Goal: Task Accomplishment & Management: Use online tool/utility

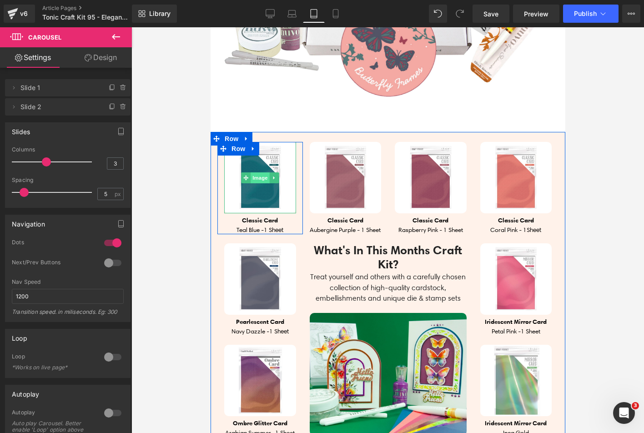
click at [253, 172] on span "Image" at bounding box center [259, 177] width 19 height 11
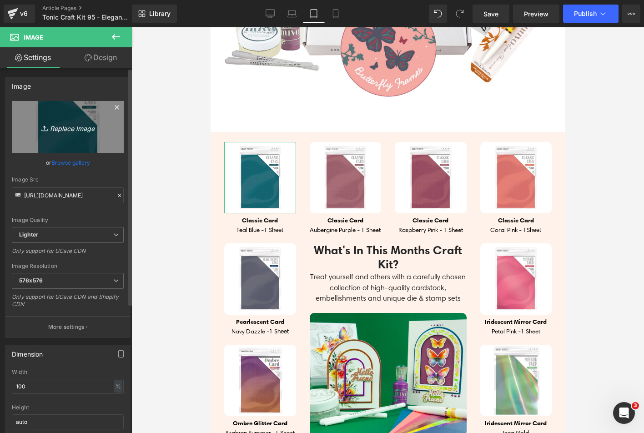
click at [47, 134] on link "Replace Image" at bounding box center [68, 127] width 112 height 52
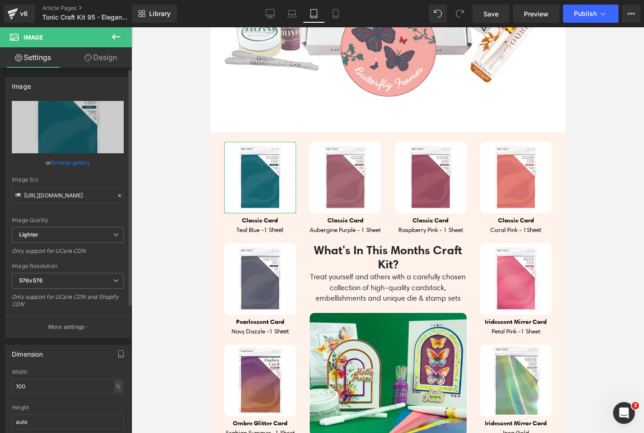
click at [74, 168] on link "Browse gallery" at bounding box center [70, 163] width 39 height 16
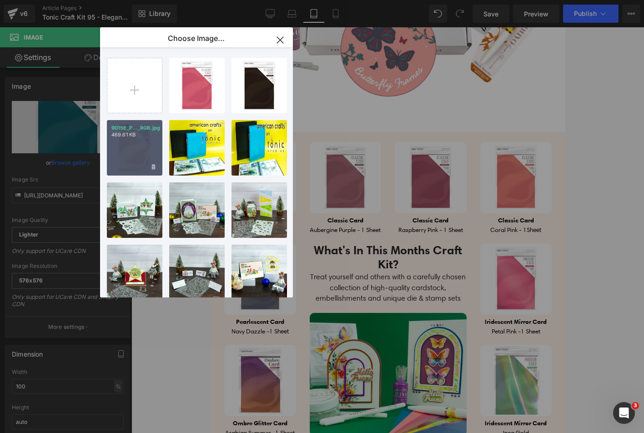
click at [122, 152] on div "9015E_P..._RGB.jpg 469.61 KB" at bounding box center [135, 148] width 56 height 56
type input "[URL][DOMAIN_NAME]"
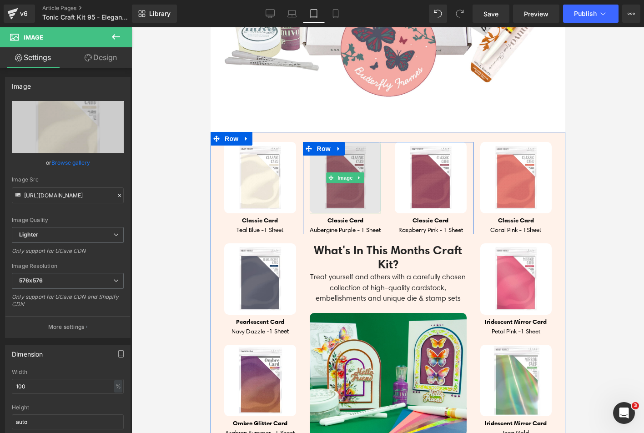
click at [341, 174] on span "Image" at bounding box center [344, 177] width 19 height 11
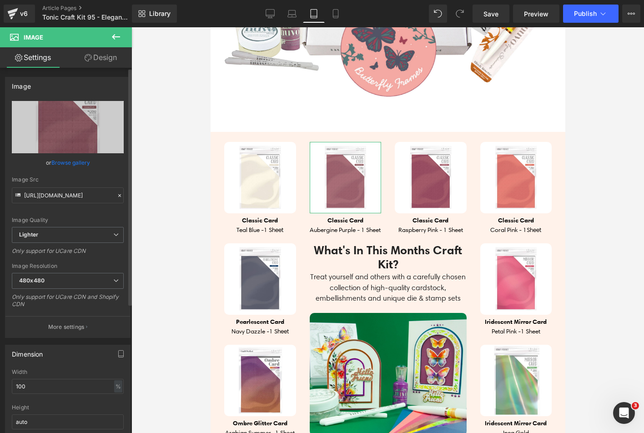
click at [69, 162] on link "Browse gallery" at bounding box center [70, 163] width 39 height 16
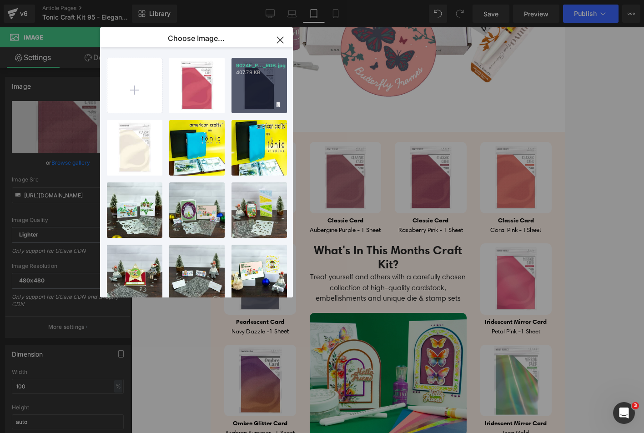
click at [247, 96] on div "9024E_P..._RGB.jpg 407.79 KB" at bounding box center [260, 86] width 56 height 56
type input "[URL][DOMAIN_NAME]"
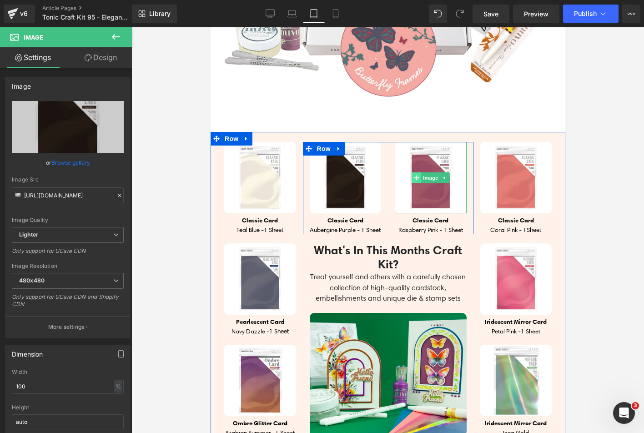
click at [417, 172] on span at bounding box center [416, 177] width 10 height 11
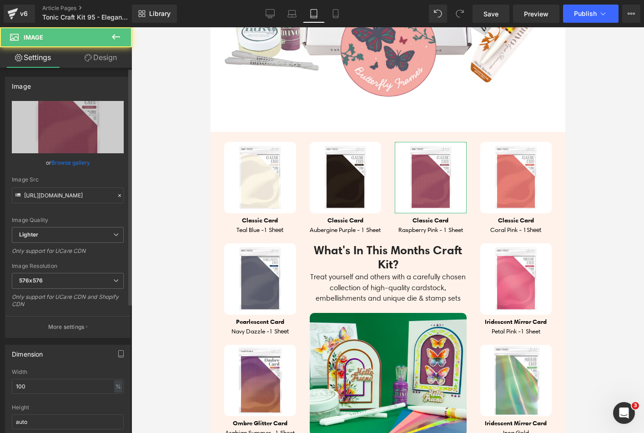
click at [71, 162] on link "Browse gallery" at bounding box center [70, 163] width 39 height 16
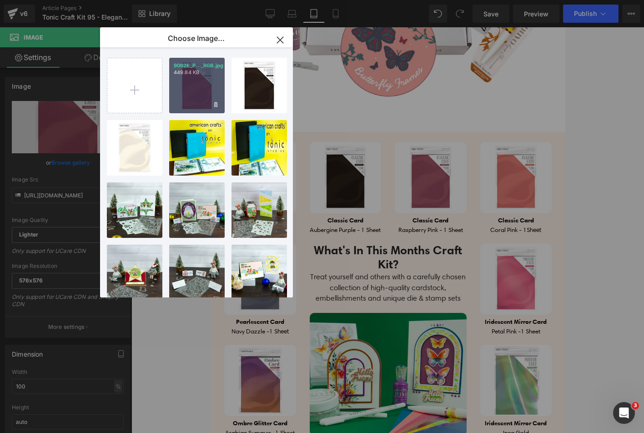
click at [193, 91] on div "9062E_P..._RGB.jpg 449.84 KB" at bounding box center [197, 86] width 56 height 56
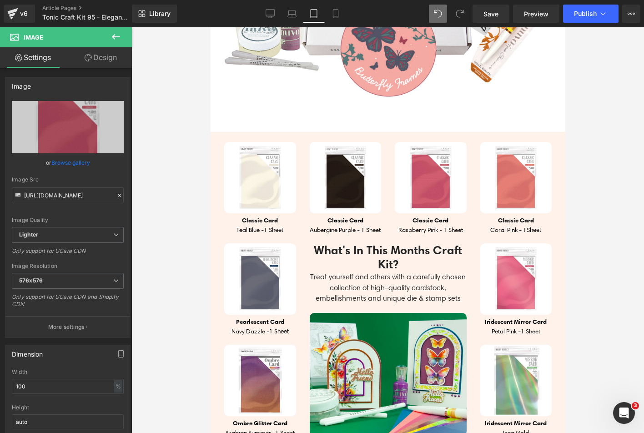
type input "[URL][DOMAIN_NAME]"
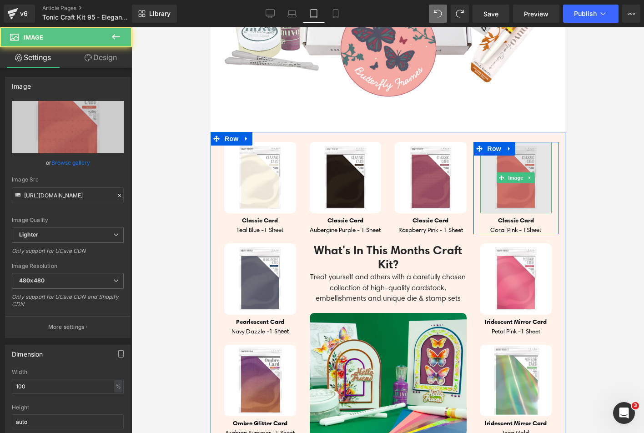
click at [502, 177] on img at bounding box center [516, 178] width 72 height 72
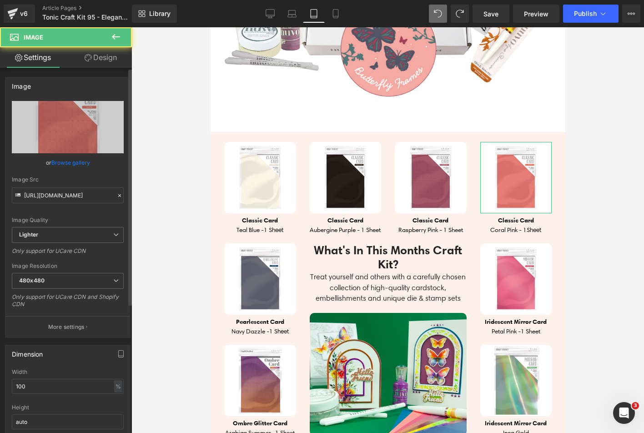
click at [72, 161] on link "Browse gallery" at bounding box center [70, 163] width 39 height 16
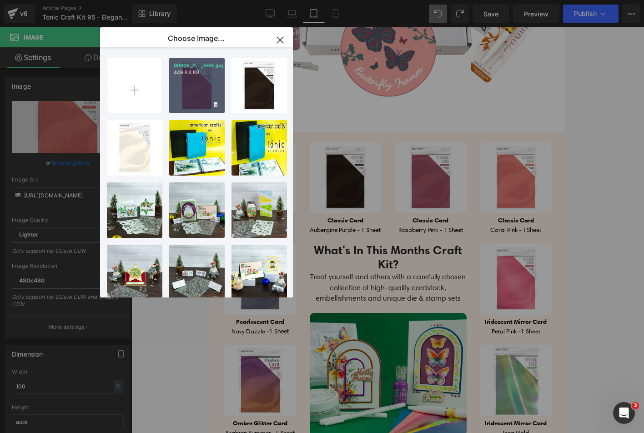
click at [197, 87] on div "9062E_P..._RGB.jpg 449.84 KB" at bounding box center [197, 86] width 56 height 56
type input "[URL][DOMAIN_NAME]"
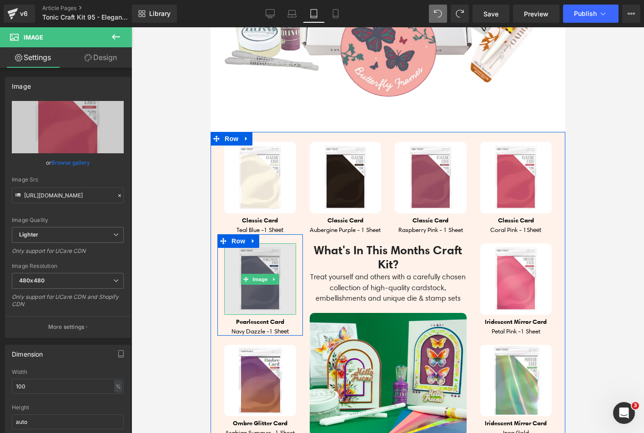
click at [248, 252] on img at bounding box center [260, 279] width 72 height 72
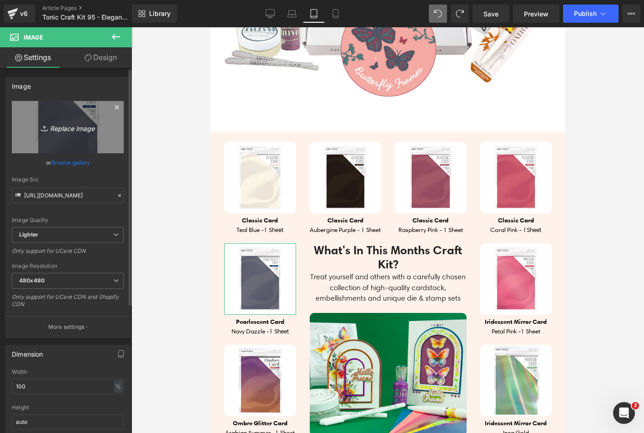
click at [68, 145] on link "Replace Image" at bounding box center [68, 127] width 112 height 52
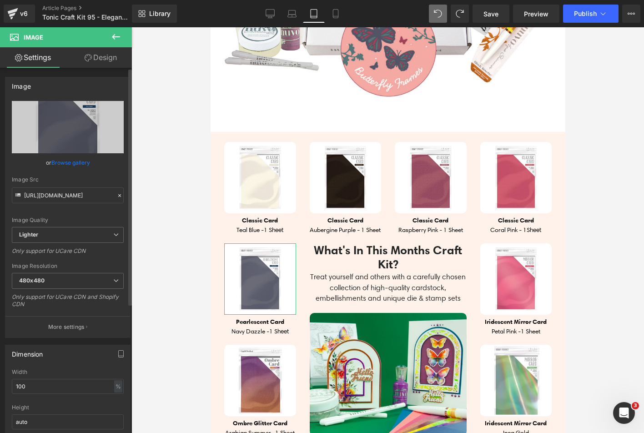
click at [81, 161] on link "Browse gallery" at bounding box center [70, 163] width 39 height 16
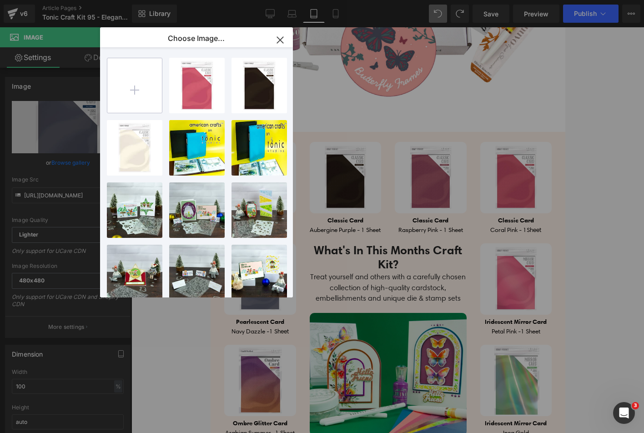
click at [151, 75] on input "file" at bounding box center [134, 85] width 55 height 55
type input "C:\fakepath\9045E_PACKED_1000_RGB.jpg"
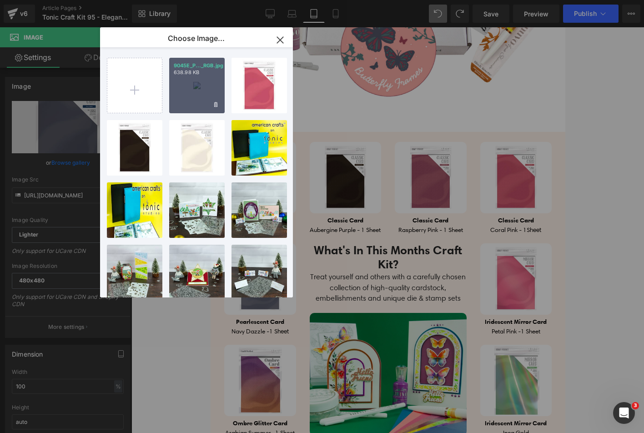
click at [200, 74] on p "638.98 KB" at bounding box center [197, 72] width 46 height 7
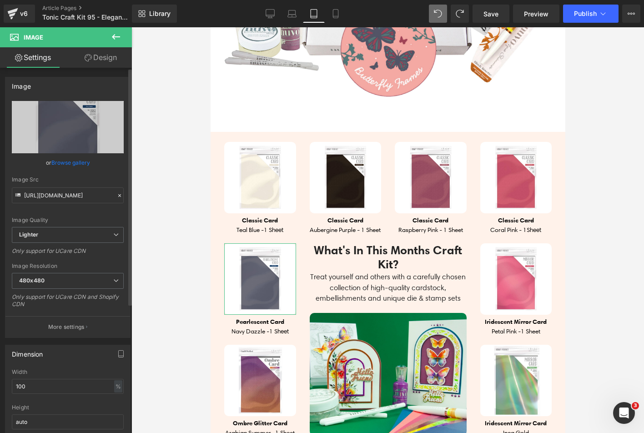
click at [82, 167] on link "Browse gallery" at bounding box center [70, 163] width 39 height 16
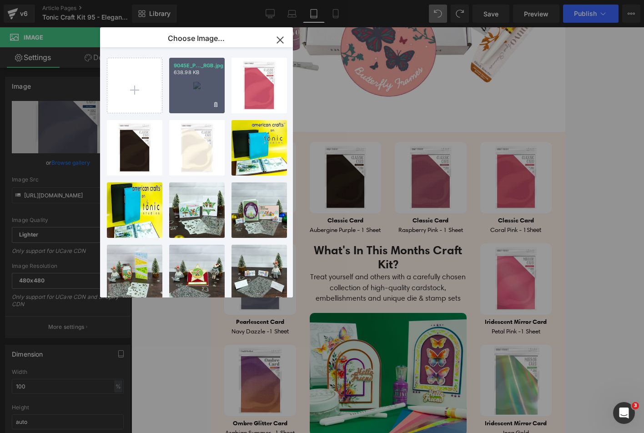
click at [200, 88] on div "9045E_P..._RGB.jpg 638.98 KB" at bounding box center [197, 86] width 56 height 56
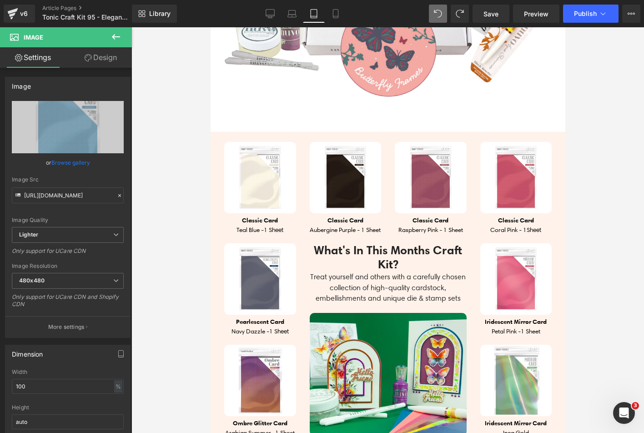
type input "[URL][DOMAIN_NAME]"
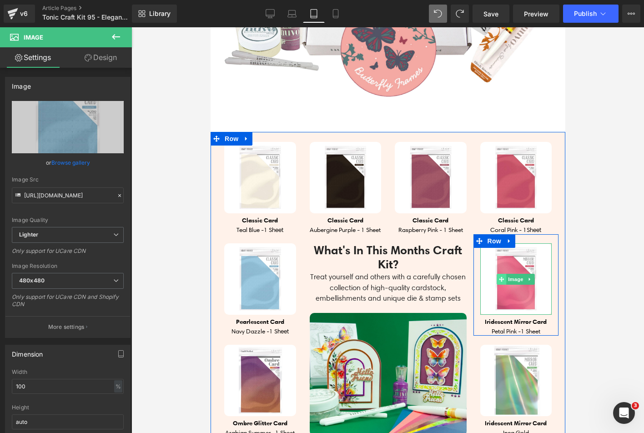
click at [499, 277] on icon at bounding box center [501, 279] width 5 height 5
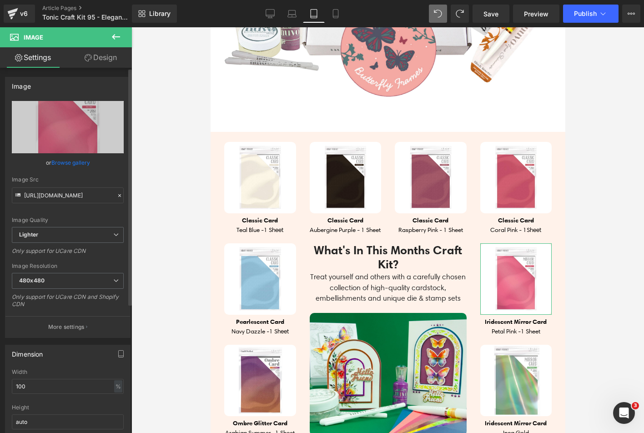
click at [76, 163] on link "Browse gallery" at bounding box center [70, 163] width 39 height 16
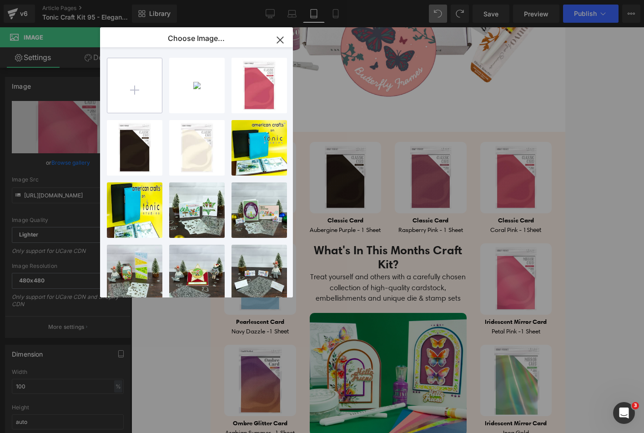
click at [142, 80] on input "file" at bounding box center [134, 85] width 55 height 55
type input "C:\fakepath\9437E_PACKED_1000_RGB.jpg"
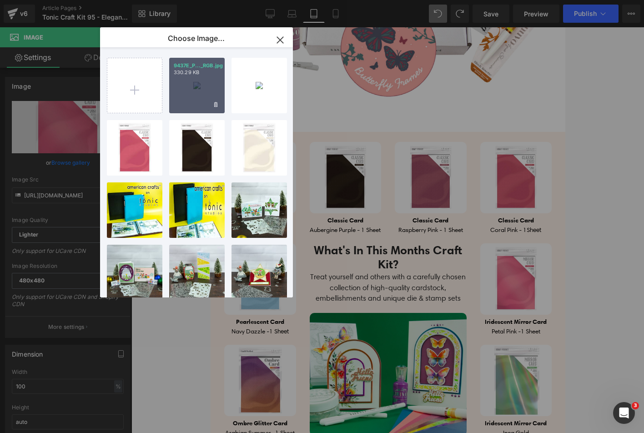
click at [196, 92] on div "9437E_P..._RGB.jpg 330.29 KB" at bounding box center [197, 86] width 56 height 56
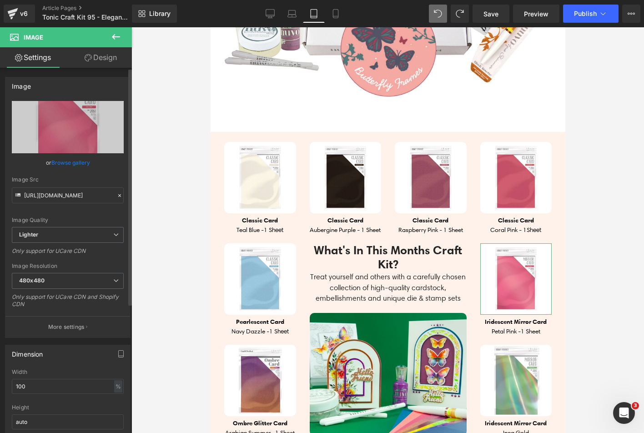
click at [61, 160] on link "Browse gallery" at bounding box center [70, 163] width 39 height 16
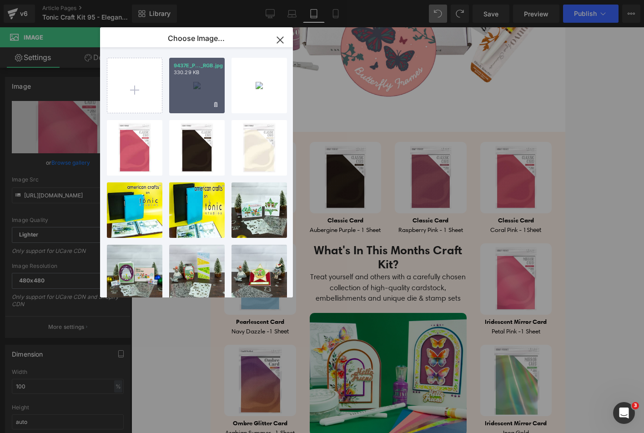
click at [172, 88] on div "9437E_P..._RGB.jpg 330.29 KB" at bounding box center [197, 86] width 56 height 56
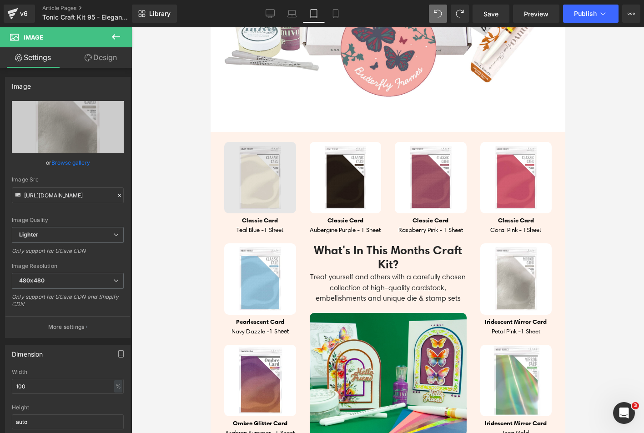
type input "[URL][DOMAIN_NAME]"
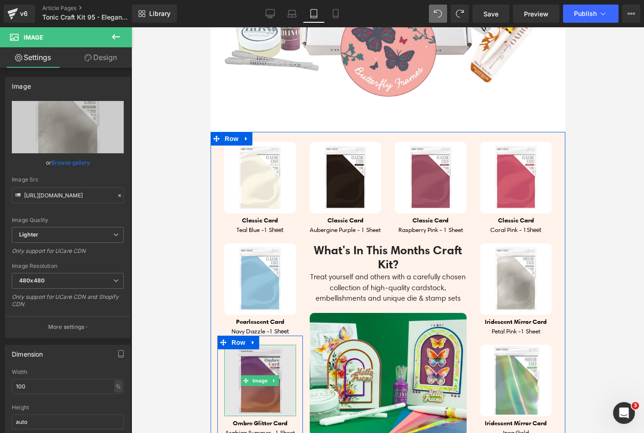
click at [260, 351] on img at bounding box center [260, 381] width 72 height 72
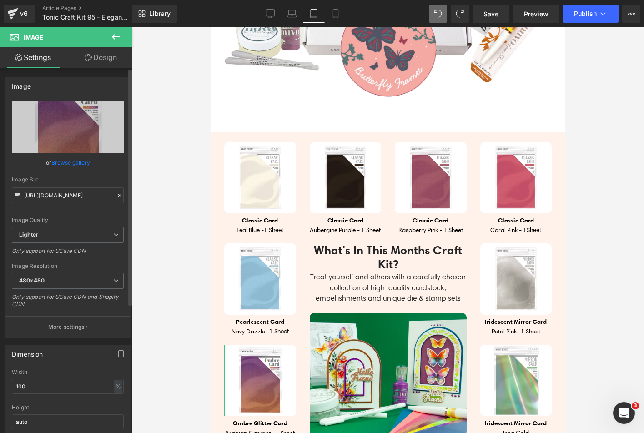
click at [70, 165] on link "Browse gallery" at bounding box center [70, 163] width 39 height 16
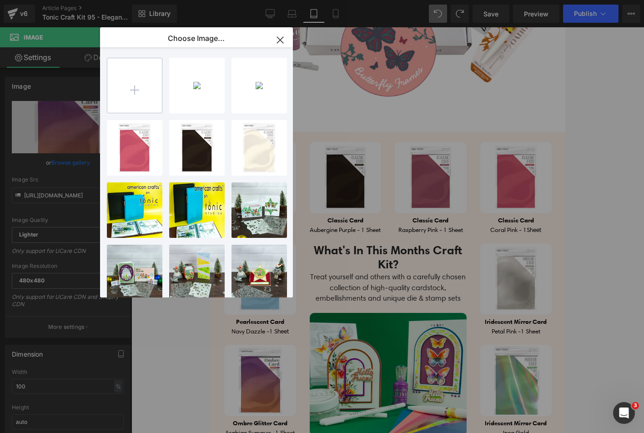
click at [146, 84] on input "file" at bounding box center [134, 85] width 55 height 55
type input "C:\fakepath\9518E_PACKED_1000_RGB.jpg"
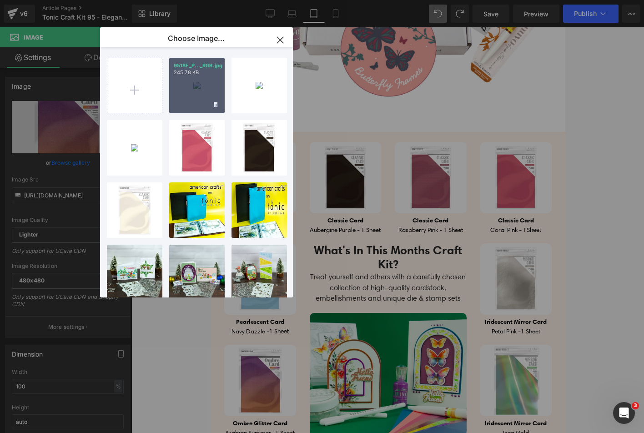
click at [187, 87] on div "9518E_P..._RGB.jpg 245.78 KB" at bounding box center [197, 86] width 56 height 56
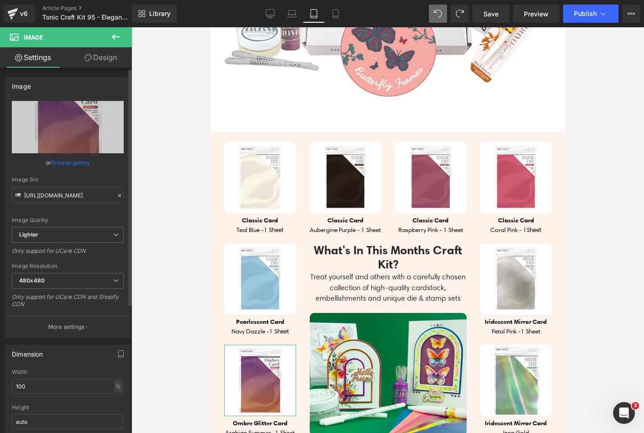
click at [73, 167] on link "Browse gallery" at bounding box center [70, 163] width 39 height 16
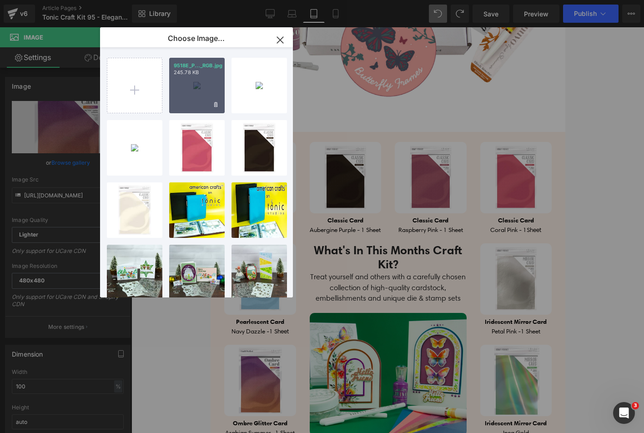
click at [180, 97] on div "9518E_P..._RGB.jpg 245.78 KB" at bounding box center [197, 86] width 56 height 56
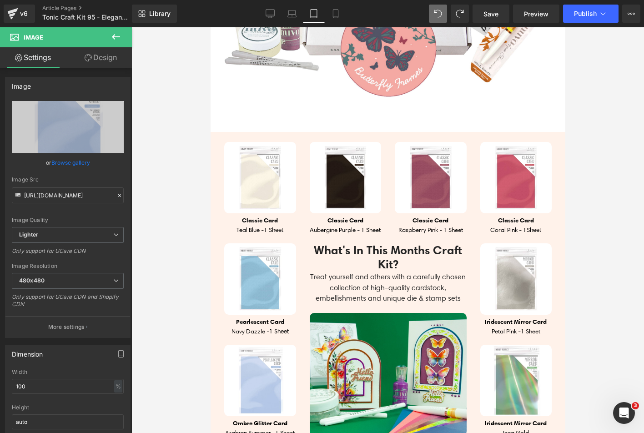
type input "[URL][DOMAIN_NAME]"
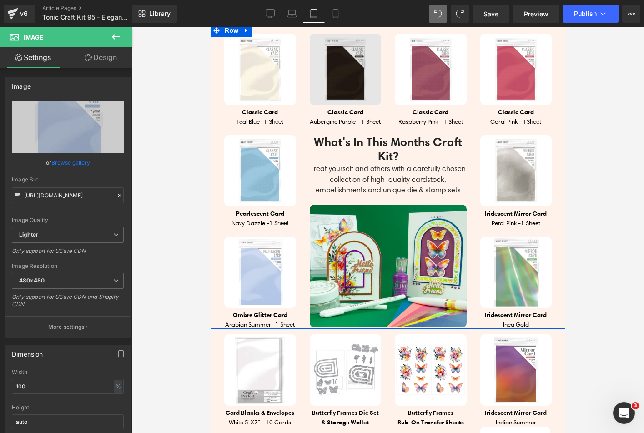
scroll to position [728, 0]
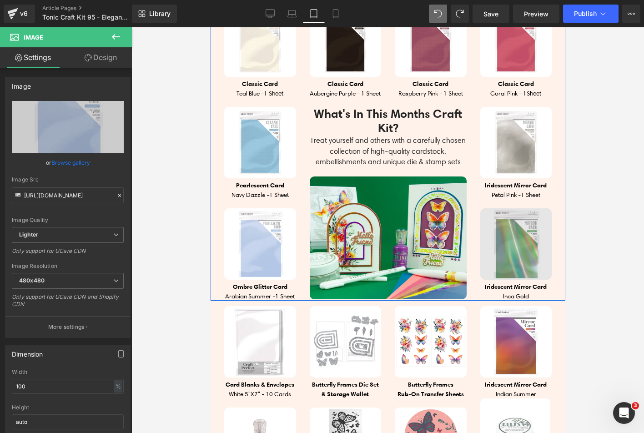
click at [496, 223] on img at bounding box center [516, 244] width 72 height 72
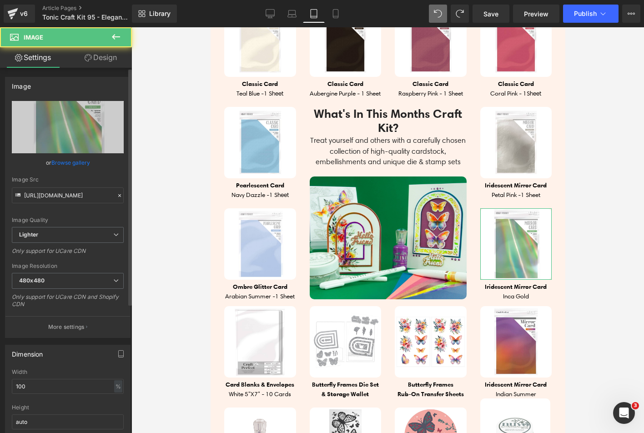
click at [70, 166] on link "Browse gallery" at bounding box center [70, 163] width 39 height 16
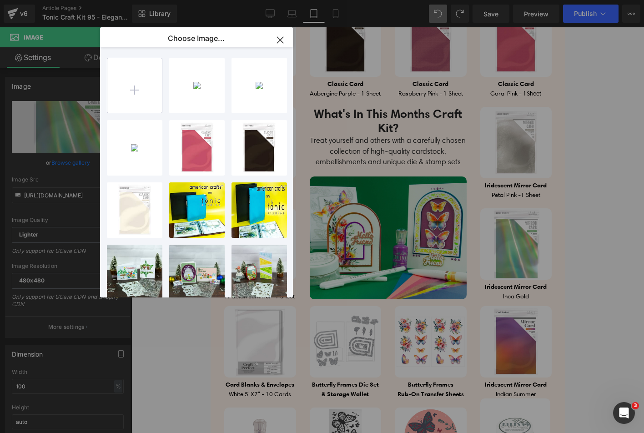
click at [143, 103] on input "file" at bounding box center [134, 85] width 55 height 55
type input "C:\fakepath\Kit 95 - Sticker.jpg"
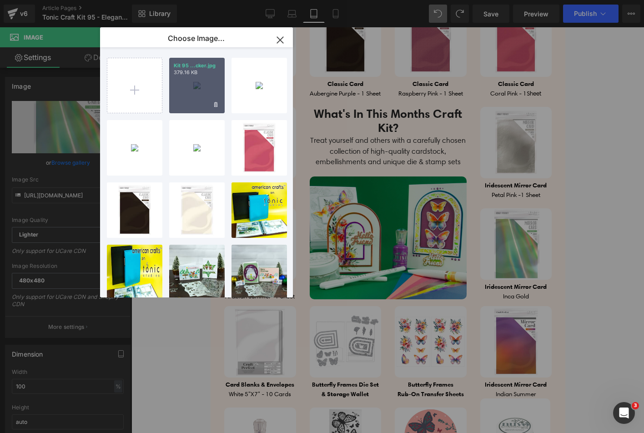
click at [189, 81] on div "Kit 95 ...cker.jpg 379.16 KB" at bounding box center [197, 86] width 56 height 56
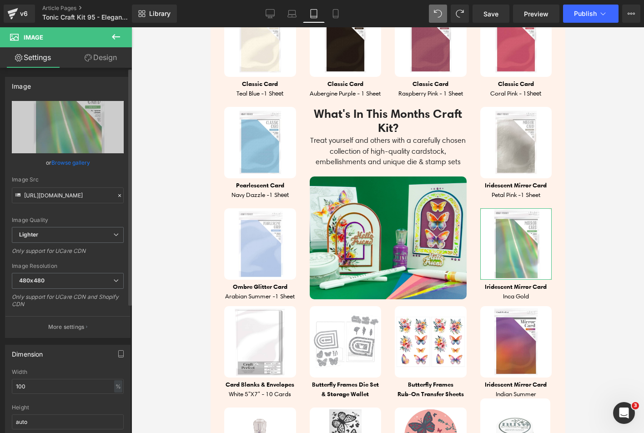
click at [83, 163] on link "Browse gallery" at bounding box center [70, 163] width 39 height 16
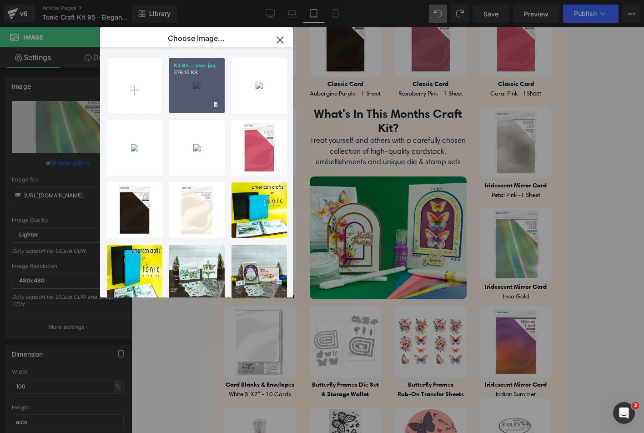
click at [187, 93] on div "Kit 95 ...cker.jpg 379.16 KB" at bounding box center [197, 86] width 56 height 56
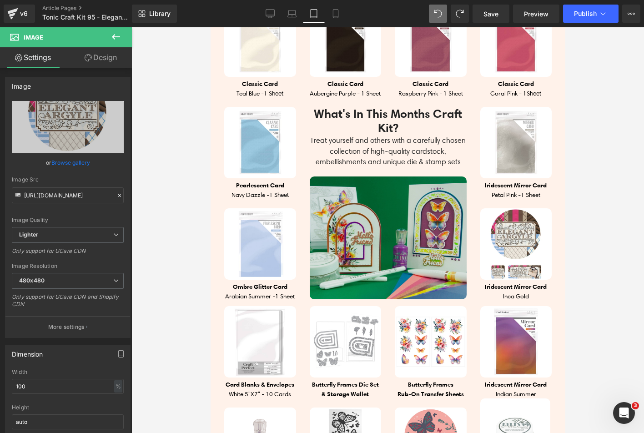
type input "[URL][DOMAIN_NAME]"
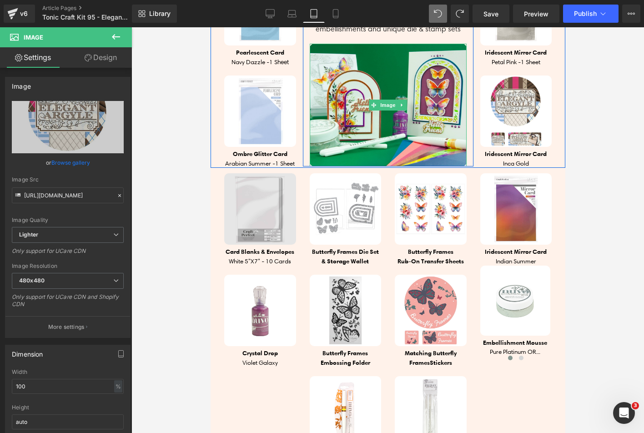
scroll to position [865, 0]
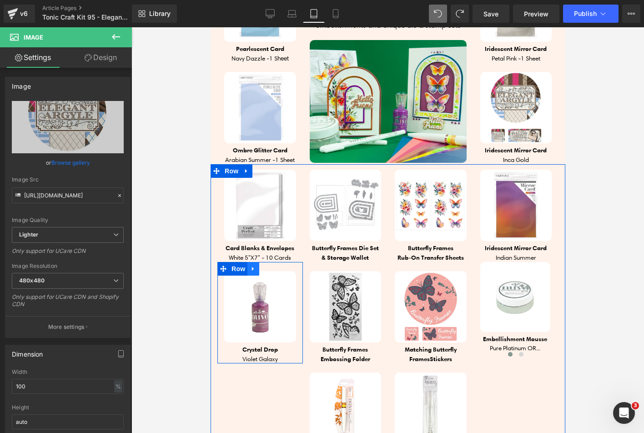
click at [252, 271] on icon at bounding box center [253, 269] width 2 height 4
click at [273, 272] on icon at bounding box center [276, 269] width 6 height 6
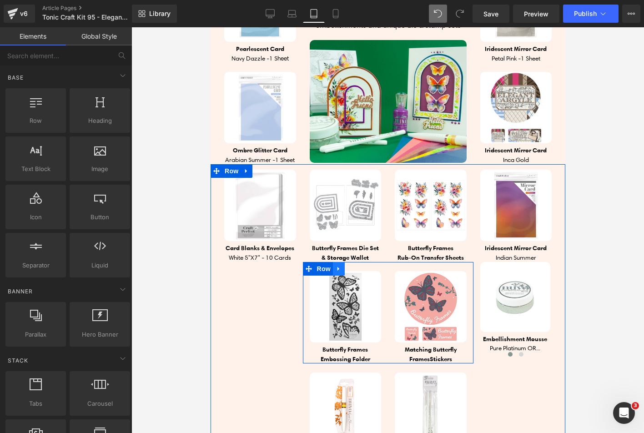
click at [339, 272] on icon at bounding box center [338, 268] width 6 height 7
click at [359, 272] on icon at bounding box center [362, 269] width 6 height 6
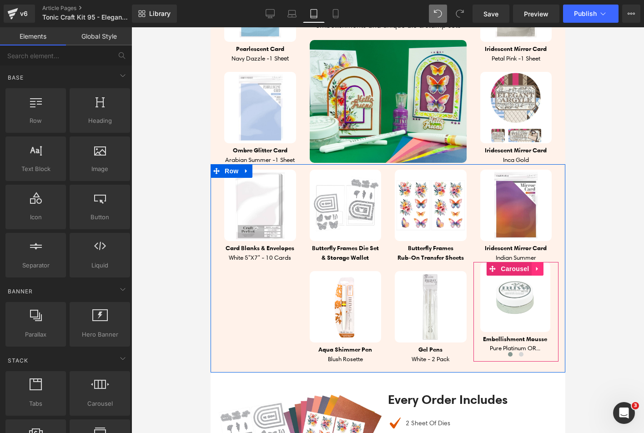
click at [536, 270] on icon at bounding box center [537, 269] width 2 height 4
click at [540, 271] on icon at bounding box center [543, 269] width 6 height 6
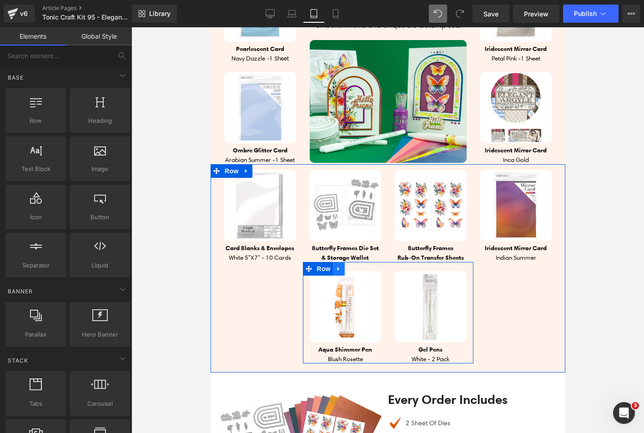
click at [335, 272] on icon at bounding box center [338, 268] width 6 height 7
click at [359, 272] on icon at bounding box center [362, 269] width 6 height 6
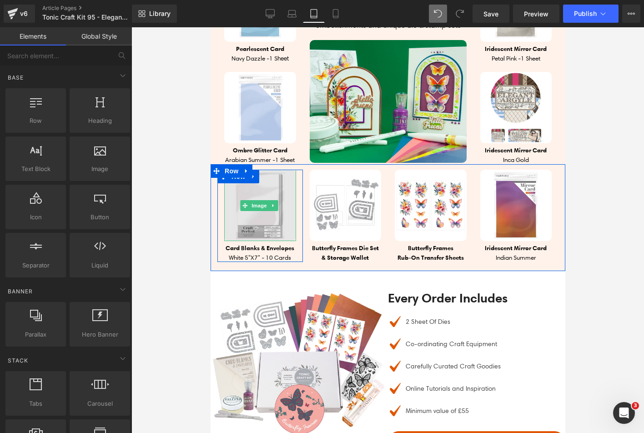
click at [241, 218] on img at bounding box center [260, 206] width 72 height 72
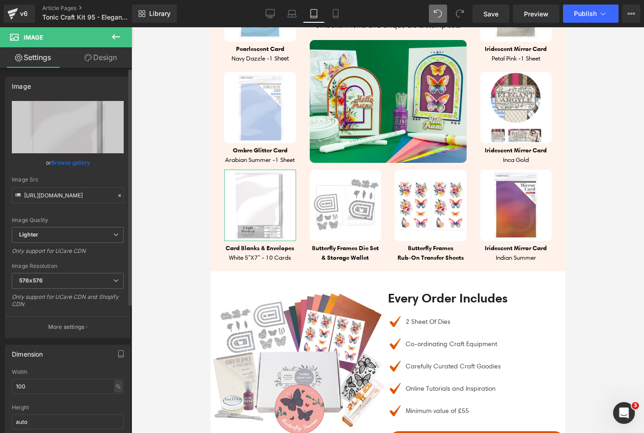
click at [75, 162] on link "Browse gallery" at bounding box center [70, 163] width 39 height 16
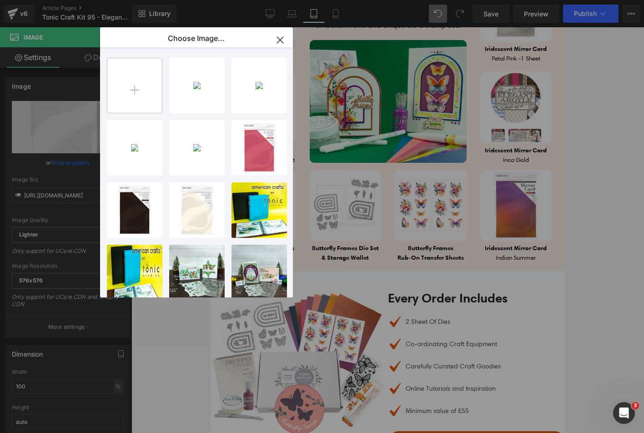
click at [148, 74] on input "file" at bounding box center [134, 85] width 55 height 55
type input "C:\fakepath\kit 95 die set 1.jpg"
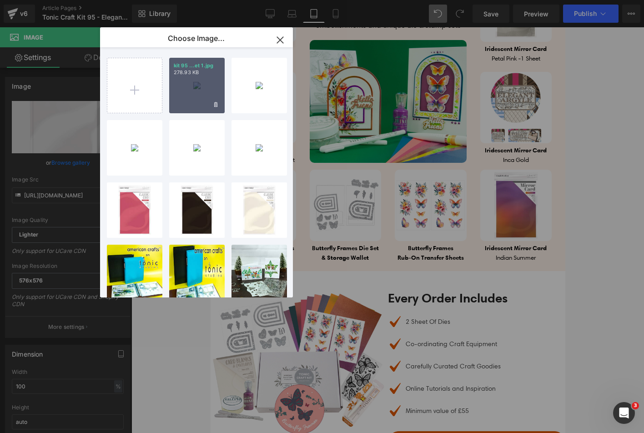
click at [183, 93] on div "kit 95 ...et 1.jpg 278.93 KB" at bounding box center [197, 86] width 56 height 56
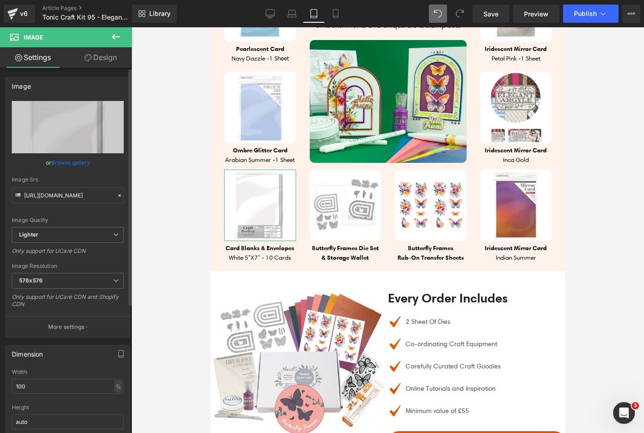
click at [75, 163] on link "Browse gallery" at bounding box center [70, 163] width 39 height 16
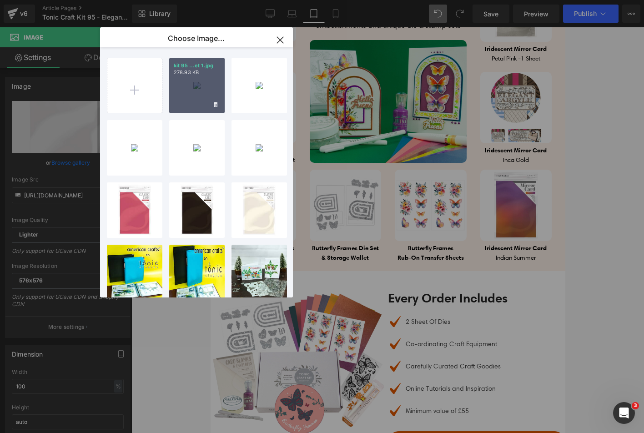
click at [175, 80] on div "kit 95 ...et 1.jpg 278.93 KB" at bounding box center [197, 86] width 56 height 56
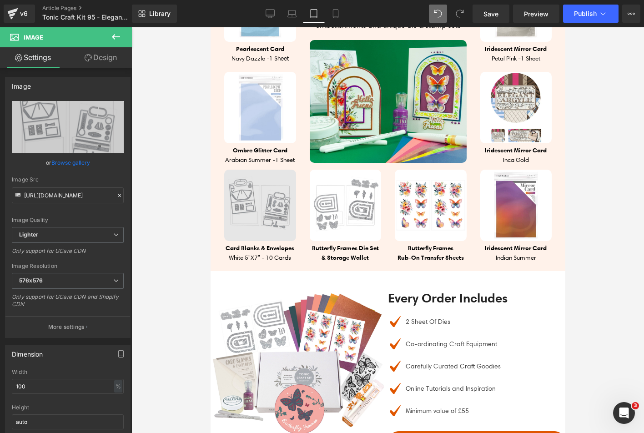
type input "[URL][DOMAIN_NAME]"
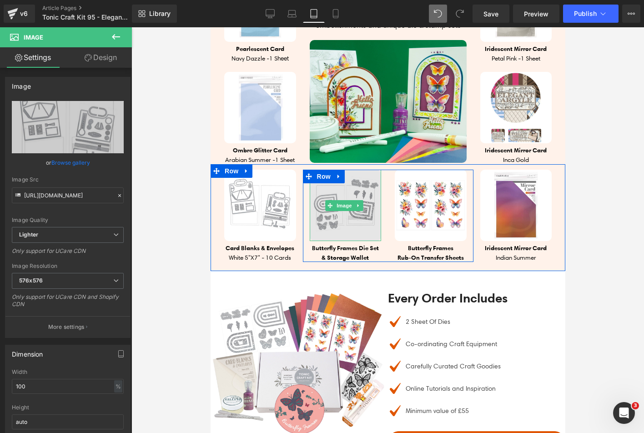
click at [316, 204] on img at bounding box center [345, 206] width 72 height 72
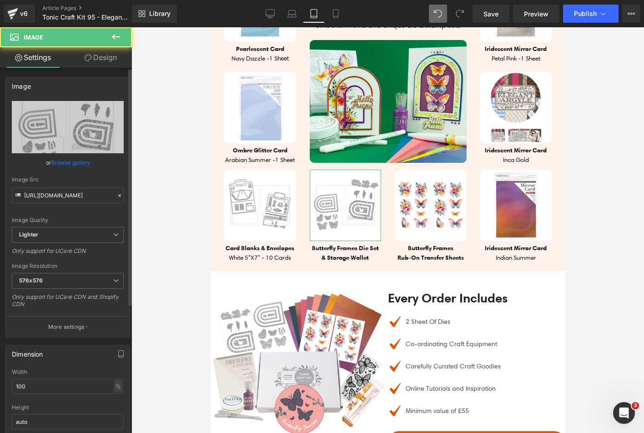
click at [67, 162] on link "Browse gallery" at bounding box center [70, 163] width 39 height 16
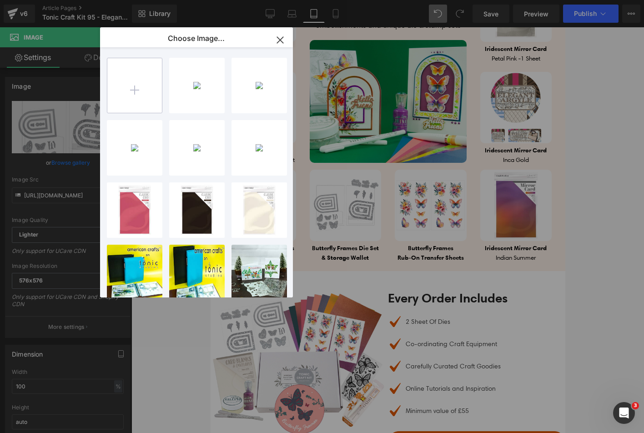
click at [157, 90] on input "file" at bounding box center [134, 85] width 55 height 55
type input "C:\fakepath\kit 95 die set 2.jpg"
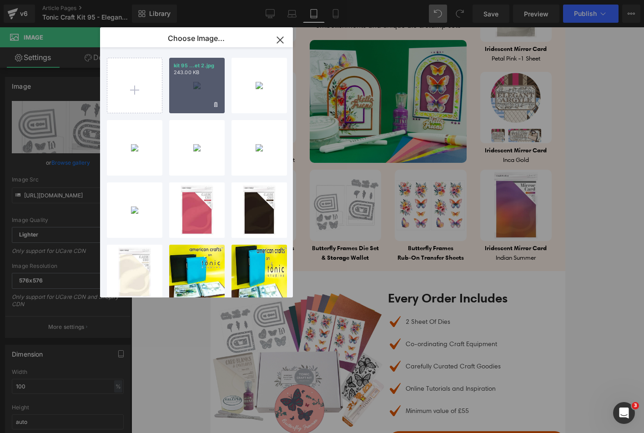
click at [192, 98] on div "kit 95 ...et 2.jpg 243.00 KB" at bounding box center [197, 86] width 56 height 56
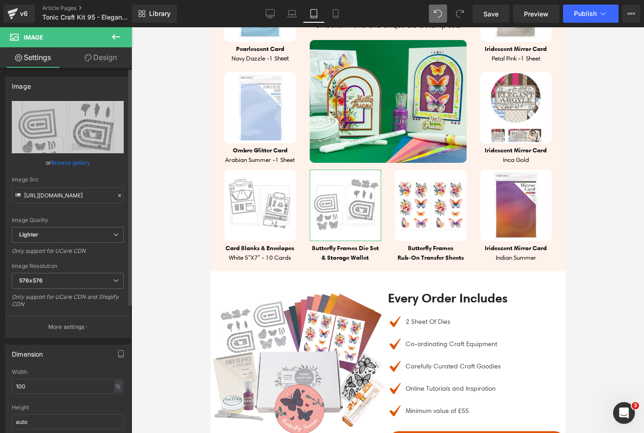
click at [82, 162] on link "Browse gallery" at bounding box center [70, 163] width 39 height 16
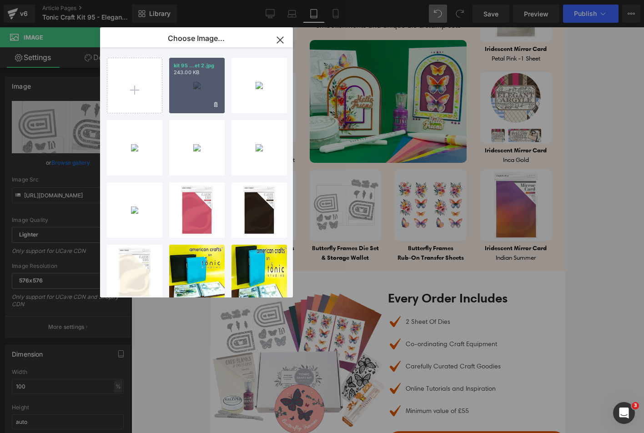
click at [181, 93] on div "kit 95 ...et 2.jpg 243.00 KB" at bounding box center [197, 86] width 56 height 56
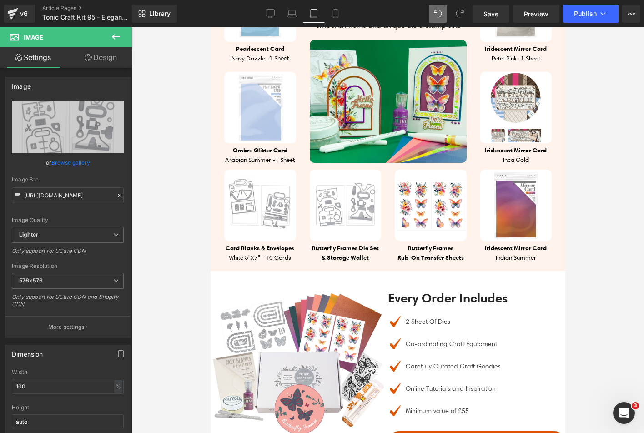
type input "[URL][DOMAIN_NAME]"
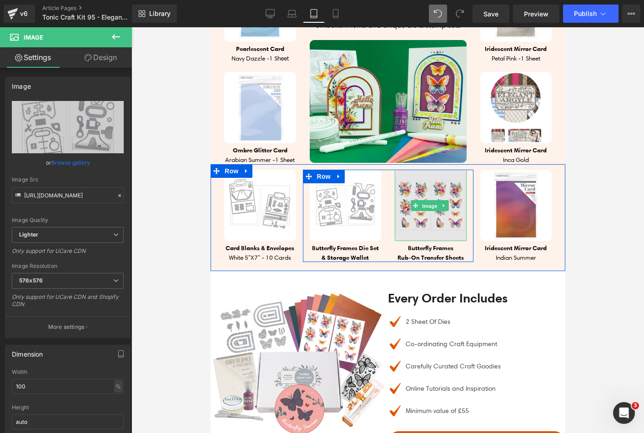
click at [427, 206] on span "Image" at bounding box center [429, 205] width 19 height 11
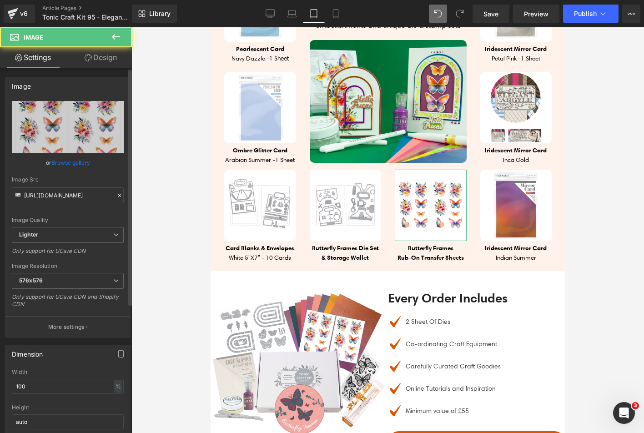
click at [77, 164] on link "Browse gallery" at bounding box center [70, 163] width 39 height 16
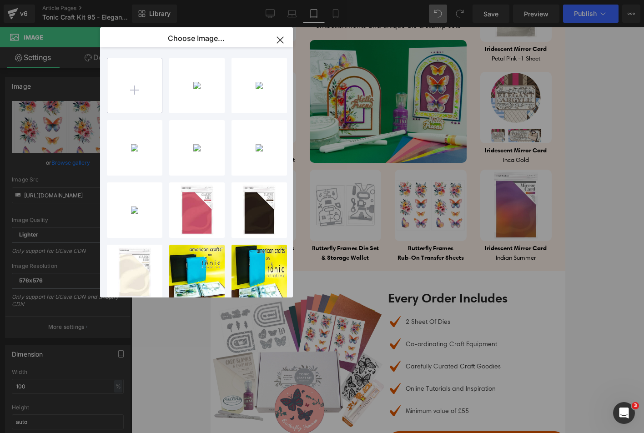
click at [138, 85] on input "file" at bounding box center [134, 85] width 55 height 55
type input "C:\fakepath\kit 95 stamp set.jpg"
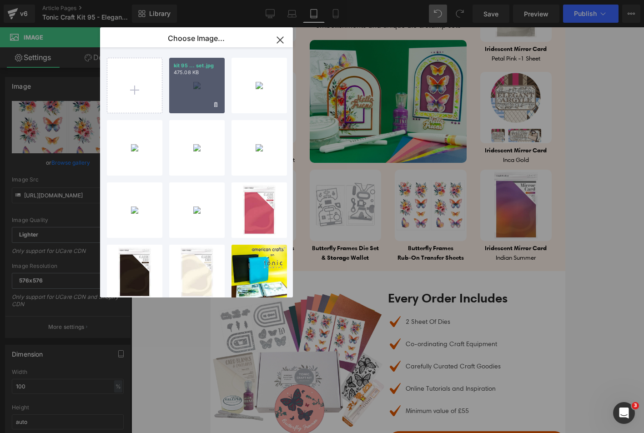
click at [197, 81] on div "kit 95 ... set.jpg 475.08 KB" at bounding box center [197, 86] width 56 height 56
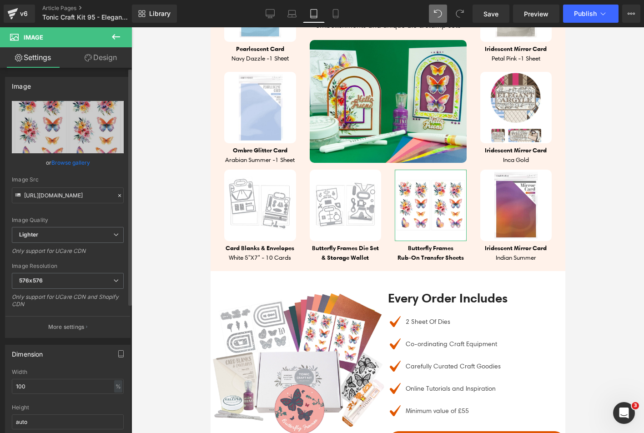
click at [68, 164] on link "Browse gallery" at bounding box center [70, 163] width 39 height 16
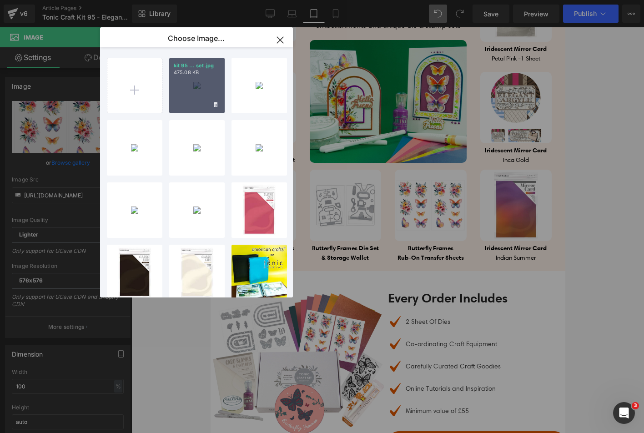
click at [180, 84] on div "kit 95 ... set.jpg 475.08 KB" at bounding box center [197, 86] width 56 height 56
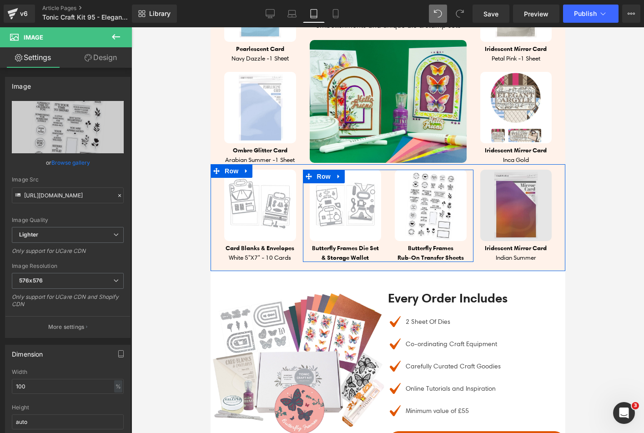
type input "[URL][DOMAIN_NAME]"
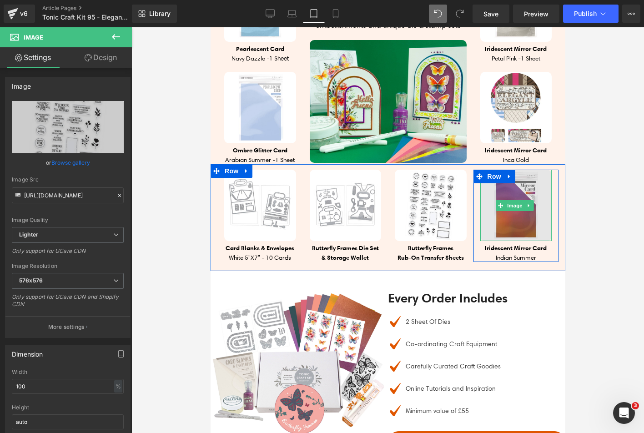
click at [517, 214] on img at bounding box center [516, 206] width 72 height 72
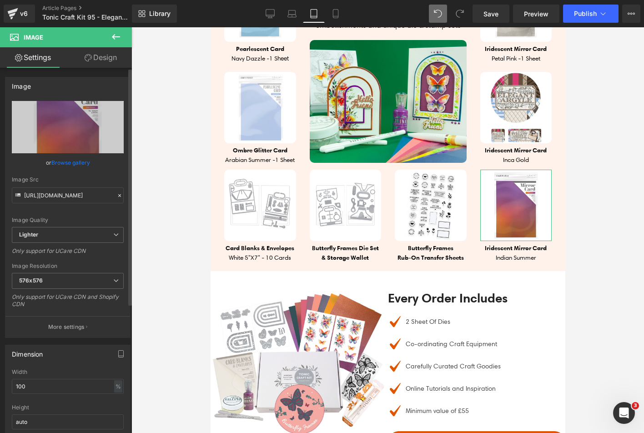
click at [59, 159] on link "Browse gallery" at bounding box center [70, 163] width 39 height 16
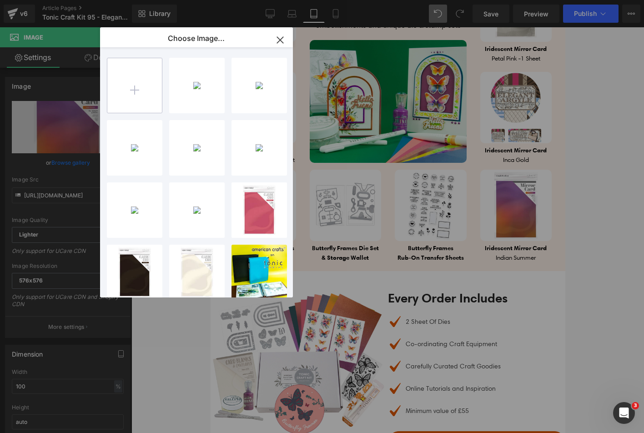
click at [113, 82] on input "file" at bounding box center [134, 85] width 55 height 55
type input "C:\fakepath\5668e_PACKED_1200_RGB.JPG"
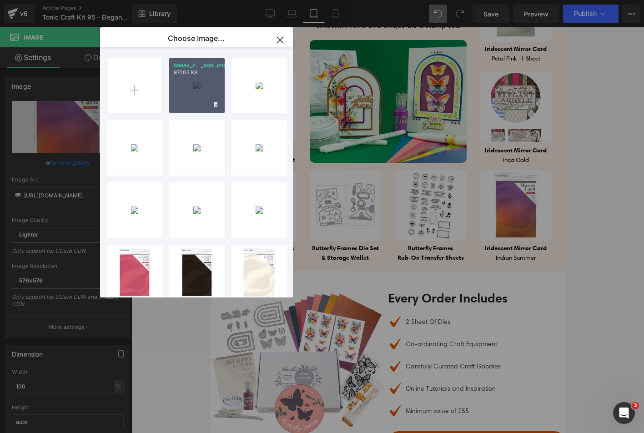
click at [187, 103] on div "5668e_P..._RGB.JPG 971.03 KB" at bounding box center [197, 86] width 56 height 56
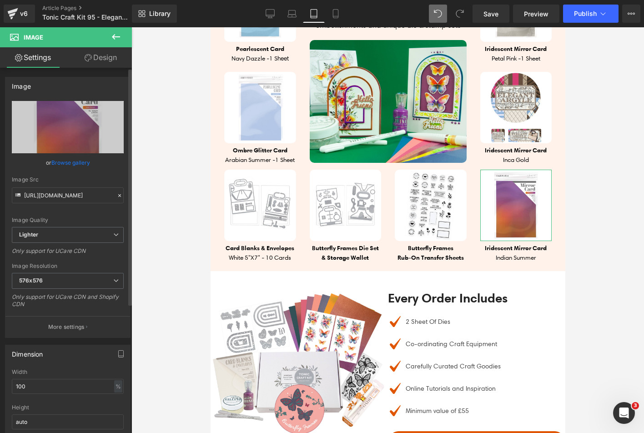
click at [72, 169] on link "Browse gallery" at bounding box center [70, 163] width 39 height 16
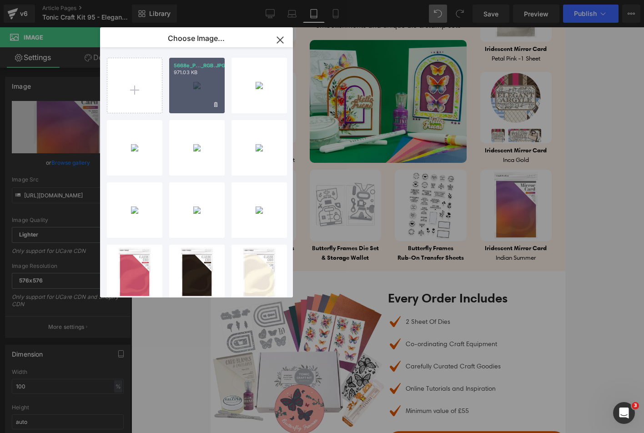
click at [196, 92] on div "5668e_P..._RGB.JPG 971.03 KB" at bounding box center [197, 86] width 56 height 56
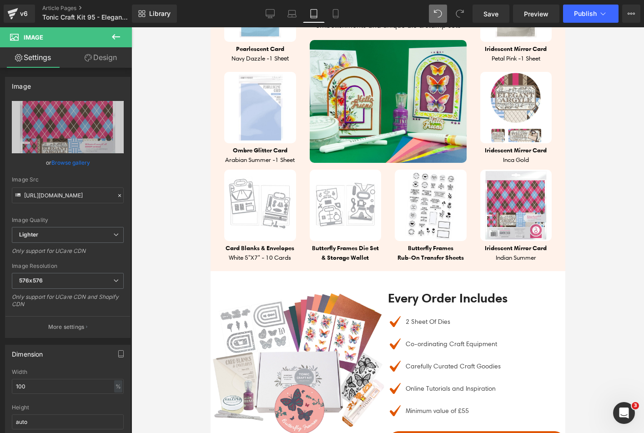
type input "[URL][DOMAIN_NAME]"
click at [123, 45] on button at bounding box center [116, 37] width 32 height 20
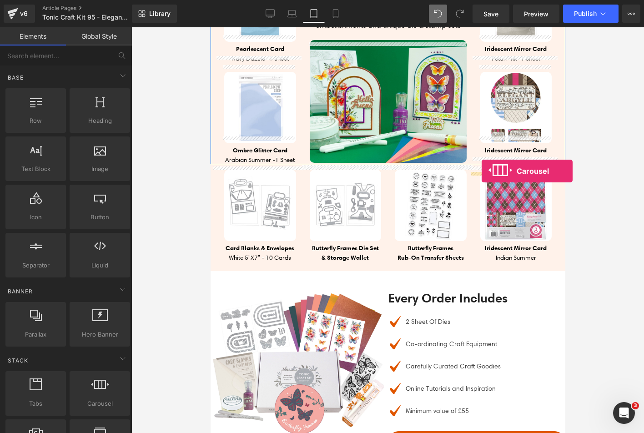
drag, startPoint x: 304, startPoint y: 417, endPoint x: 481, endPoint y: 171, distance: 303.2
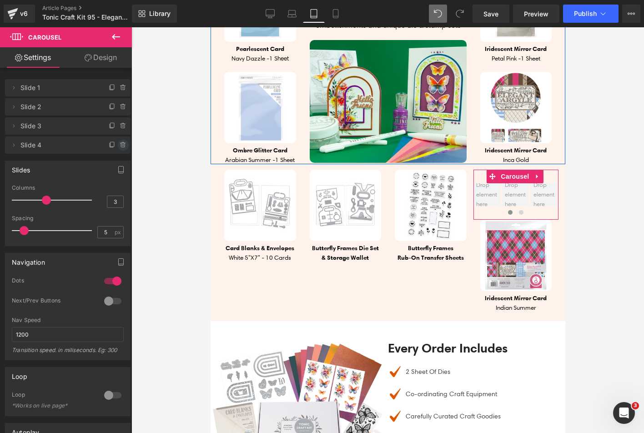
click at [120, 143] on icon at bounding box center [122, 143] width 5 height 0
click at [117, 143] on button "Delete" at bounding box center [113, 146] width 29 height 12
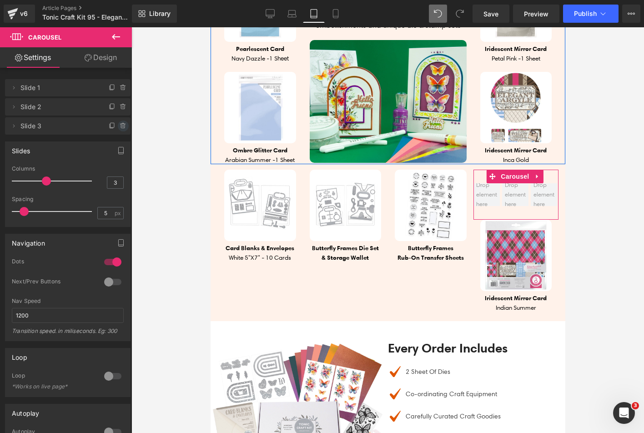
click at [118, 127] on span at bounding box center [123, 126] width 11 height 11
click at [115, 127] on button "Delete" at bounding box center [115, 127] width 29 height 12
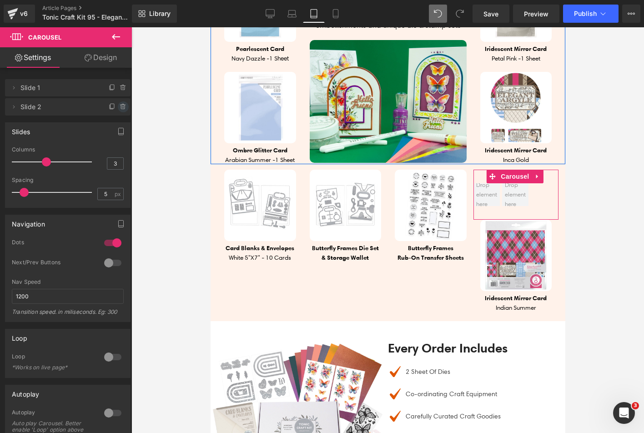
click at [122, 105] on icon at bounding box center [123, 104] width 2 height 1
click at [119, 105] on button "Delete" at bounding box center [113, 107] width 29 height 12
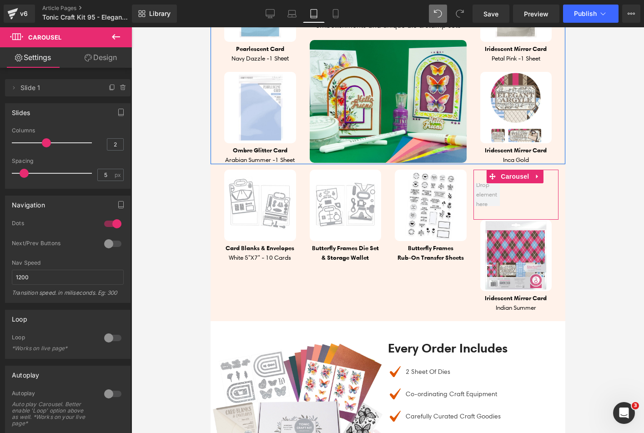
type input "1"
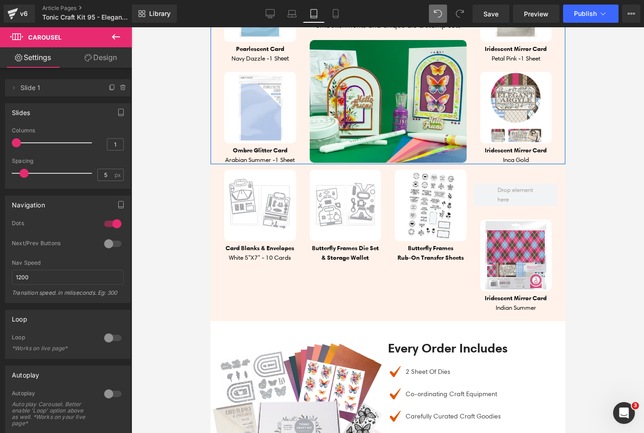
drag, startPoint x: 40, startPoint y: 143, endPoint x: -14, endPoint y: 144, distance: 54.2
click at [0, 144] on html "Carousel You are previewing how the will restyle your page. You can not edit El…" at bounding box center [322, 216] width 644 height 433
type input "0"
drag, startPoint x: 24, startPoint y: 172, endPoint x: -3, endPoint y: 174, distance: 26.9
click at [0, 174] on html "Carousel You are previewing how the will restyle your page. You can not edit El…" at bounding box center [322, 216] width 644 height 433
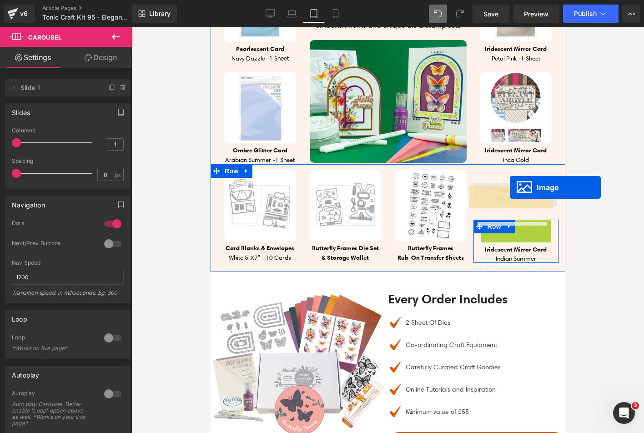
drag, startPoint x: 511, startPoint y: 256, endPoint x: 510, endPoint y: 187, distance: 68.7
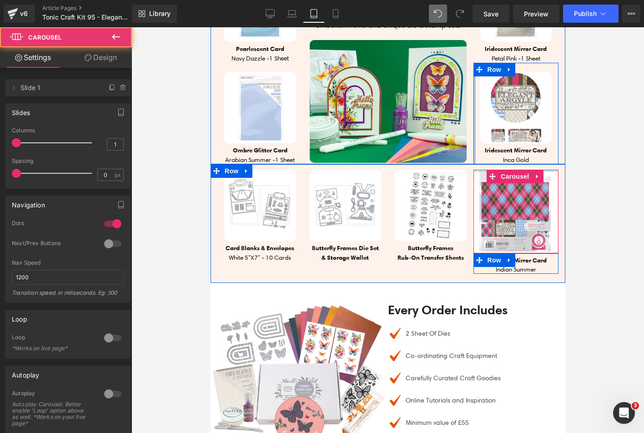
drag, startPoint x: 475, startPoint y: 173, endPoint x: 469, endPoint y: 121, distance: 52.3
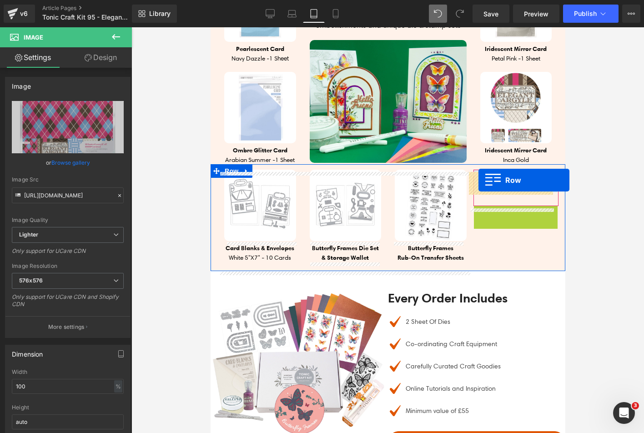
drag, startPoint x: 480, startPoint y: 212, endPoint x: 478, endPoint y: 180, distance: 32.3
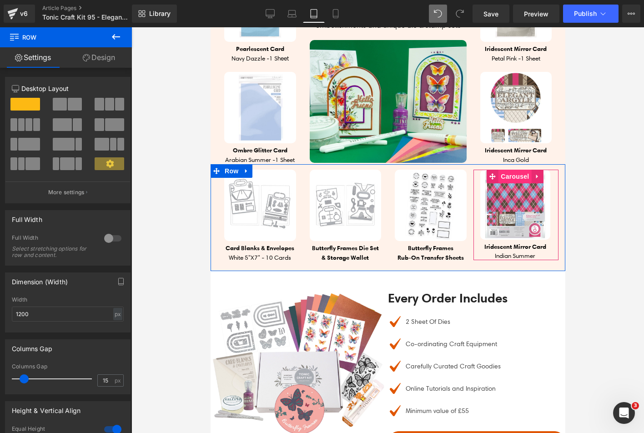
click at [506, 179] on span "Carousel" at bounding box center [514, 177] width 33 height 14
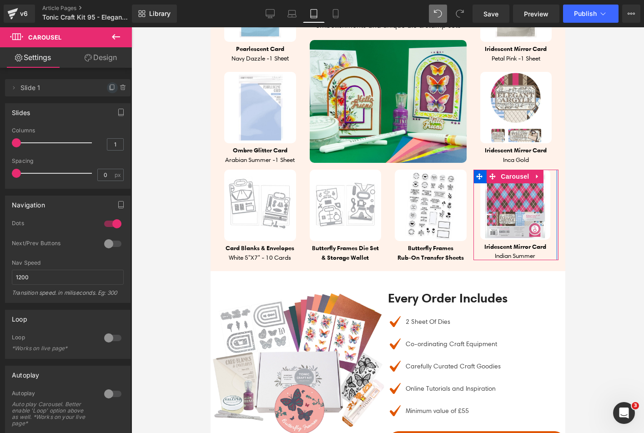
click at [111, 87] on icon at bounding box center [113, 87] width 4 height 5
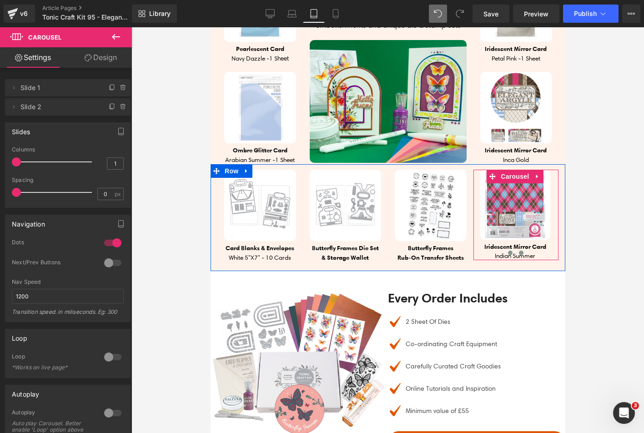
click at [517, 256] on button at bounding box center [521, 252] width 11 height 9
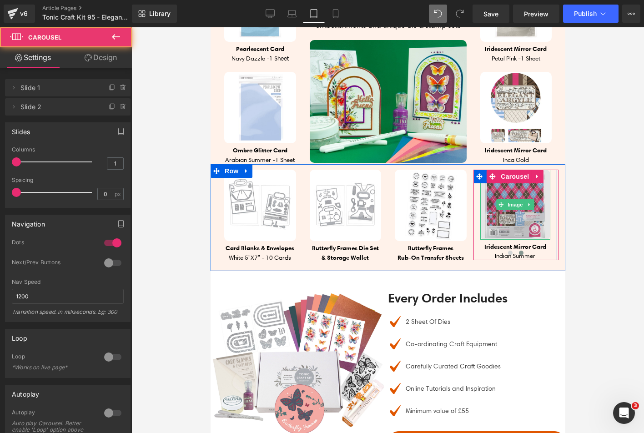
click at [504, 219] on img at bounding box center [515, 205] width 70 height 70
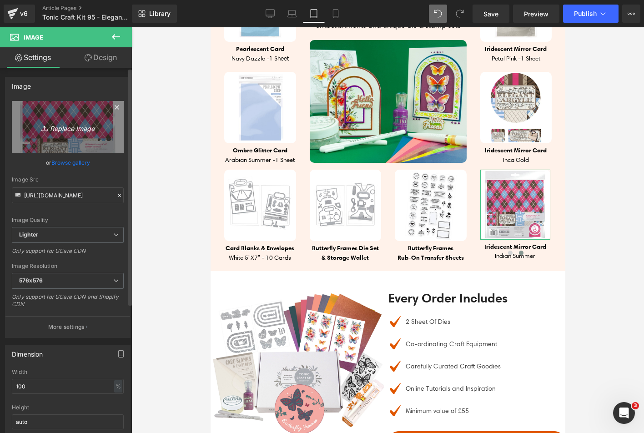
click at [65, 133] on link "Replace Image" at bounding box center [68, 127] width 112 height 52
type input "C:\fakepath\5668e_PRODUCT2_1200_RGB.JPG"
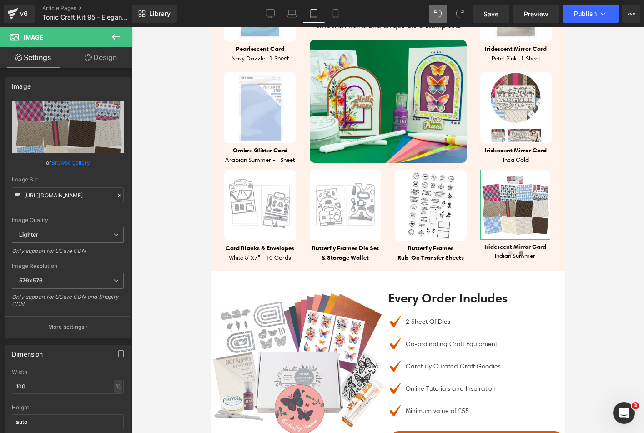
type input "[URL][DOMAIN_NAME]"
click at [85, 133] on link "Replace Image" at bounding box center [68, 127] width 112 height 52
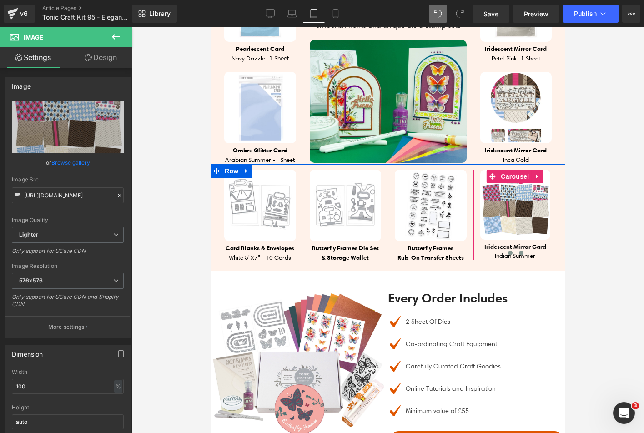
click at [506, 253] on button at bounding box center [510, 252] width 11 height 9
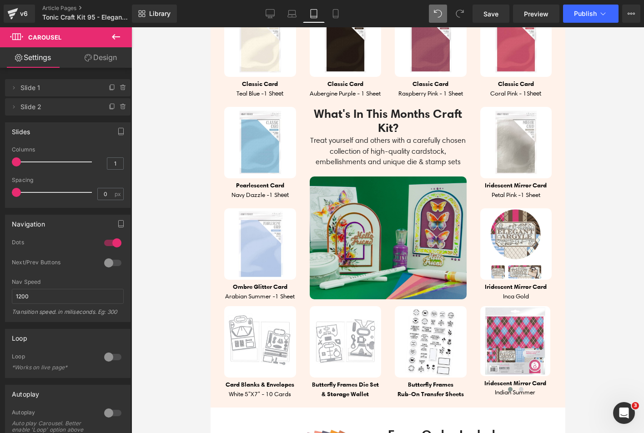
scroll to position [683, 0]
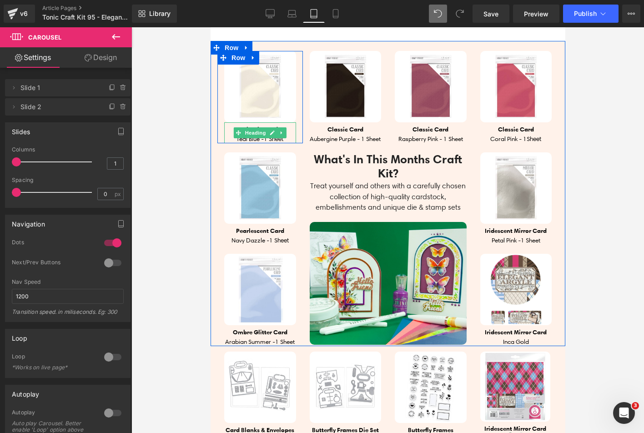
click at [231, 134] on h4 "Teal Blue - 1 Sheet" at bounding box center [260, 138] width 72 height 9
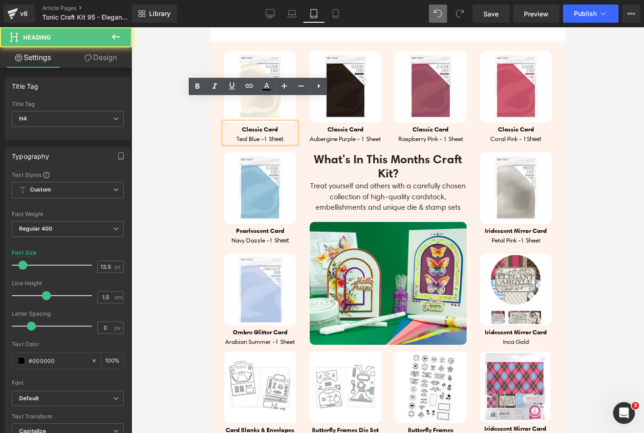
click at [231, 134] on h4 "Teal Blue - 1 Sheet" at bounding box center [260, 138] width 72 height 9
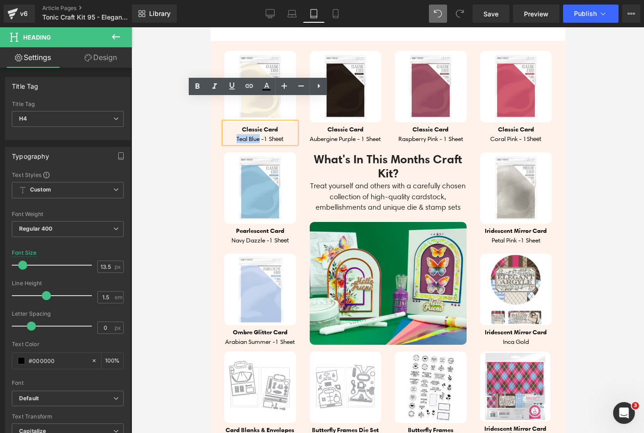
drag, startPoint x: 229, startPoint y: 132, endPoint x: 254, endPoint y: 133, distance: 25.5
click at [254, 134] on h4 "Teal Blue - 1 Sheet" at bounding box center [260, 138] width 72 height 9
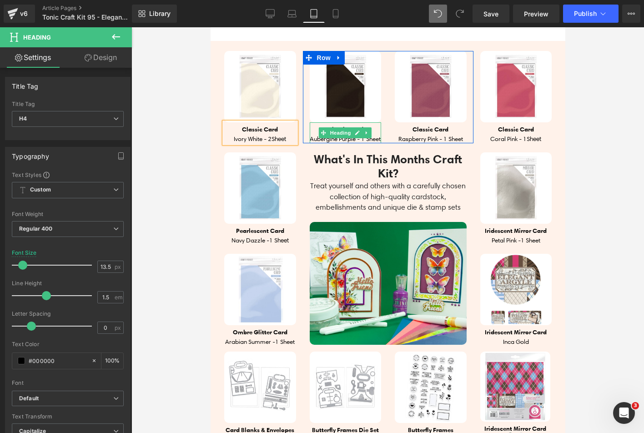
click at [311, 134] on h4 "Aubergine Purple - 1 Sheet" at bounding box center [345, 138] width 72 height 9
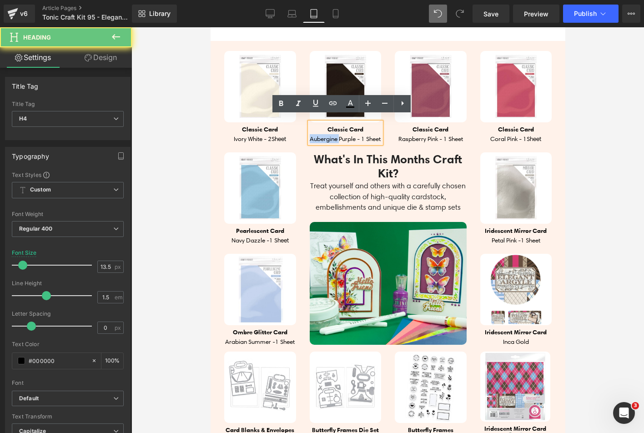
click at [311, 134] on h4 "Aubergine Purple - 1 Sheet" at bounding box center [345, 138] width 72 height 9
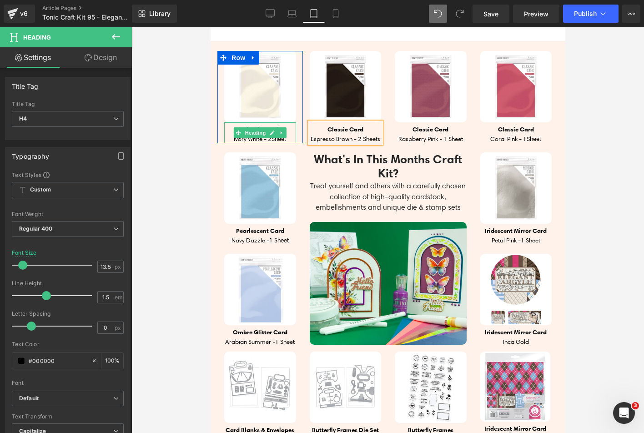
click at [284, 135] on span "Sheet" at bounding box center [278, 139] width 15 height 8
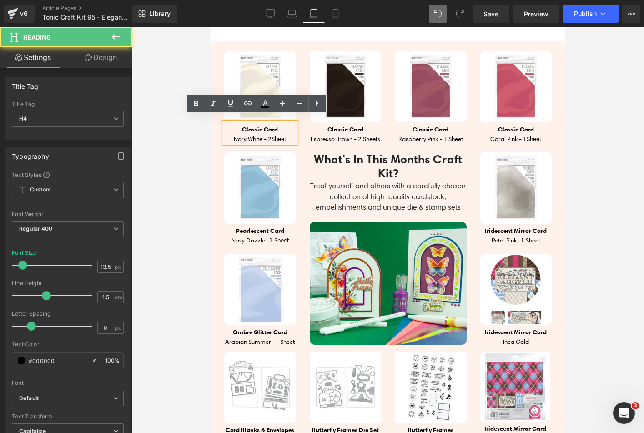
click at [284, 135] on span "Sheet" at bounding box center [278, 139] width 15 height 8
click at [285, 134] on h4 "Ivory White - 2 Sheet" at bounding box center [260, 138] width 72 height 9
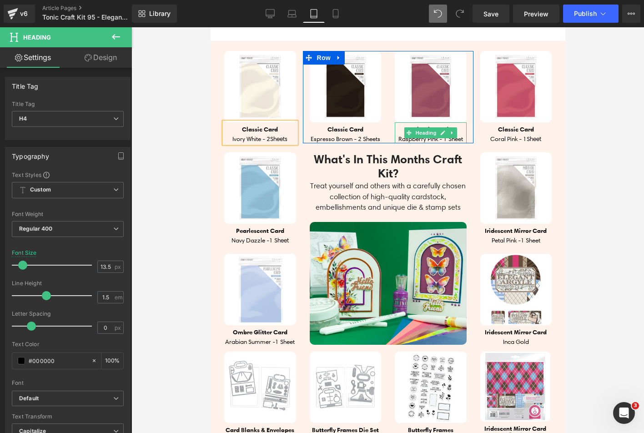
click at [445, 134] on h4 "Raspberry Pink - 1 Sheet" at bounding box center [431, 138] width 72 height 9
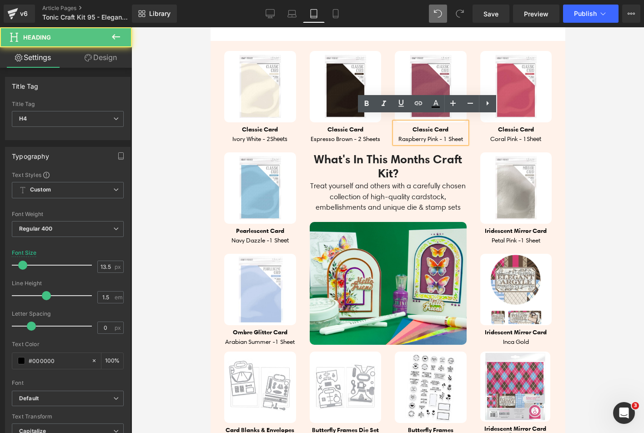
click at [443, 134] on h4 "Raspberry Pink - 1 Sheet" at bounding box center [431, 138] width 72 height 9
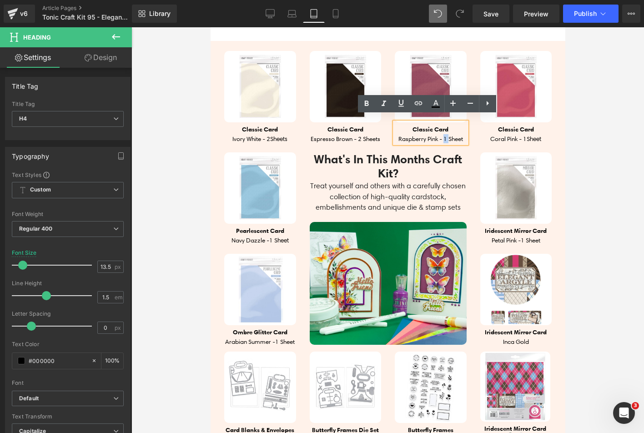
click at [441, 134] on h4 "Raspberry Pink - 1 Sheet" at bounding box center [431, 138] width 72 height 9
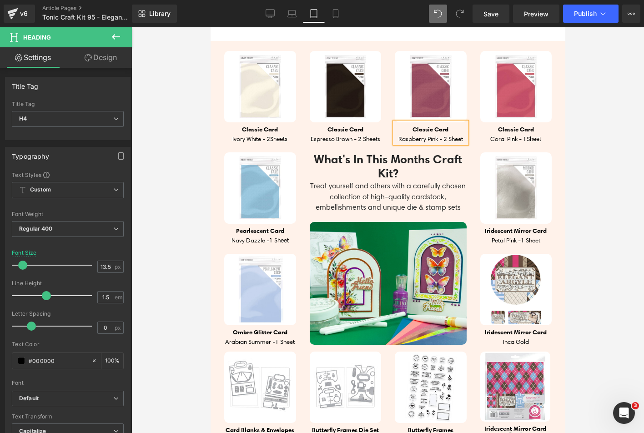
click at [460, 134] on h4 "Raspberry Pink - 2 Sheet" at bounding box center [431, 138] width 72 height 9
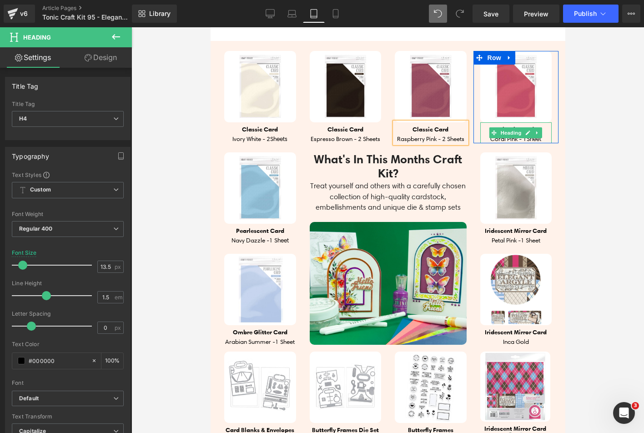
click at [504, 134] on h4 "Coral Pink - 1 Sheet" at bounding box center [516, 138] width 72 height 9
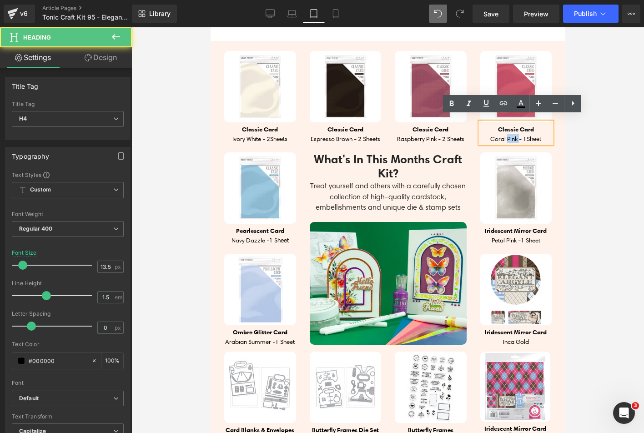
click at [504, 134] on h4 "Coral Pink - 1 Sheet" at bounding box center [516, 138] width 72 height 9
click at [485, 134] on h4 "Coral Pink - 1 Sheet" at bounding box center [516, 138] width 72 height 9
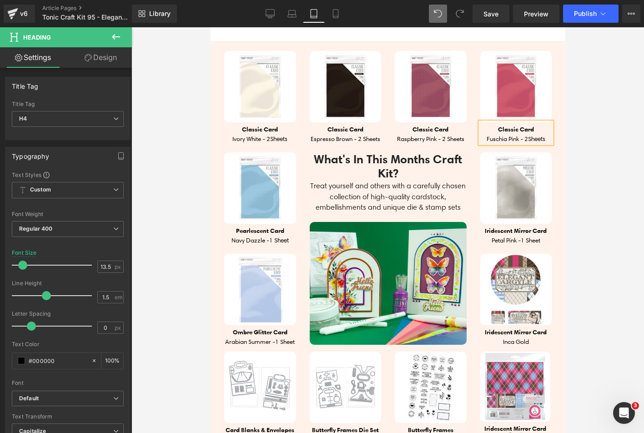
click at [489, 134] on h4 "Fuschia Pink - 2 Sheets" at bounding box center [516, 138] width 72 height 9
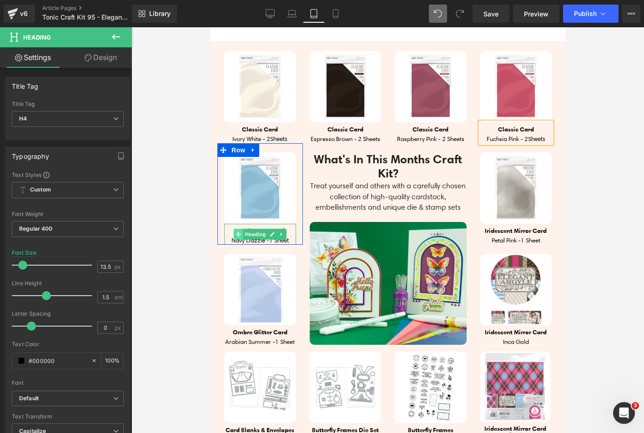
click at [233, 232] on span at bounding box center [238, 234] width 10 height 11
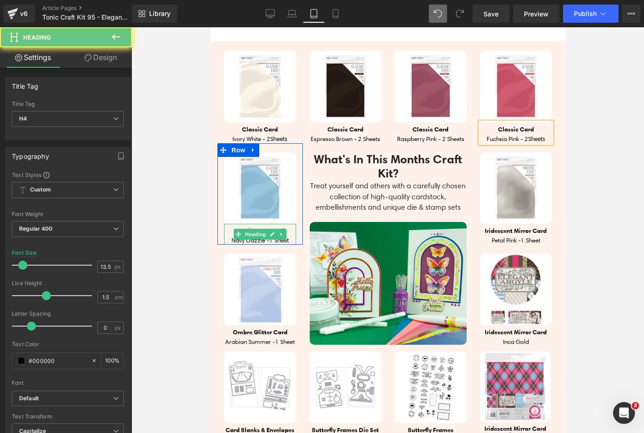
click at [226, 226] on h4 "Pearlescent Card" at bounding box center [260, 230] width 72 height 9
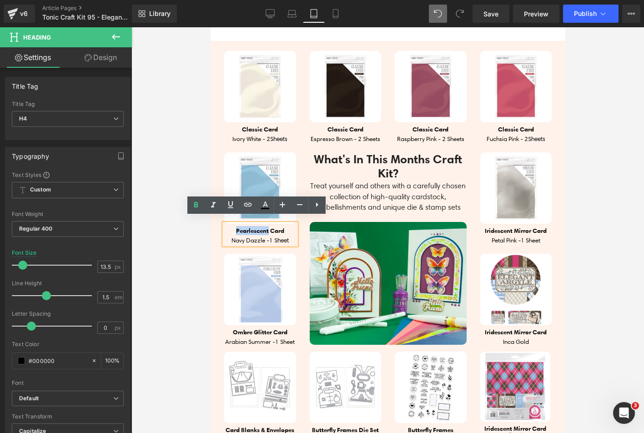
drag, startPoint x: 229, startPoint y: 221, endPoint x: 265, endPoint y: 223, distance: 36.0
click at [265, 226] on h4 "Pearlescent Card" at bounding box center [260, 230] width 72 height 9
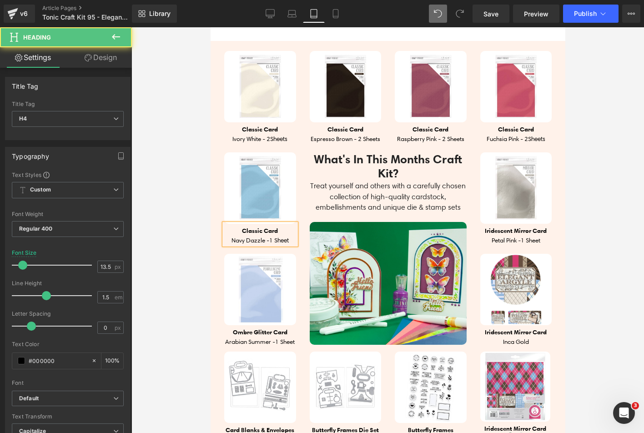
click at [258, 236] on h4 "Navy Dazzle - 1 Sheet" at bounding box center [260, 240] width 72 height 9
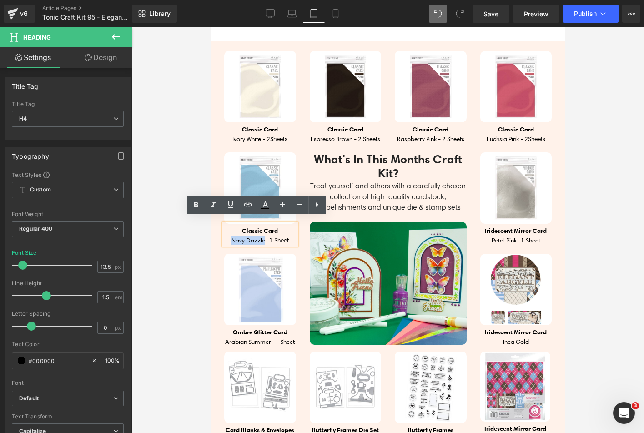
drag, startPoint x: 259, startPoint y: 233, endPoint x: 228, endPoint y: 233, distance: 31.4
click at [228, 236] on h4 "Navy Dazzle - 1 Sheet" at bounding box center [260, 240] width 72 height 9
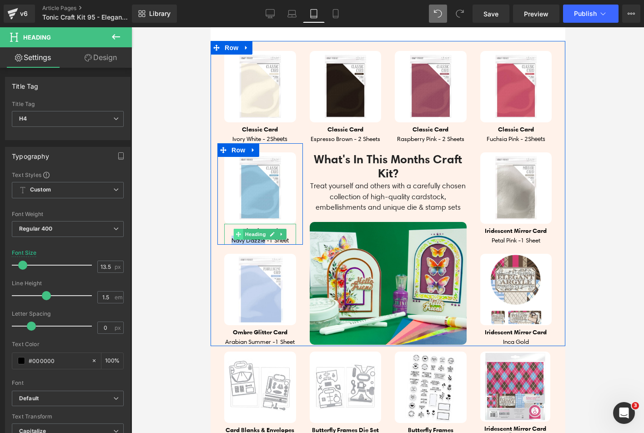
click at [239, 232] on span at bounding box center [238, 234] width 10 height 11
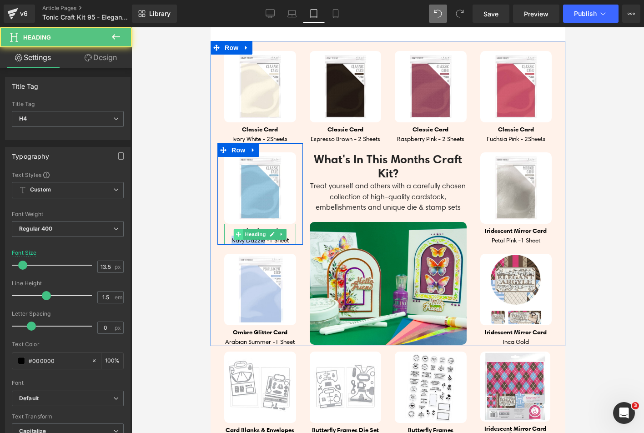
click at [234, 233] on span at bounding box center [238, 234] width 10 height 11
click at [224, 236] on h4 "Navy Dazzle - 1 Sheet" at bounding box center [260, 240] width 72 height 9
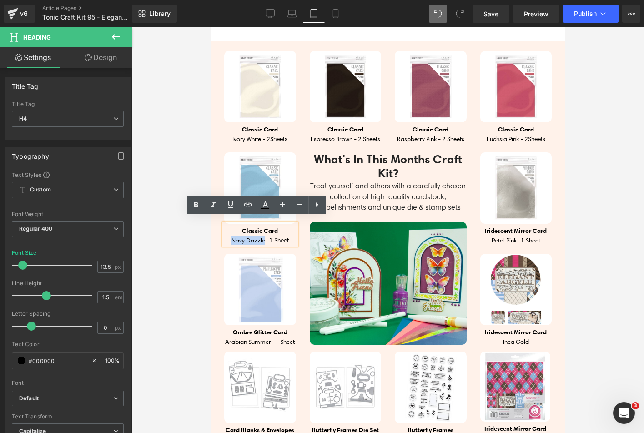
drag, startPoint x: 223, startPoint y: 233, endPoint x: 259, endPoint y: 234, distance: 36.0
click at [259, 236] on h4 "Navy Dazzle - 1 Sheet" at bounding box center [260, 240] width 72 height 9
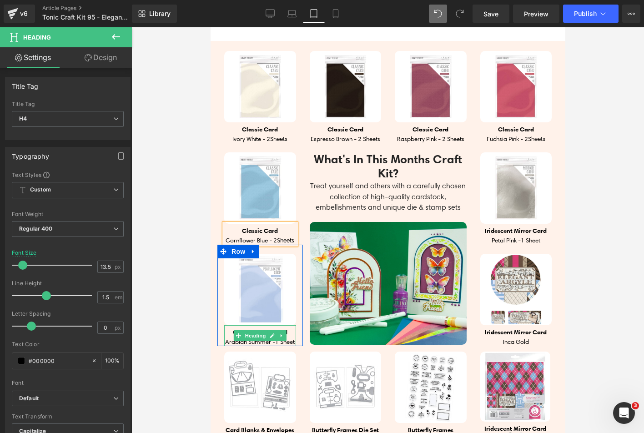
click at [238, 336] on b "Ombre Glitter Card" at bounding box center [260, 332] width 55 height 8
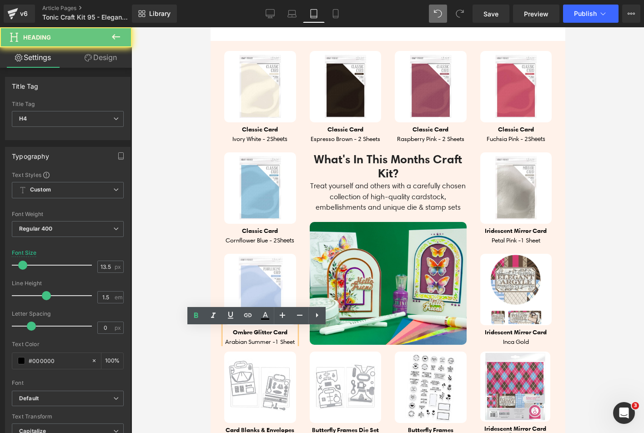
click at [224, 335] on h4 "Ombre Glitter Card" at bounding box center [260, 332] width 72 height 9
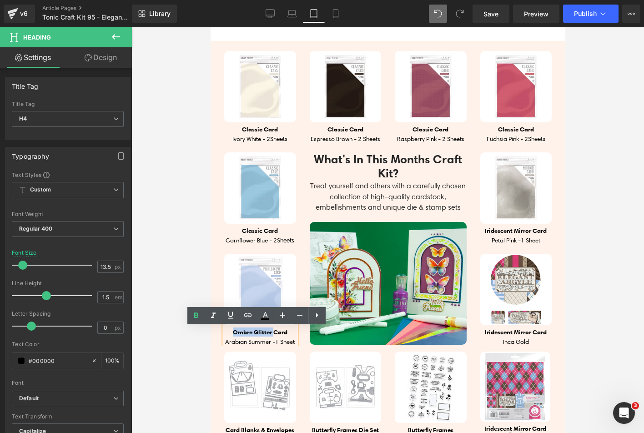
drag, startPoint x: 230, startPoint y: 333, endPoint x: 269, endPoint y: 334, distance: 38.7
click at [269, 334] on b "Ombre Glitter Card" at bounding box center [260, 332] width 55 height 8
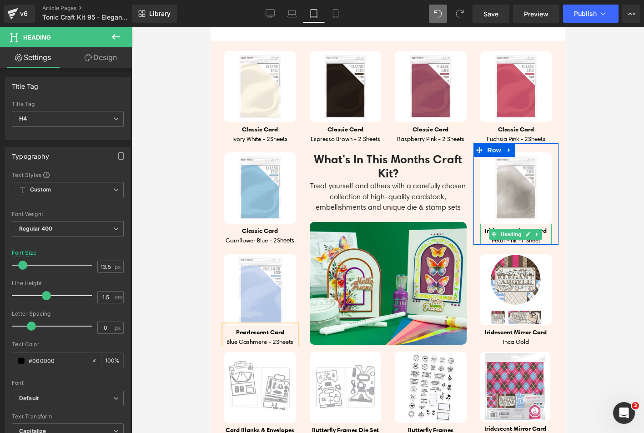
click at [485, 227] on b "Iridescent Mirror Card" at bounding box center [516, 231] width 62 height 8
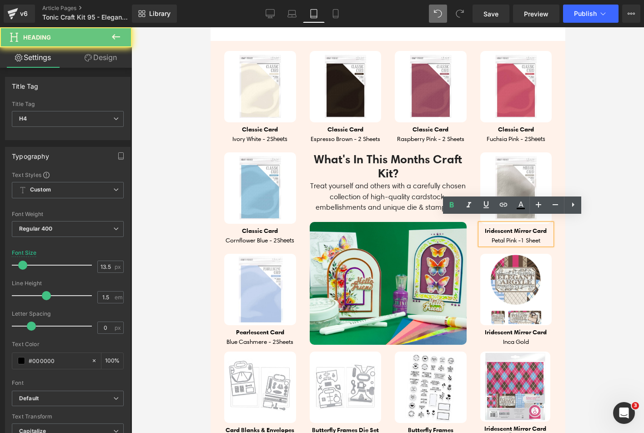
click at [485, 227] on b "Iridescent Mirror Card" at bounding box center [516, 231] width 62 height 8
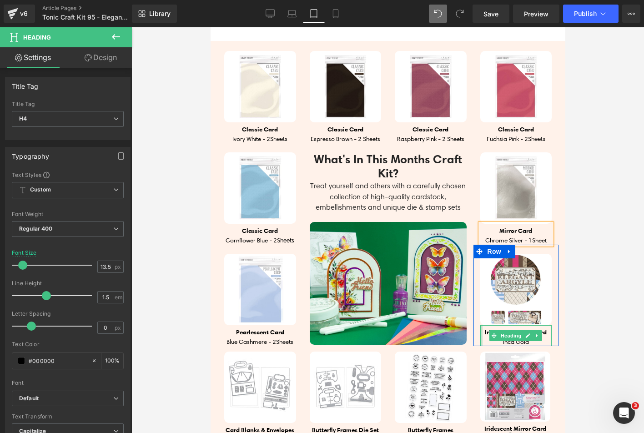
click at [480, 326] on div at bounding box center [481, 335] width 2 height 21
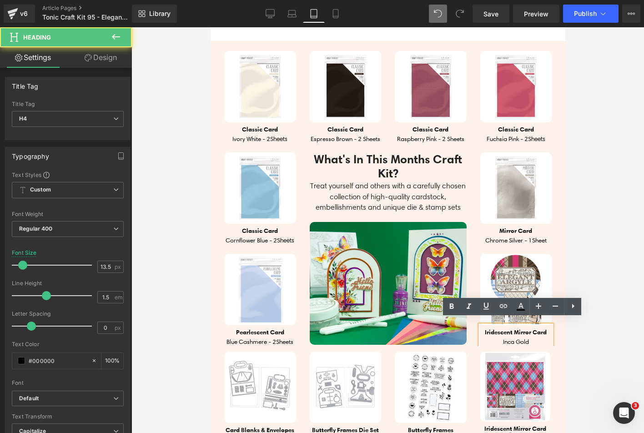
click at [485, 328] on b "Iridescent Mirror Card" at bounding box center [516, 332] width 62 height 8
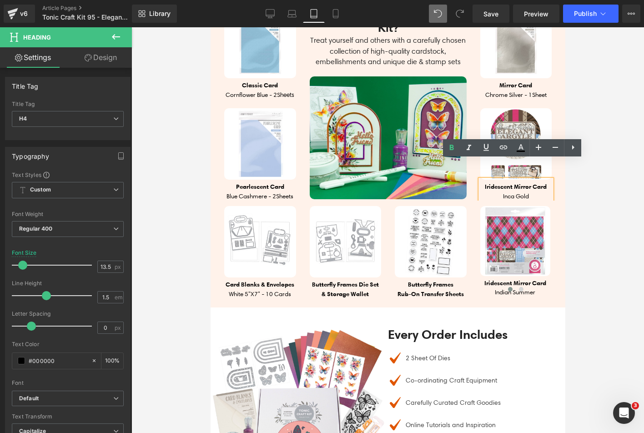
scroll to position [865, 0]
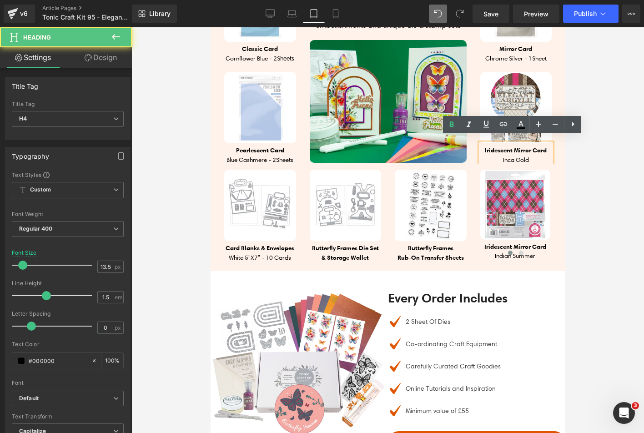
click at [485, 146] on b "Iridescent Mirror Card" at bounding box center [516, 150] width 62 height 8
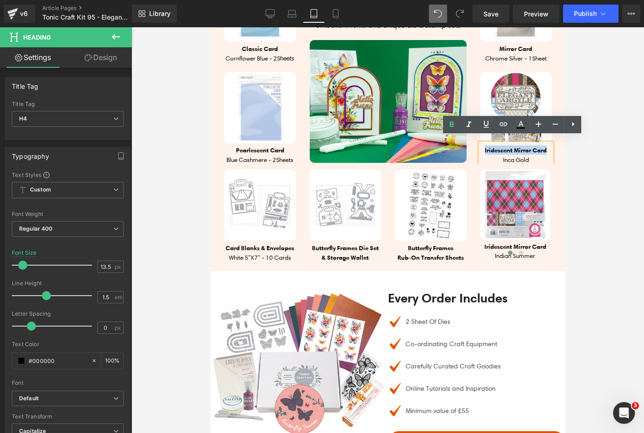
drag, startPoint x: 480, startPoint y: 144, endPoint x: 546, endPoint y: 143, distance: 66.4
click at [546, 146] on h4 "Iridescent Mirror Card" at bounding box center [516, 150] width 72 height 9
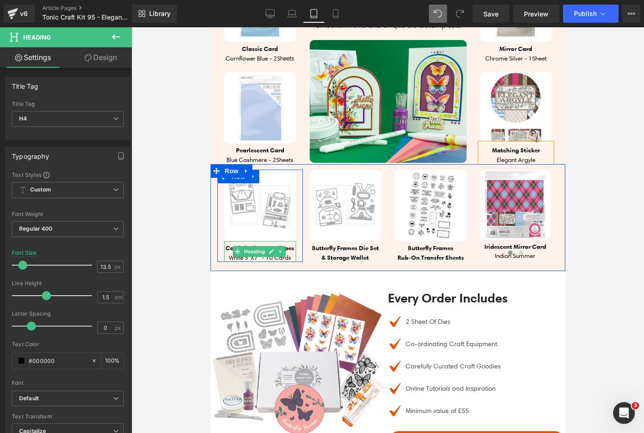
click at [234, 253] on h4 "Card Blanks & Envelopes" at bounding box center [260, 247] width 72 height 9
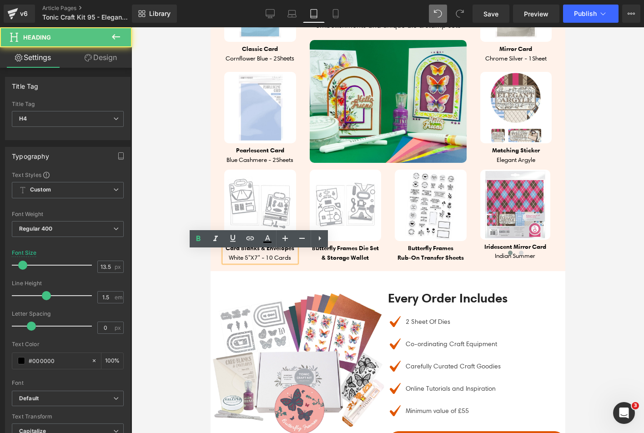
click at [237, 253] on h4 "Card Blanks & Envelopes" at bounding box center [260, 247] width 72 height 9
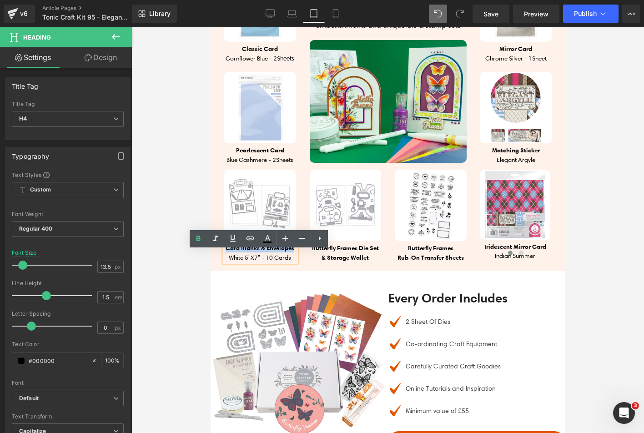
drag, startPoint x: 238, startPoint y: 257, endPoint x: 273, endPoint y: 266, distance: 36.6
click at [273, 252] on b "Card Blanks & Envelopes" at bounding box center [259, 248] width 69 height 8
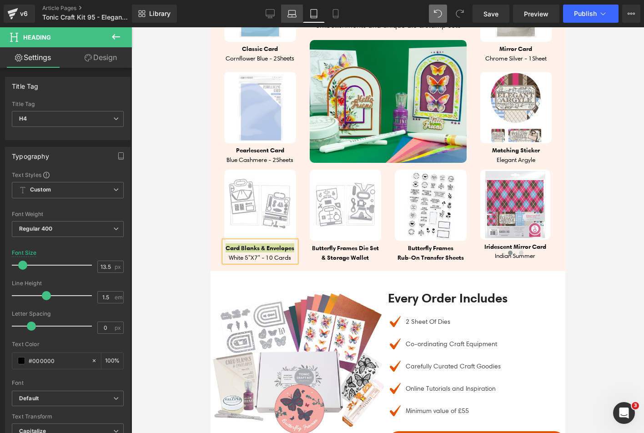
click at [291, 20] on link "Laptop" at bounding box center [292, 14] width 22 height 18
type input "15"
type input "100"
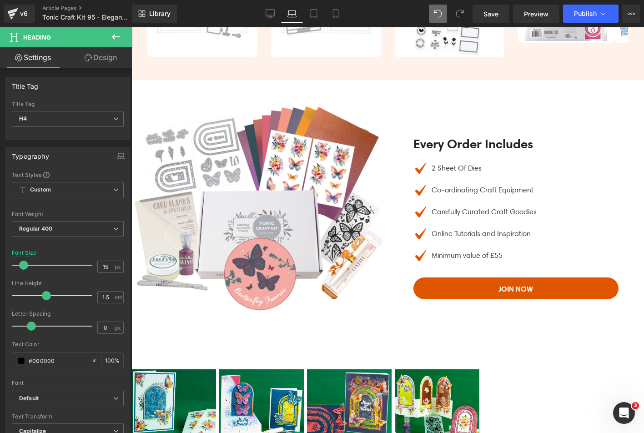
scroll to position [0, 0]
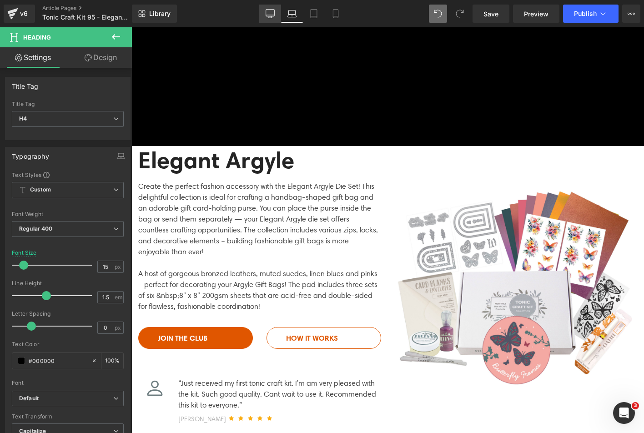
click at [268, 10] on icon at bounding box center [270, 13] width 9 height 9
type input "16"
type input "100"
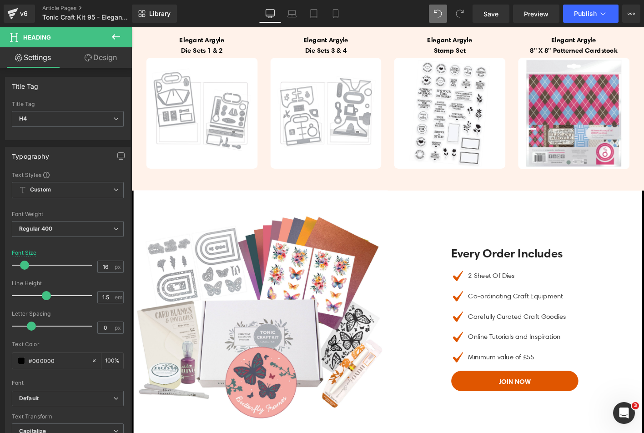
scroll to position [728, 0]
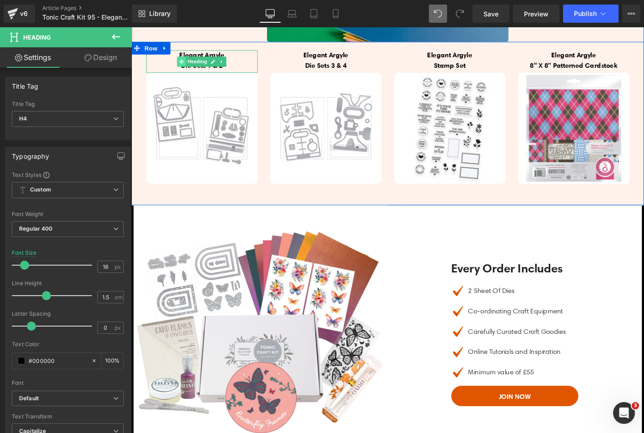
click at [187, 70] on span at bounding box center [186, 64] width 10 height 11
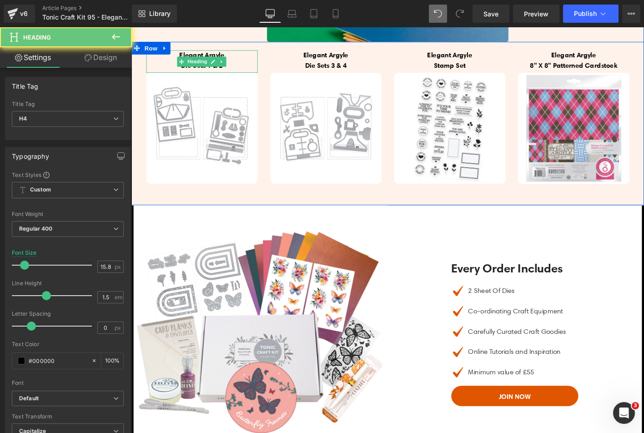
click at [165, 74] on h4 "Die Sets 1 & 2" at bounding box center [207, 68] width 120 height 11
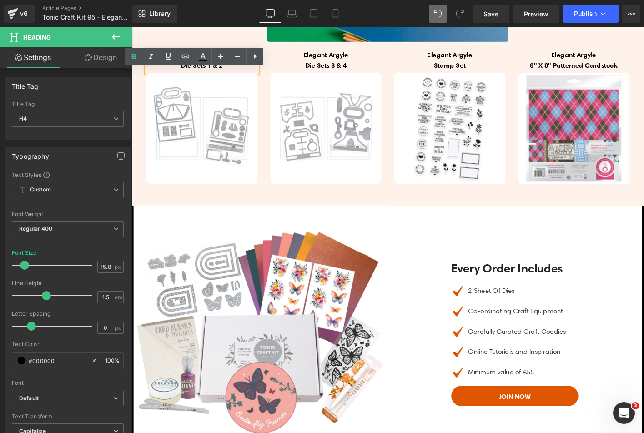
click at [185, 72] on b "Die Sets 1 & 2" at bounding box center [207, 67] width 45 height 9
copy div "Elegant Argyle Die Sets 1 & 2"
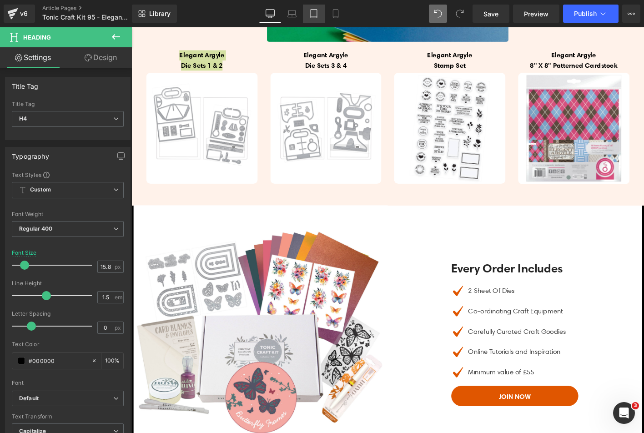
click at [314, 13] on icon at bounding box center [313, 13] width 9 height 9
type input "21"
type input "100"
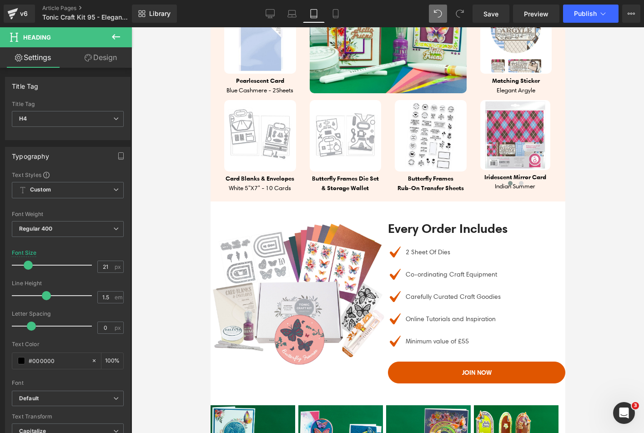
scroll to position [1001, 0]
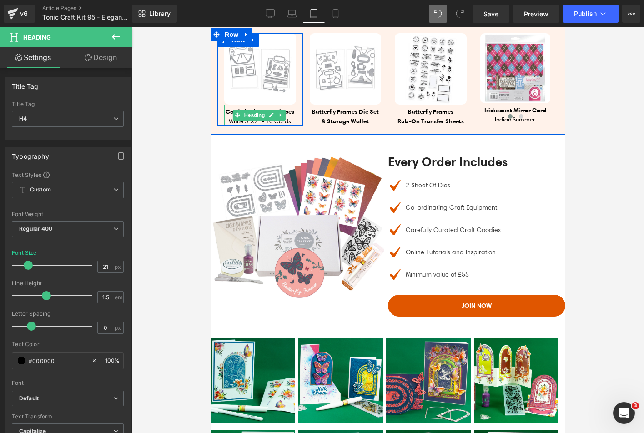
click at [233, 116] on h4 "Card Blanks & Envelopes" at bounding box center [260, 111] width 72 height 9
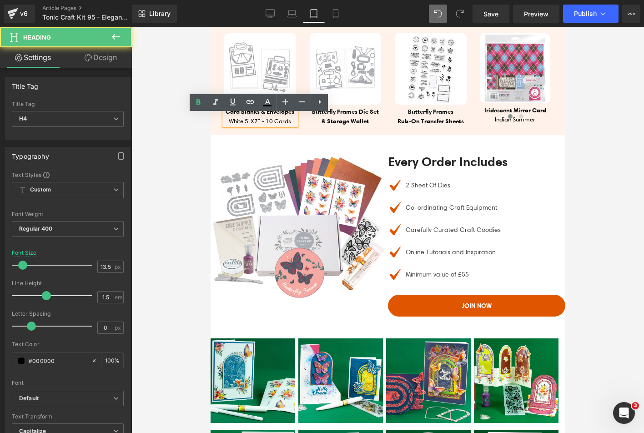
click at [234, 116] on h4 "Card Blanks & Envelopes" at bounding box center [260, 111] width 72 height 9
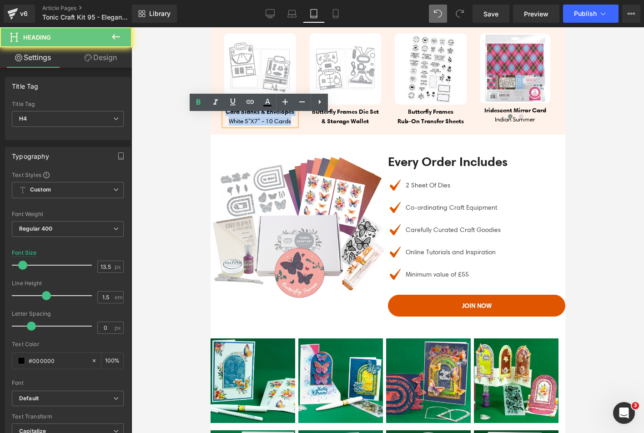
paste div
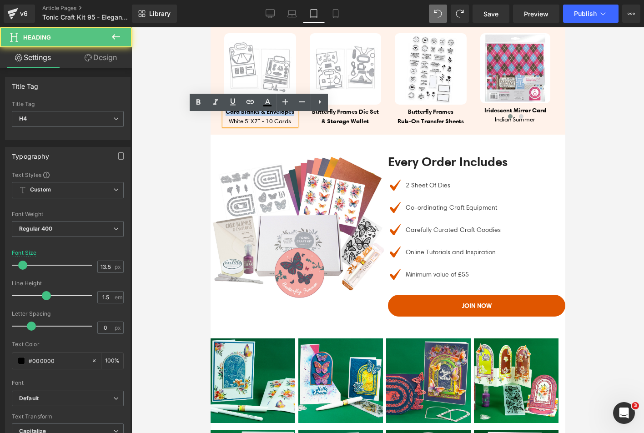
drag, startPoint x: 238, startPoint y: 123, endPoint x: 274, endPoint y: 128, distance: 35.9
click at [274, 116] on b "Card Blanks & Envelopes" at bounding box center [259, 111] width 69 height 8
click at [275, 116] on h4 "Card Blanks & Envelopes" at bounding box center [260, 111] width 72 height 9
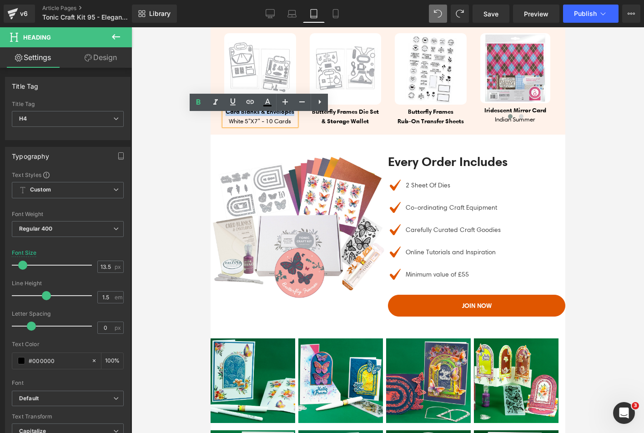
drag, startPoint x: 275, startPoint y: 131, endPoint x: 237, endPoint y: 124, distance: 38.3
click at [237, 116] on h4 "Card Blanks & Envelopes" at bounding box center [260, 111] width 72 height 9
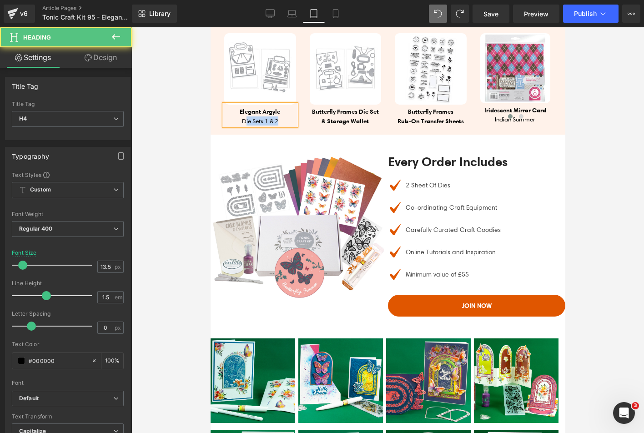
drag, startPoint x: 241, startPoint y: 130, endPoint x: 284, endPoint y: 133, distance: 43.3
click at [284, 126] on h4 "Die Sets 1 & 2" at bounding box center [260, 120] width 72 height 9
click at [241, 126] on h4 "Die Sets 1 & 2" at bounding box center [260, 120] width 72 height 9
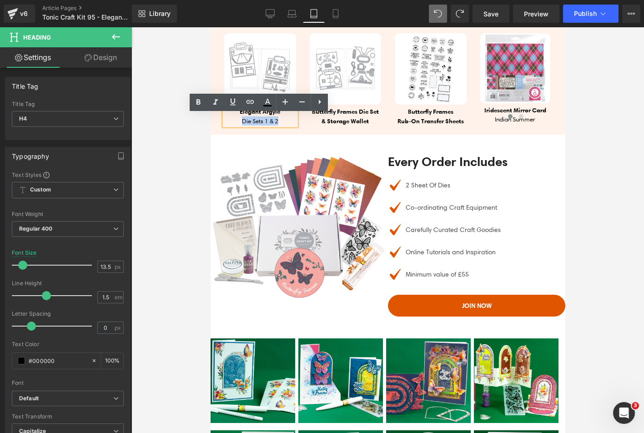
drag, startPoint x: 238, startPoint y: 130, endPoint x: 291, endPoint y: 130, distance: 53.2
click at [291, 126] on h4 "Die Sets 1 & 2" at bounding box center [260, 120] width 72 height 9
click at [200, 100] on icon at bounding box center [199, 102] width 4 height 5
click at [321, 117] on icon at bounding box center [323, 114] width 5 height 5
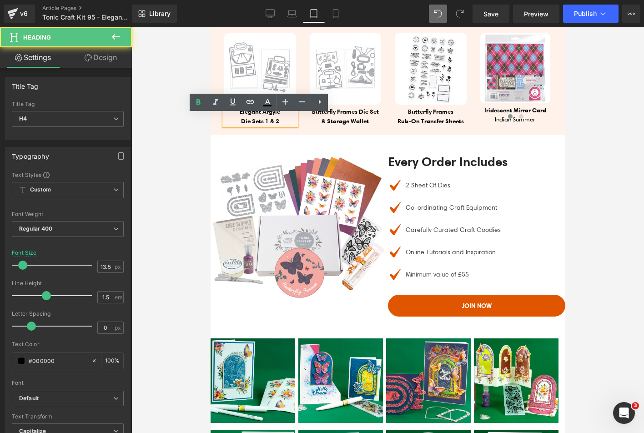
click at [255, 116] on b "Elegant Argyle" at bounding box center [259, 111] width 40 height 8
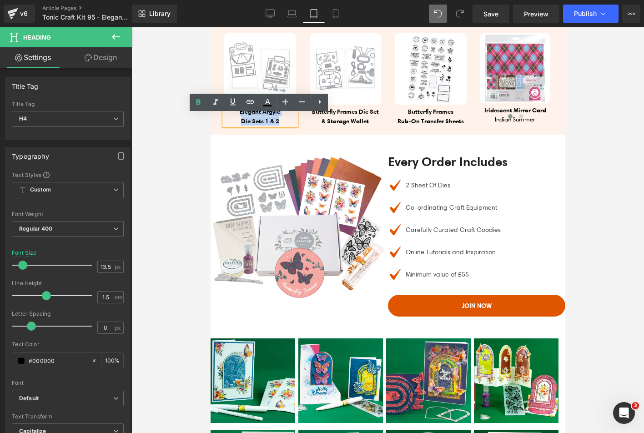
copy div "Elegant Argyle Die Sets 1 & 2"
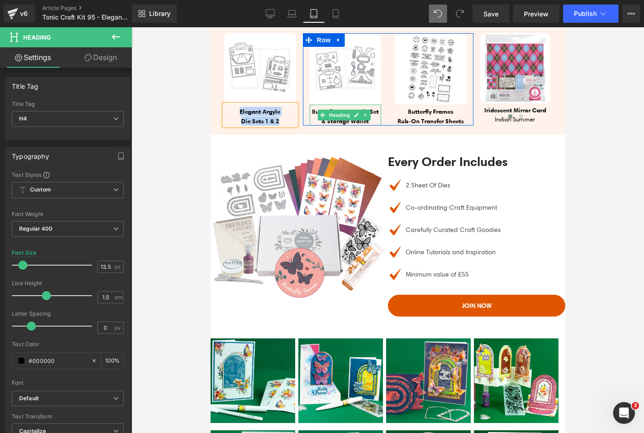
click at [313, 119] on span "Butterfly Frames Die Set & storage Wallet" at bounding box center [345, 115] width 67 height 17
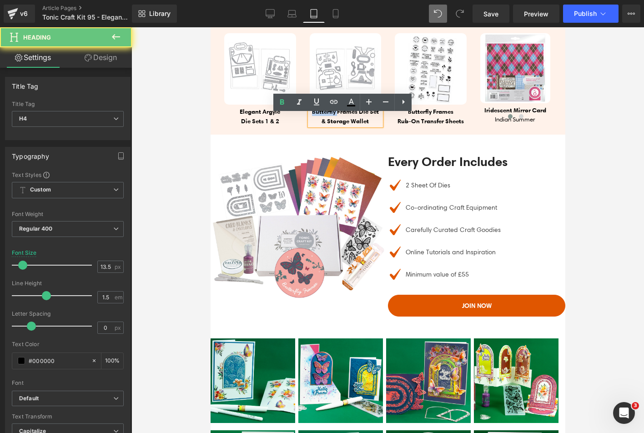
click at [313, 119] on span "Butterfly Frames Die Set & storage Wallet" at bounding box center [345, 115] width 67 height 17
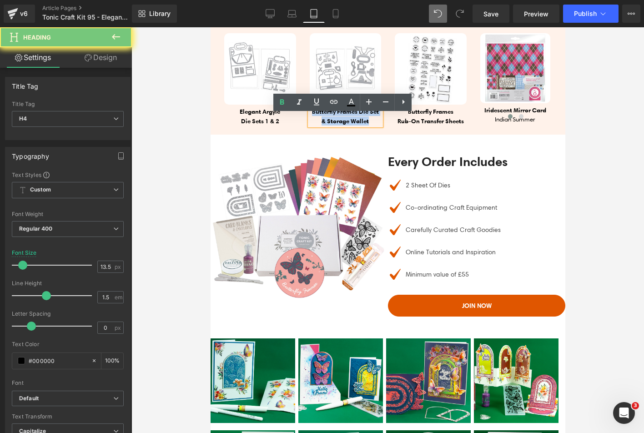
paste div
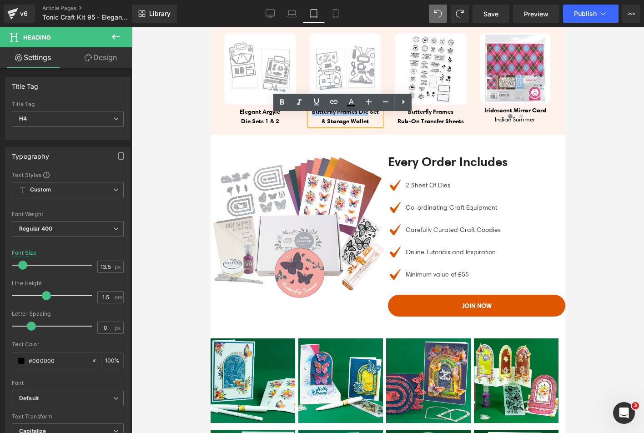
drag, startPoint x: 313, startPoint y: 120, endPoint x: 371, endPoint y: 120, distance: 58.2
click at [371, 120] on span "Butterfly Frames Die Set & storage Wallet" at bounding box center [345, 115] width 67 height 17
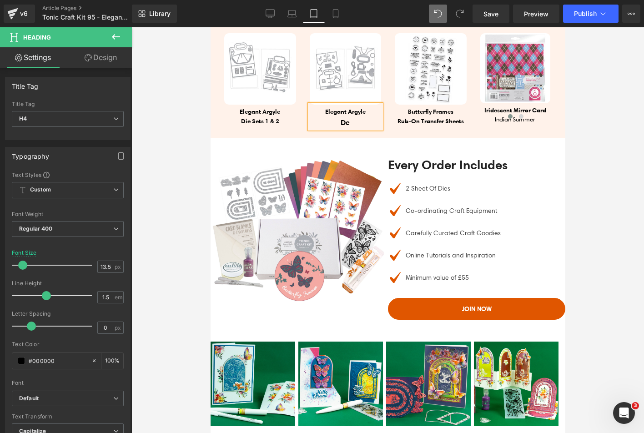
click at [292, 138] on div "Image Elegant Argyle Die Sets 1 & 2 Heading Row Image Elegant Argyle De Heading…" at bounding box center [387, 83] width 355 height 110
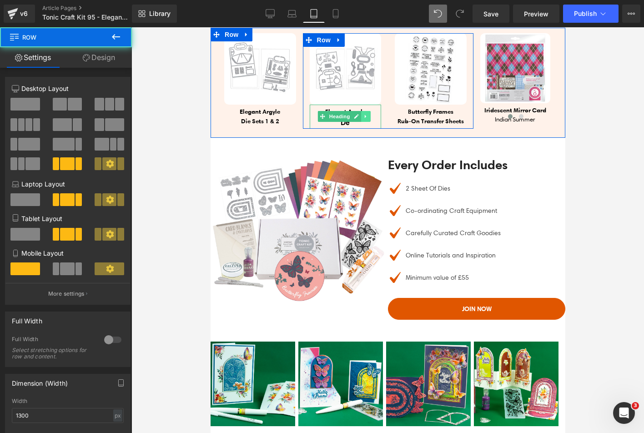
click at [361, 122] on link at bounding box center [366, 116] width 10 height 11
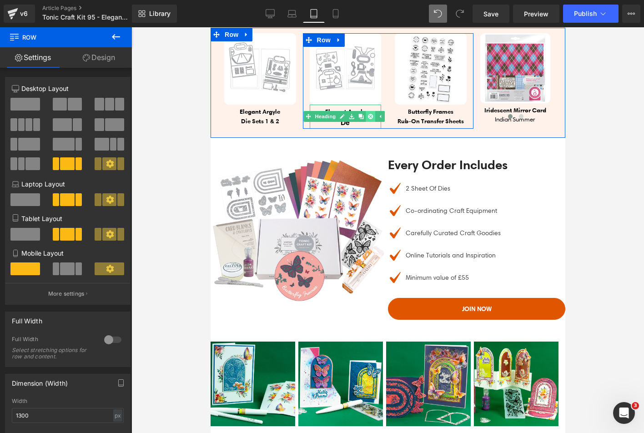
click at [368, 119] on icon at bounding box center [370, 116] width 5 height 5
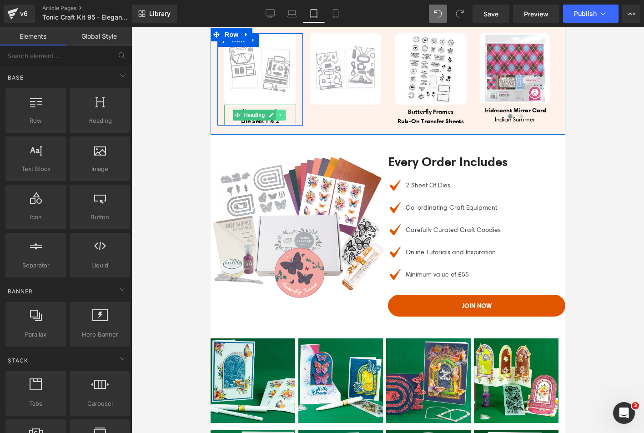
click at [276, 121] on link at bounding box center [281, 115] width 10 height 11
click at [273, 118] on icon at bounding box center [275, 114] width 5 height 5
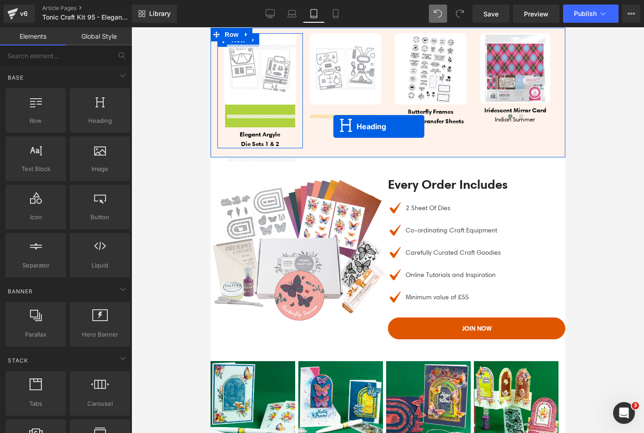
drag, startPoint x: 241, startPoint y: 123, endPoint x: 333, endPoint y: 126, distance: 92.0
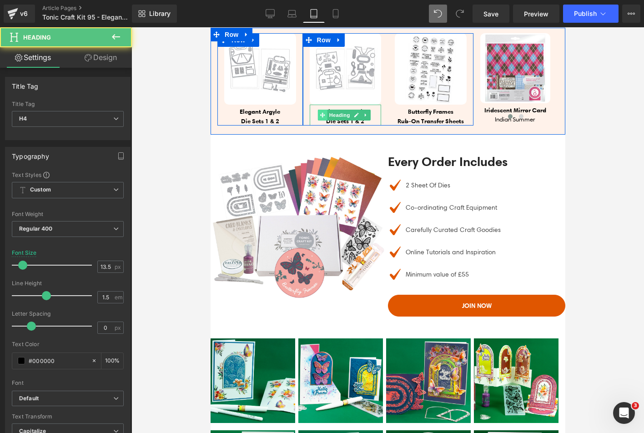
click at [322, 121] on span at bounding box center [323, 115] width 10 height 11
click at [345, 126] on div at bounding box center [345, 124] width 72 height 2
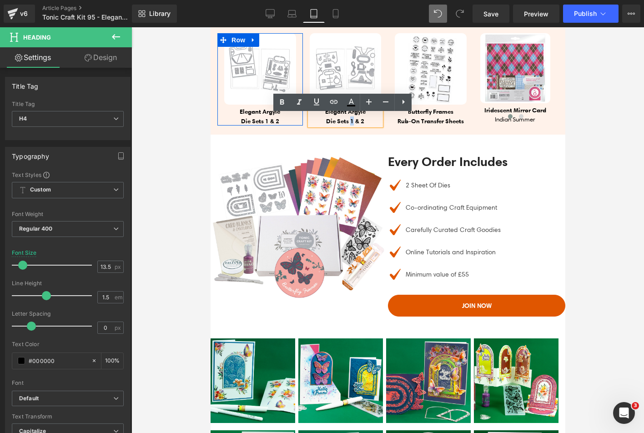
click at [347, 125] on strong "Die Sets 1 & 2" at bounding box center [345, 121] width 38 height 8
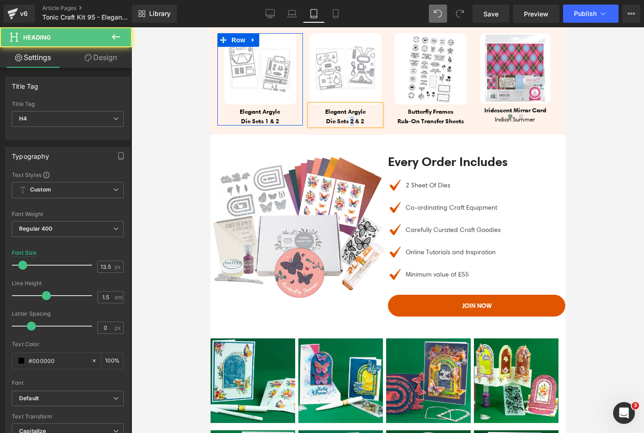
click at [350, 125] on strong "Die Sets 2 & 2" at bounding box center [345, 121] width 38 height 8
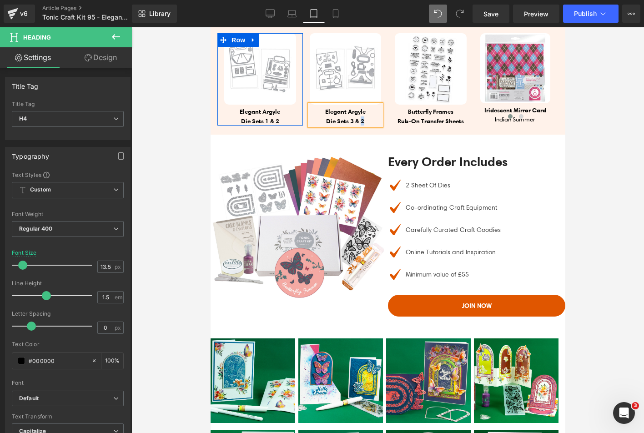
click at [360, 126] on h4 "Die Sets 3 & 2" at bounding box center [345, 120] width 72 height 9
click at [351, 135] on div "Image Elegant Argyle Die Sets 1 & 2 Heading Row Image Elegant Argyle Die Sets 3…" at bounding box center [387, 81] width 355 height 107
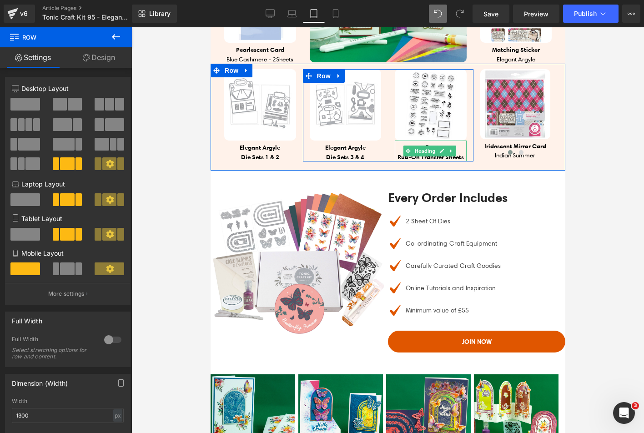
scroll to position [910, 0]
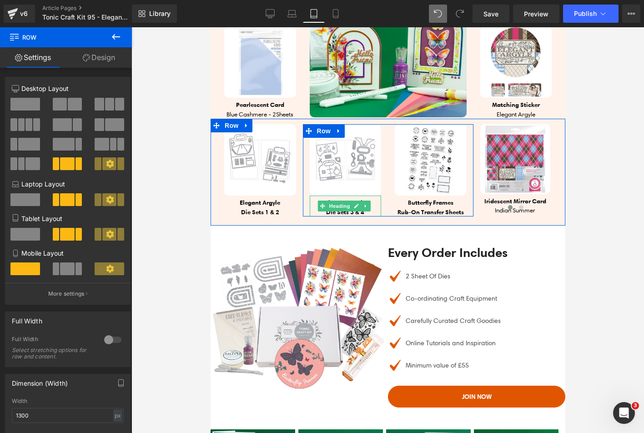
click at [359, 216] on strong "Die Sets 3 & 4" at bounding box center [345, 212] width 38 height 8
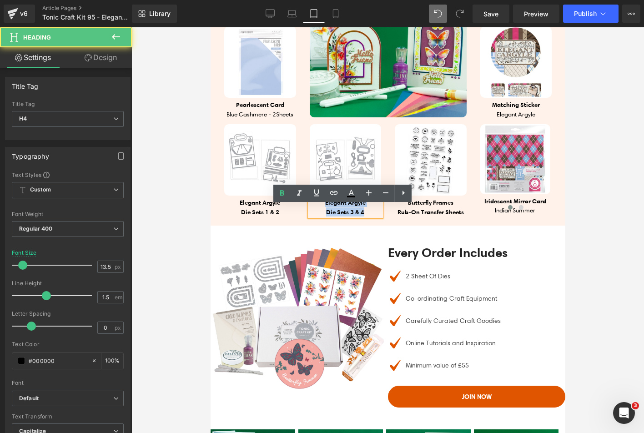
copy div "Elegant Argyle Die Sets 3 & 4"
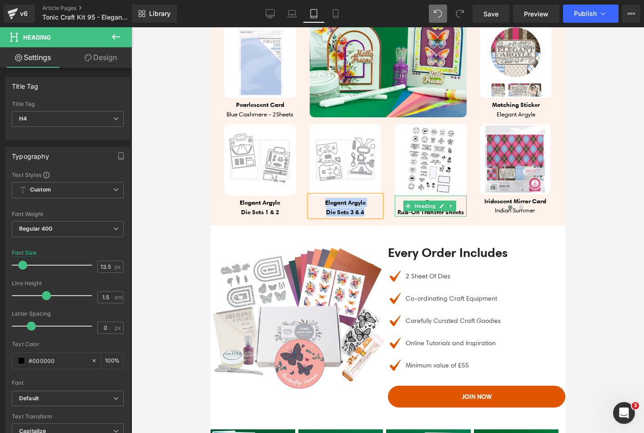
click at [406, 217] on h4 "Rub-on Transfer Sheets" at bounding box center [431, 211] width 72 height 9
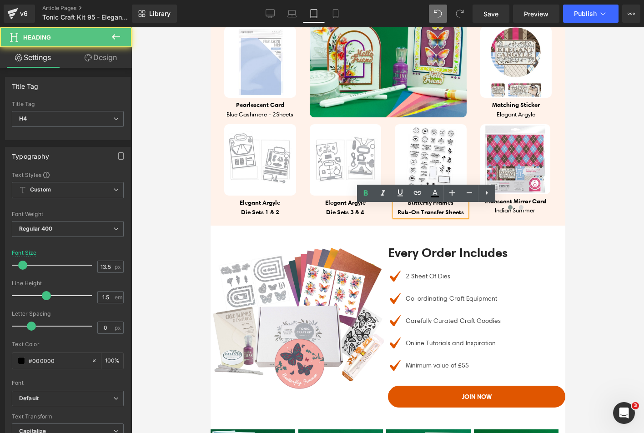
click at [419, 216] on span "Rub-on Transfer Sheets" at bounding box center [430, 212] width 66 height 8
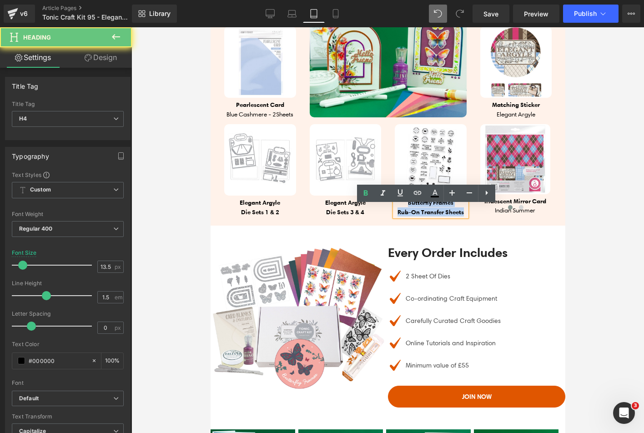
paste div
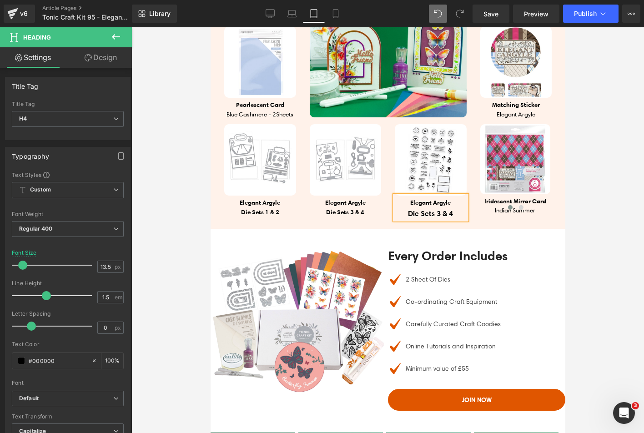
click at [369, 220] on div "Image Elegant Argyle Die Sets 3 & 4 Heading Image Elegant Argyle Die Sets 3 & …" at bounding box center [388, 172] width 171 height 96
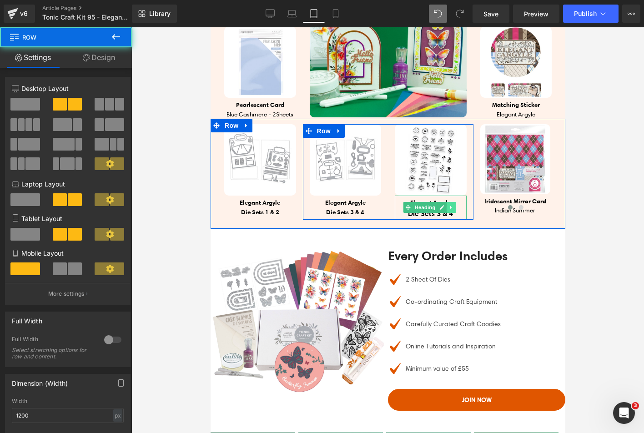
click at [448, 213] on link at bounding box center [451, 207] width 10 height 11
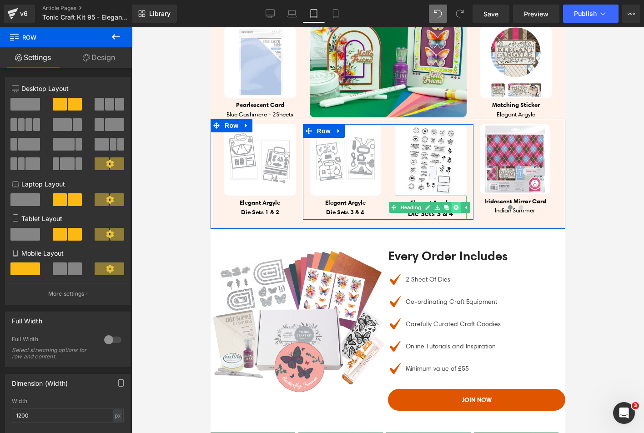
click at [453, 210] on icon at bounding box center [455, 207] width 5 height 5
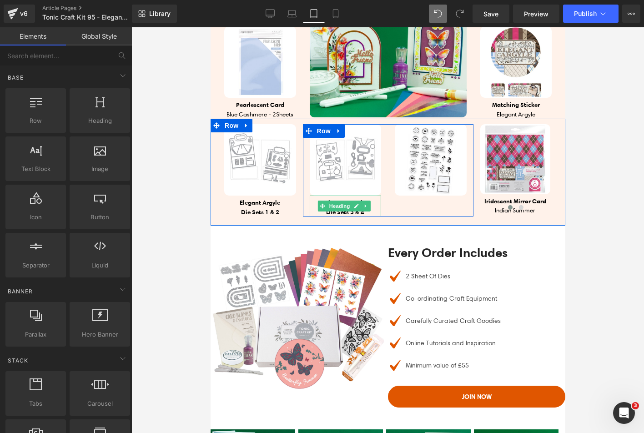
click at [364, 209] on icon at bounding box center [366, 205] width 5 height 5
click at [360, 209] on icon at bounding box center [361, 205] width 5 height 5
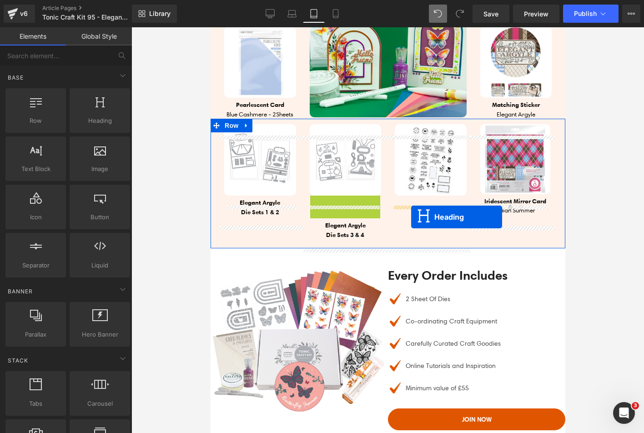
drag, startPoint x: 332, startPoint y: 217, endPoint x: 411, endPoint y: 217, distance: 79.2
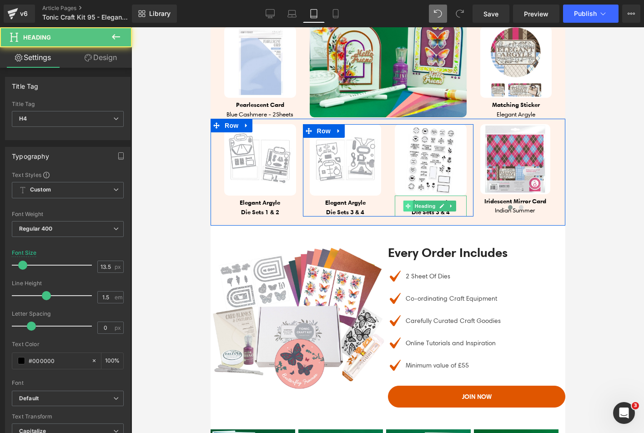
click at [403, 211] on span at bounding box center [408, 206] width 10 height 11
click at [397, 217] on h4 "Die Sets 3 & 4" at bounding box center [431, 211] width 72 height 9
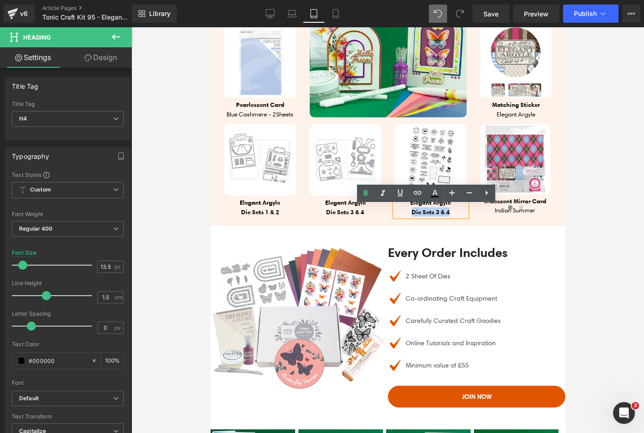
drag, startPoint x: 401, startPoint y: 223, endPoint x: 447, endPoint y: 224, distance: 46.0
click at [447, 217] on h4 "Die Sets 3 & 4" at bounding box center [431, 211] width 72 height 9
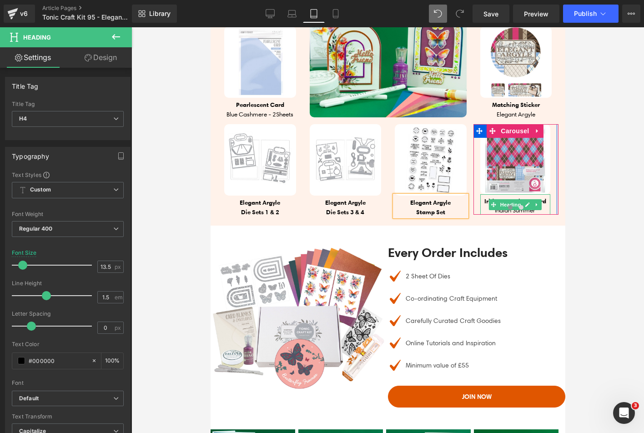
click at [484, 205] on b "Iridescent Mirror Card" at bounding box center [515, 201] width 62 height 8
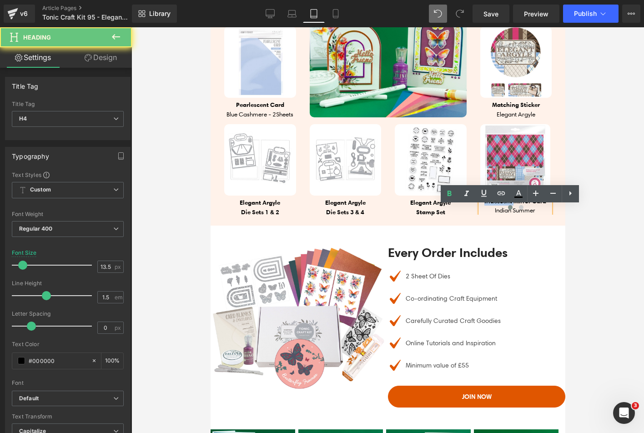
click at [484, 205] on b "Iridescent Mirror Card" at bounding box center [515, 201] width 62 height 8
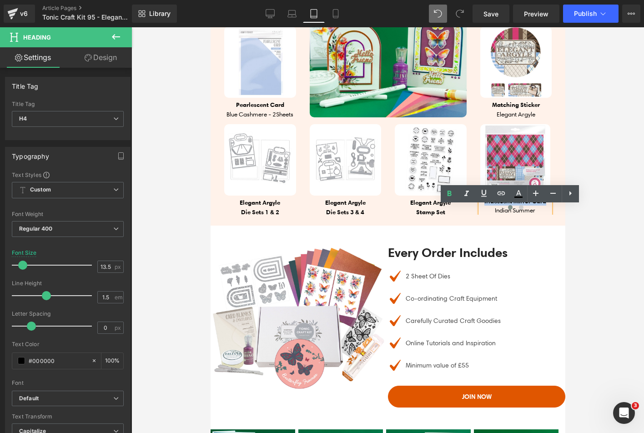
drag, startPoint x: 477, startPoint y: 212, endPoint x: 554, endPoint y: 210, distance: 76.9
click at [554, 210] on div "Image Elegant Argyle Die Sets 1 & 2 Heading Row Image Elegant Argyle Die Sets 3…" at bounding box center [387, 172] width 355 height 107
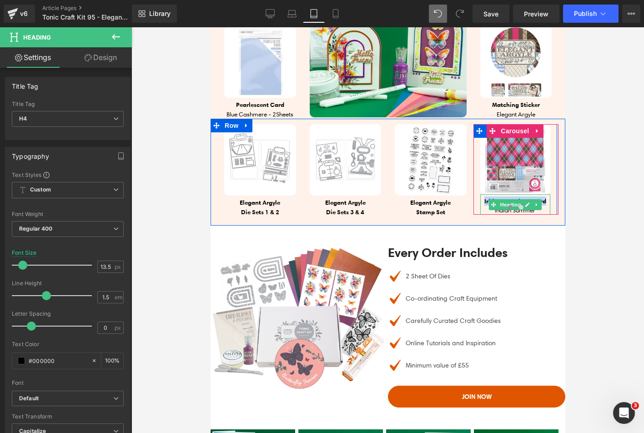
click at [484, 205] on b "Iridescent Mirror Card" at bounding box center [515, 201] width 62 height 8
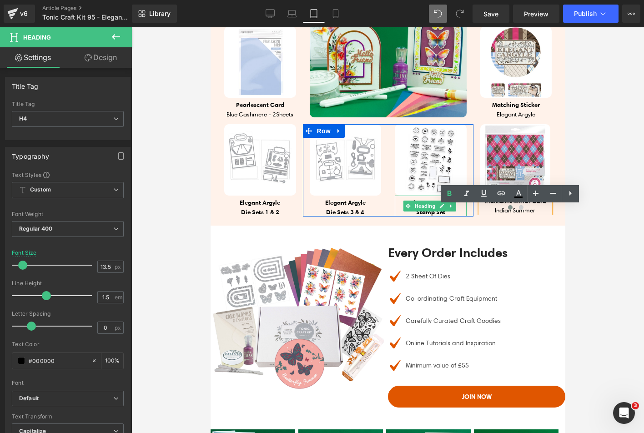
click at [449, 209] on icon at bounding box center [451, 205] width 5 height 5
click at [444, 208] on icon at bounding box center [446, 205] width 5 height 5
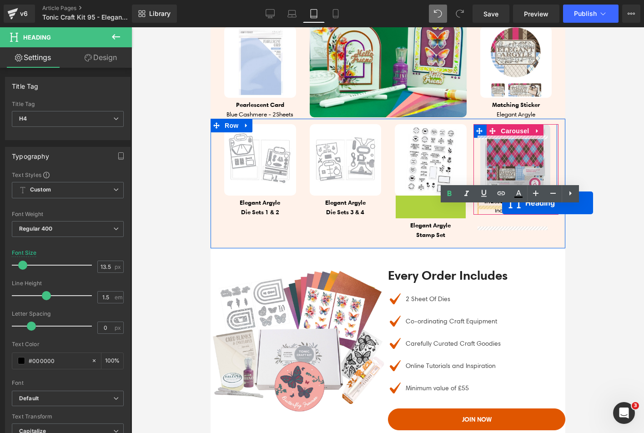
drag, startPoint x: 418, startPoint y: 218, endPoint x: 502, endPoint y: 203, distance: 85.5
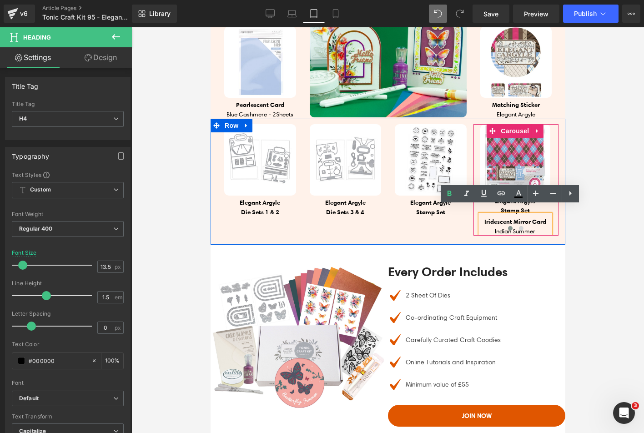
click at [536, 265] on div "Every Order Includes Text Block Image 2 Sheet Of Dies Text Block Image Co-ordin…" at bounding box center [476, 338] width 177 height 186
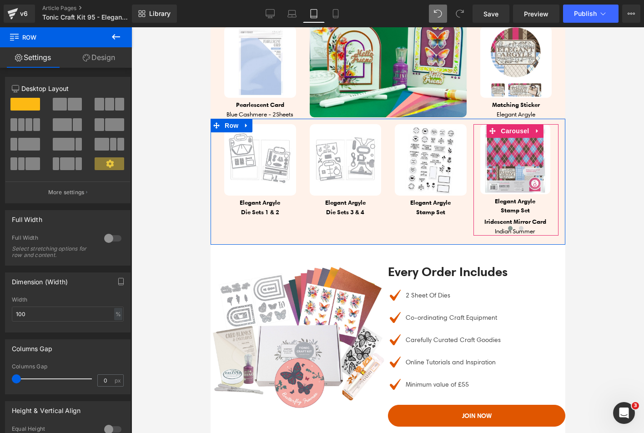
click at [528, 237] on div at bounding box center [516, 230] width 86 height 13
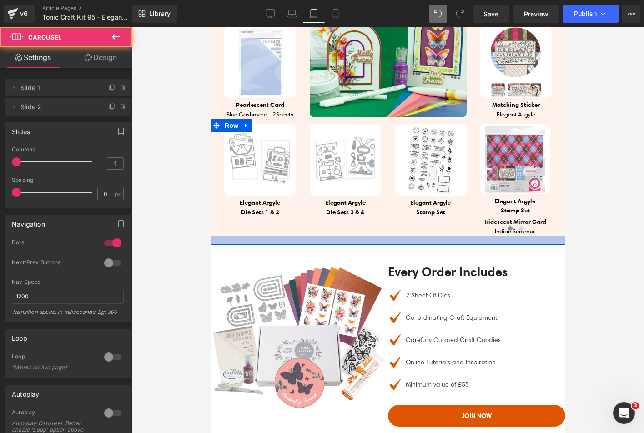
click at [521, 245] on div at bounding box center [387, 240] width 355 height 9
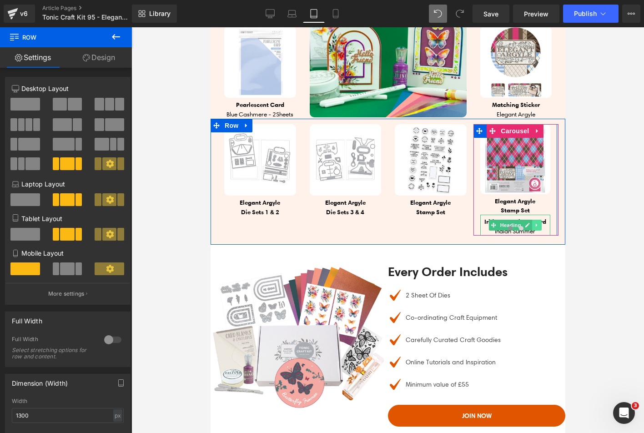
click at [532, 231] on link at bounding box center [537, 225] width 10 height 11
click at [539, 228] on icon at bounding box center [541, 225] width 5 height 5
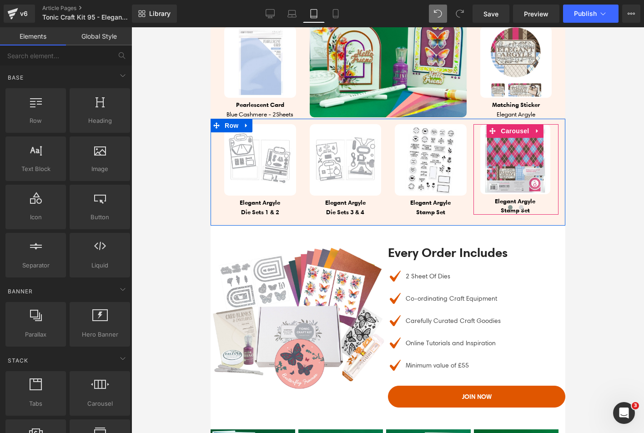
click at [495, 216] on div at bounding box center [516, 209] width 86 height 13
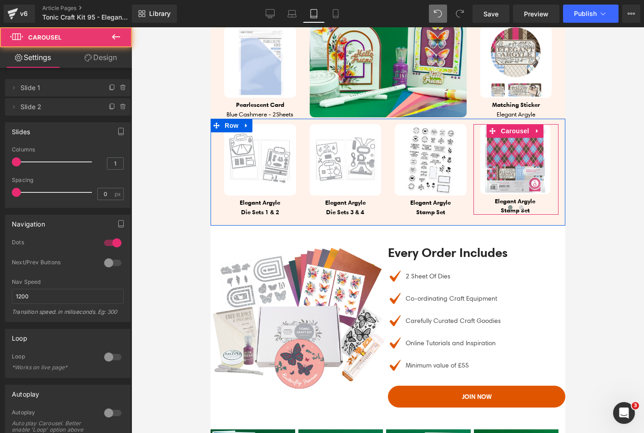
click at [491, 213] on div "Elegant Argyle Stamp Set Heading" at bounding box center [515, 204] width 70 height 21
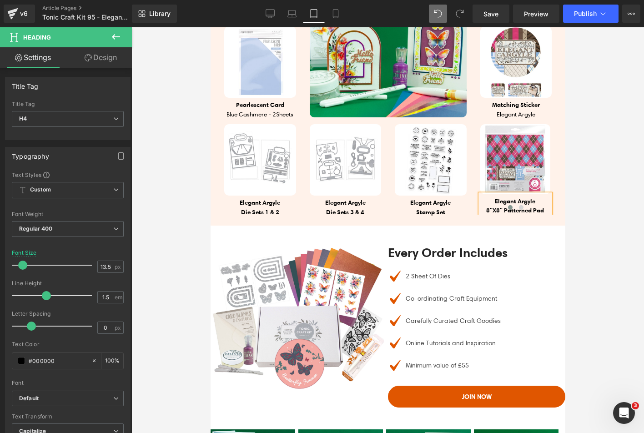
click at [486, 216] on div at bounding box center [516, 209] width 86 height 13
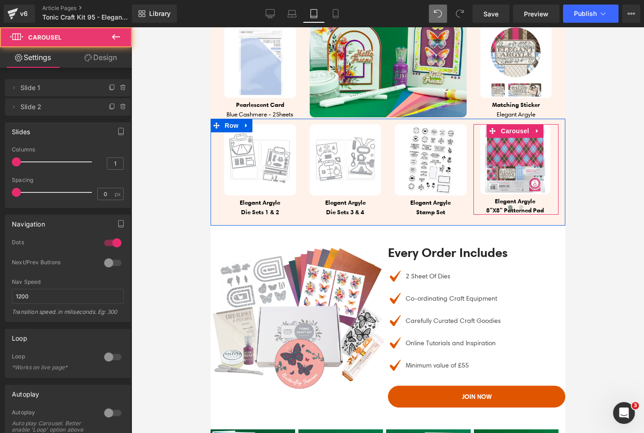
click at [483, 216] on div at bounding box center [516, 209] width 86 height 13
click at [491, 210] on span at bounding box center [493, 204] width 10 height 11
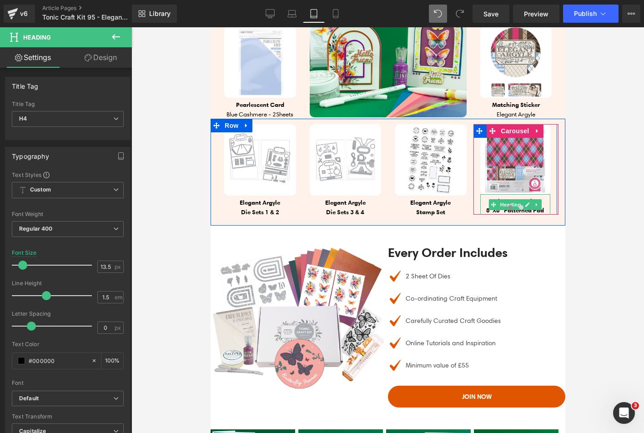
click at [495, 205] on b "Elegant Argyle" at bounding box center [515, 201] width 40 height 8
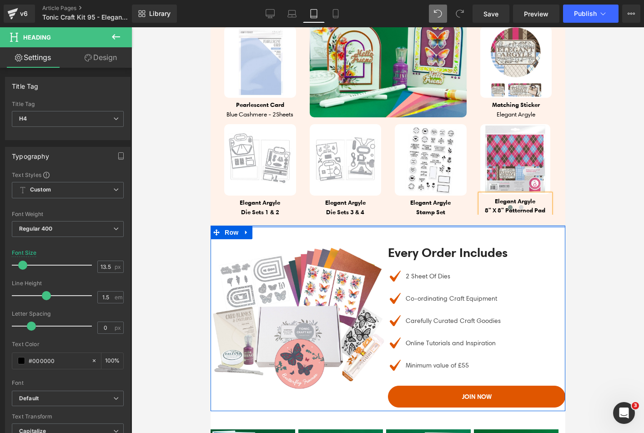
click at [486, 228] on div at bounding box center [387, 227] width 355 height 2
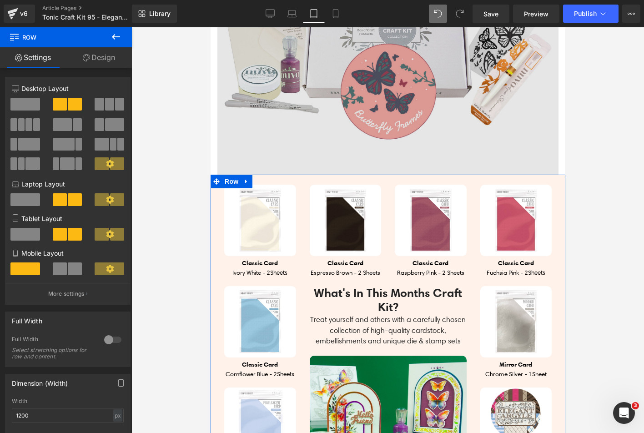
scroll to position [546, 0]
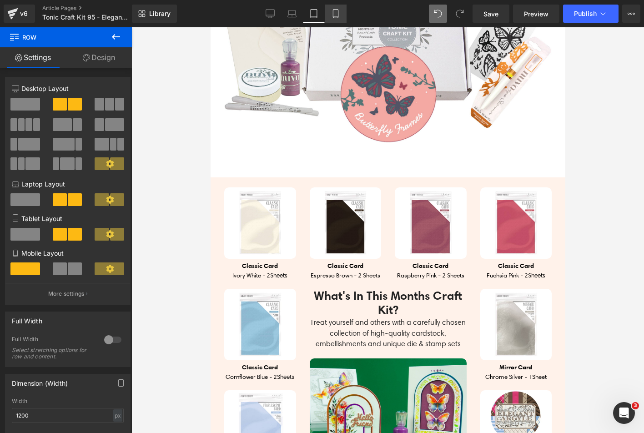
click at [345, 11] on link "Mobile" at bounding box center [336, 14] width 22 height 18
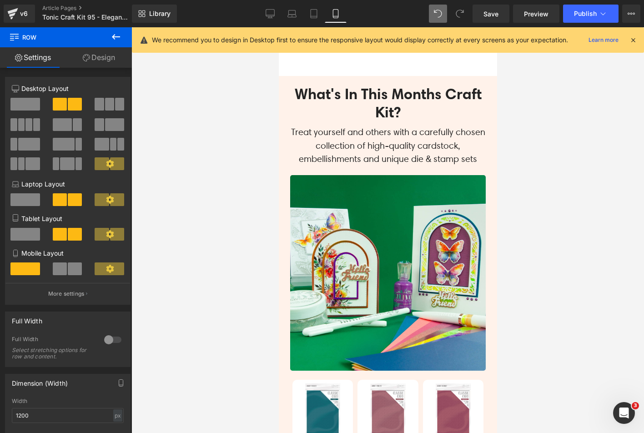
scroll to position [1126, 0]
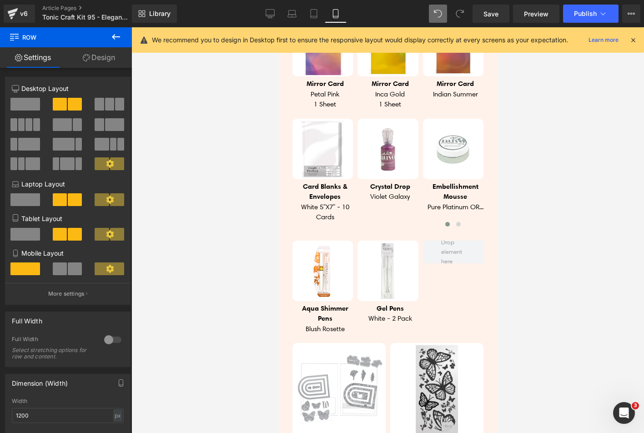
click at [636, 37] on icon at bounding box center [633, 40] width 8 height 8
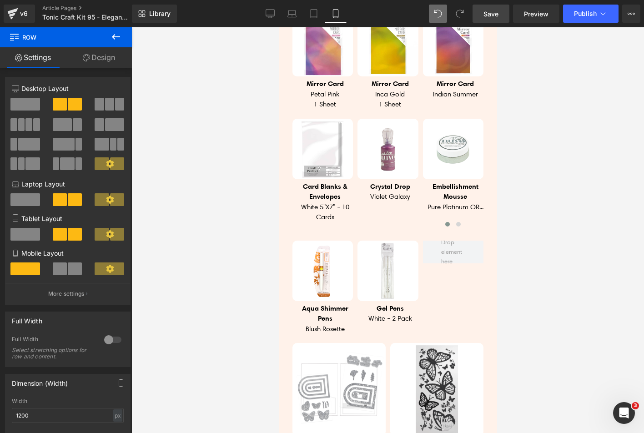
click at [501, 9] on link "Save" at bounding box center [491, 14] width 37 height 18
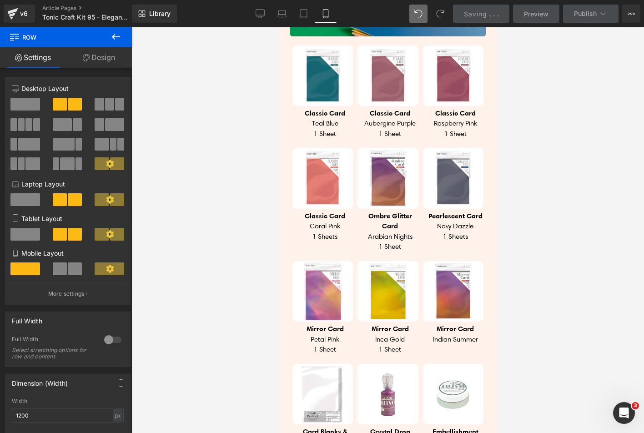
scroll to position [807, 0]
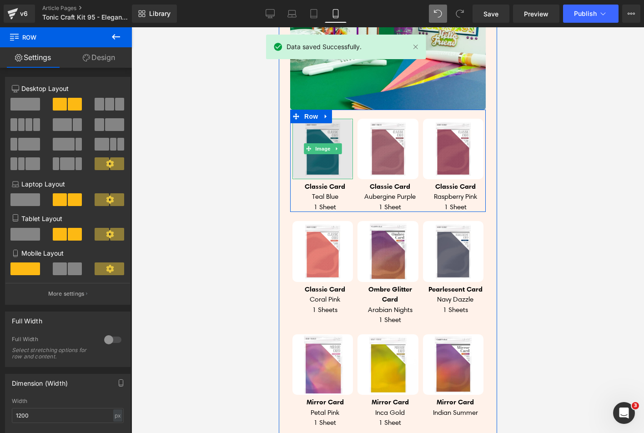
click at [315, 148] on img at bounding box center [322, 149] width 61 height 61
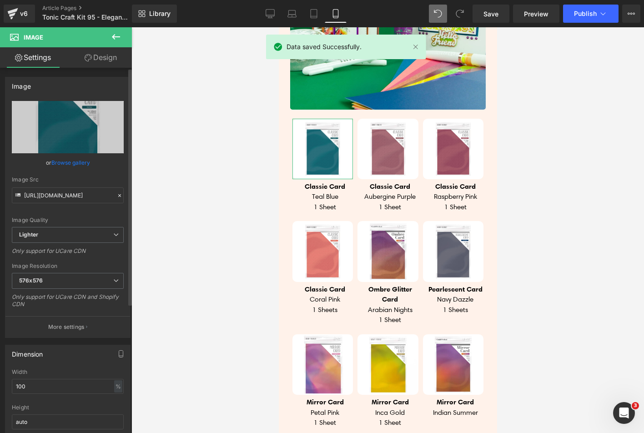
click at [69, 163] on link "Browse gallery" at bounding box center [70, 163] width 39 height 16
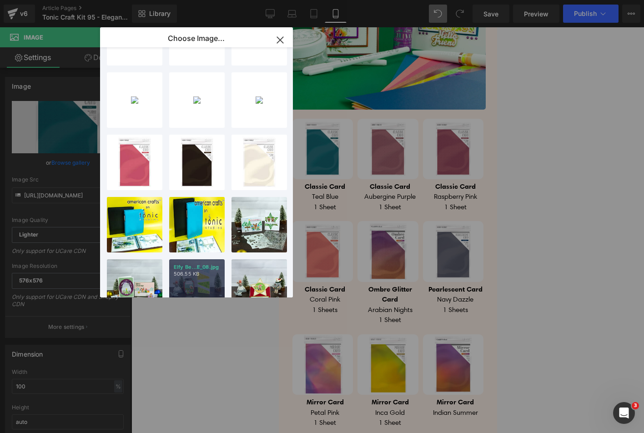
scroll to position [91, 0]
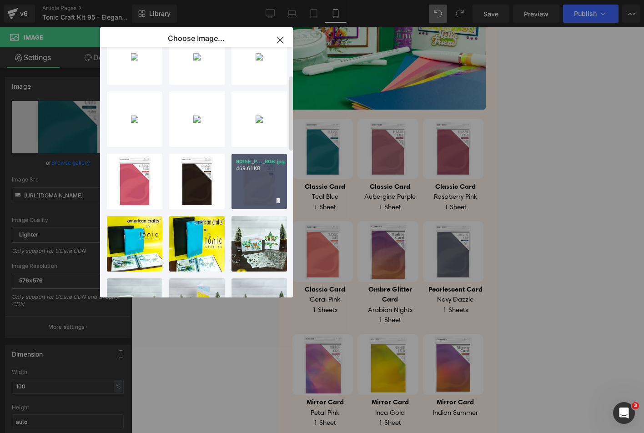
click at [240, 182] on div "9015E_P..._RGB.jpg 469.61 KB" at bounding box center [260, 182] width 56 height 56
type input "[URL][DOMAIN_NAME]"
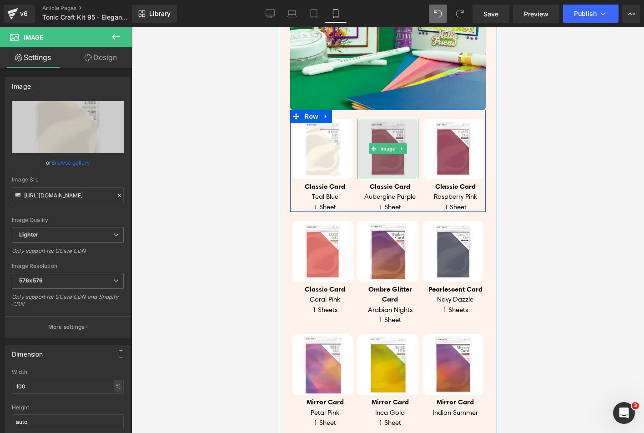
click at [383, 153] on img at bounding box center [387, 149] width 61 height 61
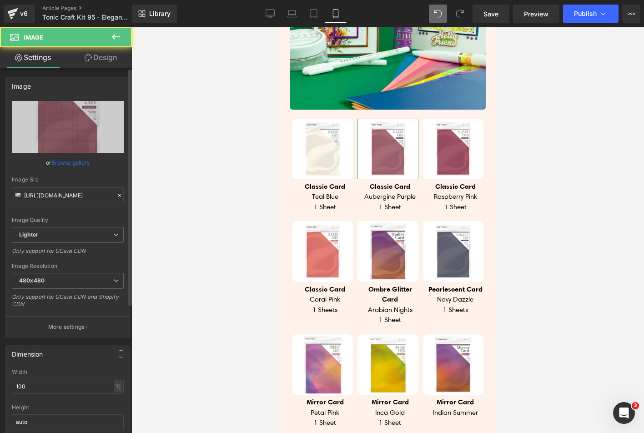
click at [72, 165] on link "Browse gallery" at bounding box center [70, 163] width 39 height 16
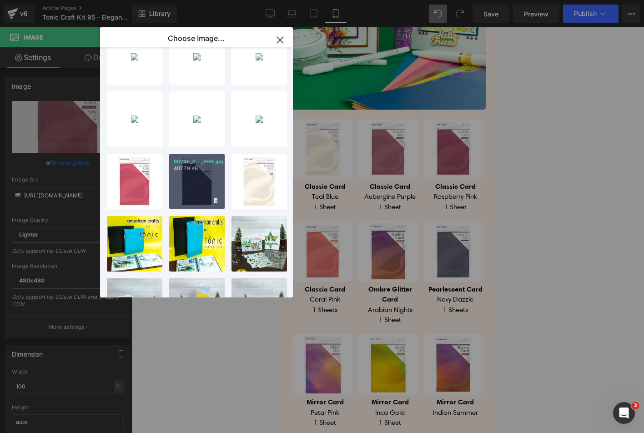
click at [194, 179] on div "9024E_P..._RGB.jpg 407.79 KB" at bounding box center [197, 182] width 56 height 56
type input "[URL][DOMAIN_NAME]"
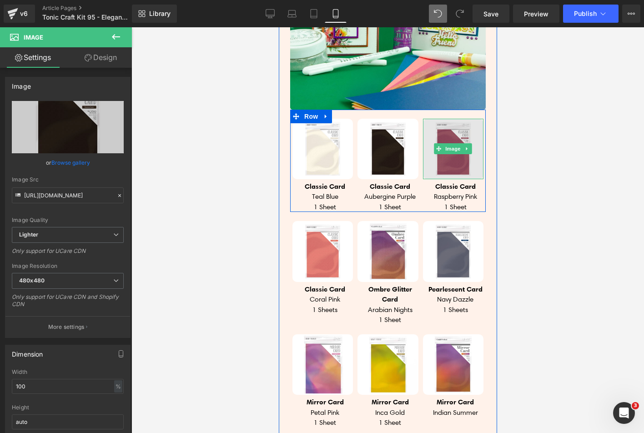
click at [462, 149] on img at bounding box center [453, 149] width 61 height 61
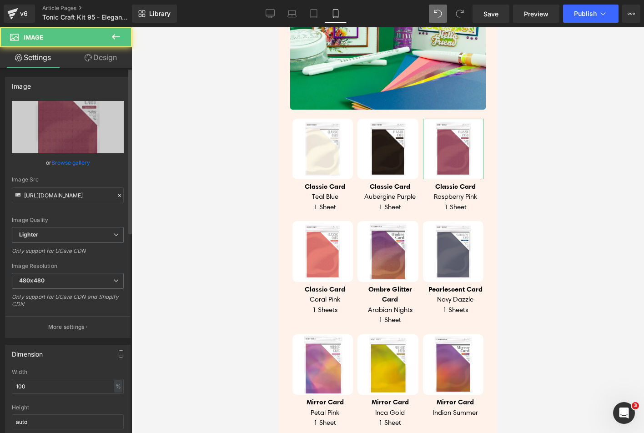
click at [66, 162] on link "Browse gallery" at bounding box center [70, 163] width 39 height 16
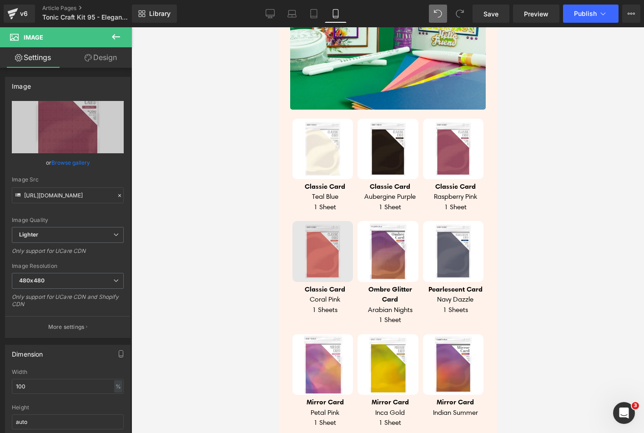
click at [319, 259] on img at bounding box center [322, 251] width 61 height 61
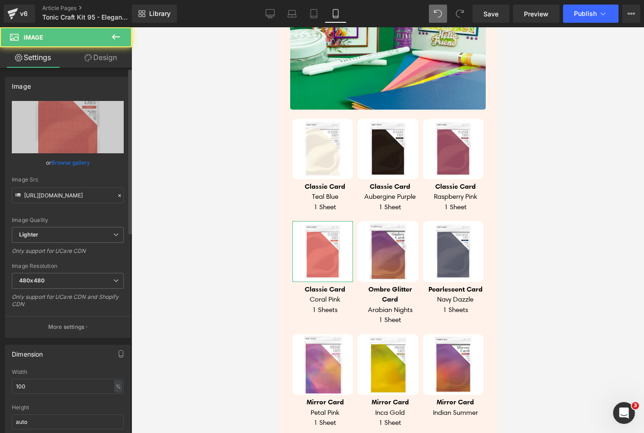
click at [81, 165] on link "Browse gallery" at bounding box center [70, 163] width 39 height 16
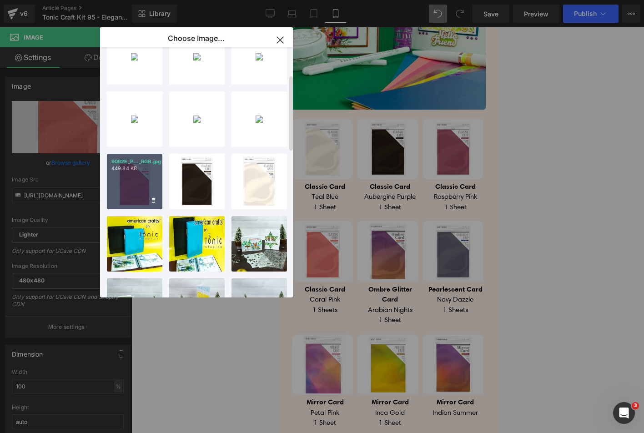
click at [138, 184] on div "9062E_P..._RGB.jpg 449.84 KB" at bounding box center [135, 182] width 56 height 56
type input "[URL][DOMAIN_NAME]"
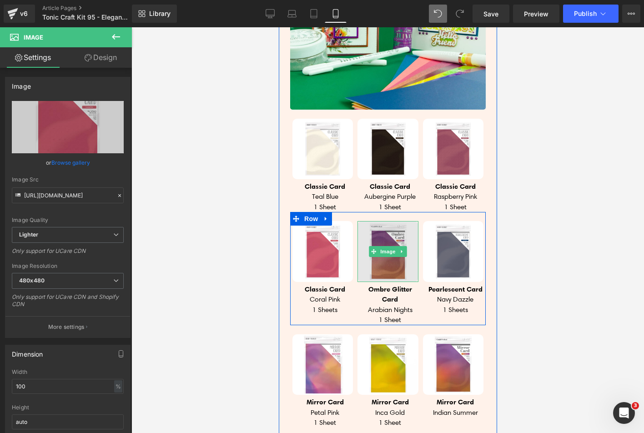
click at [385, 226] on img at bounding box center [387, 251] width 61 height 61
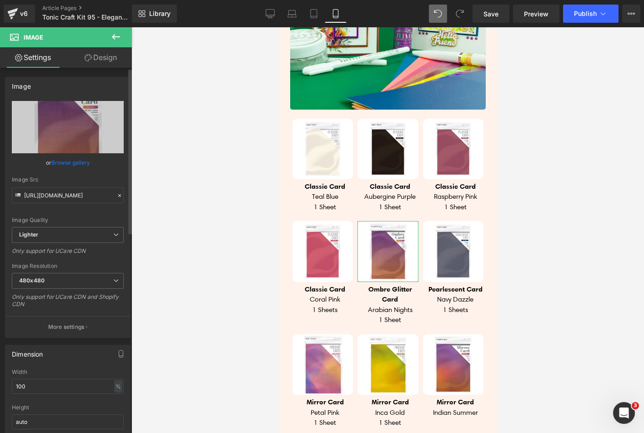
click at [71, 165] on link "Browse gallery" at bounding box center [70, 163] width 39 height 16
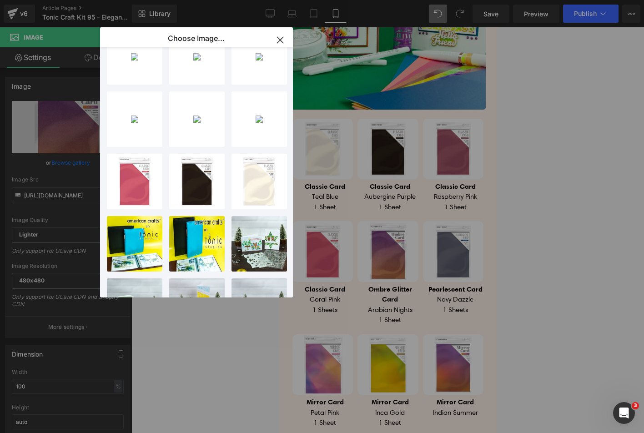
click at [0, 0] on div "9045E_P..._RGB.jpg 638.98 KB" at bounding box center [0, 0] width 0 height 0
type input "[URL][DOMAIN_NAME]"
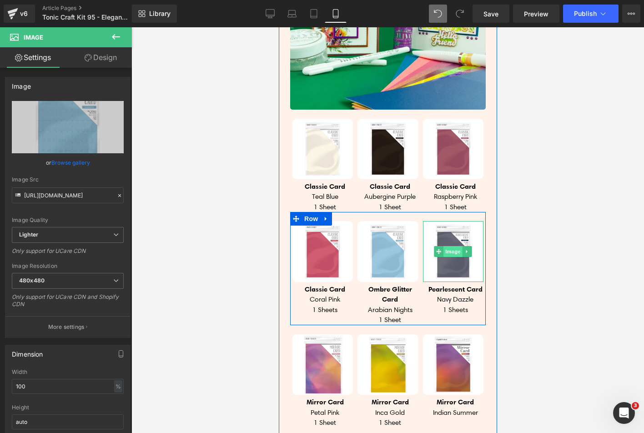
click at [444, 246] on span "Image" at bounding box center [453, 251] width 19 height 11
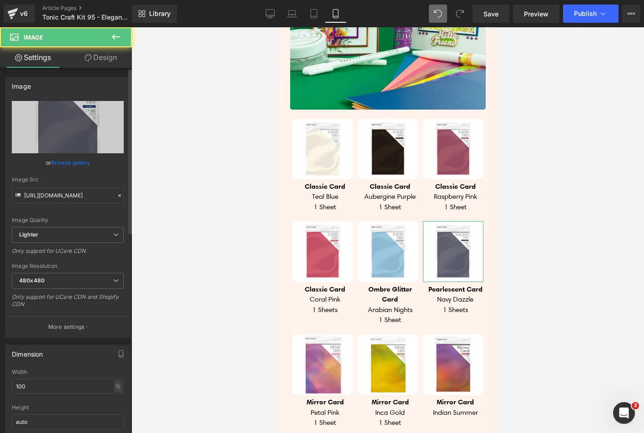
click at [58, 165] on link "Browse gallery" at bounding box center [70, 163] width 39 height 16
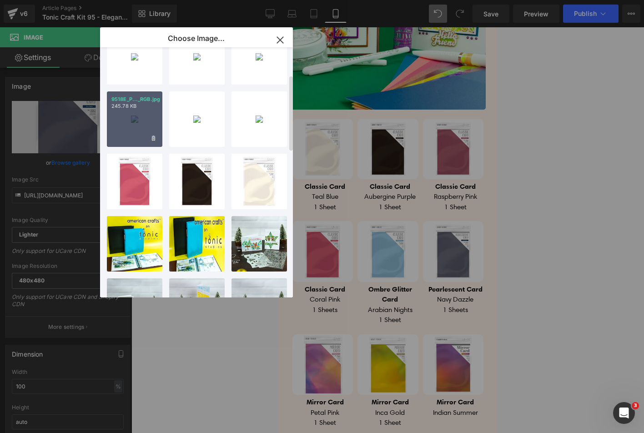
click at [128, 126] on div "9518E_P..._RGB.jpg 245.78 KB" at bounding box center [135, 119] width 56 height 56
type input "[URL][DOMAIN_NAME]"
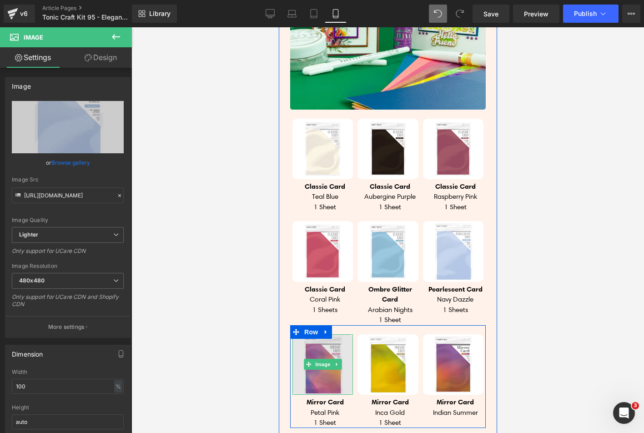
click at [320, 347] on img at bounding box center [322, 364] width 61 height 61
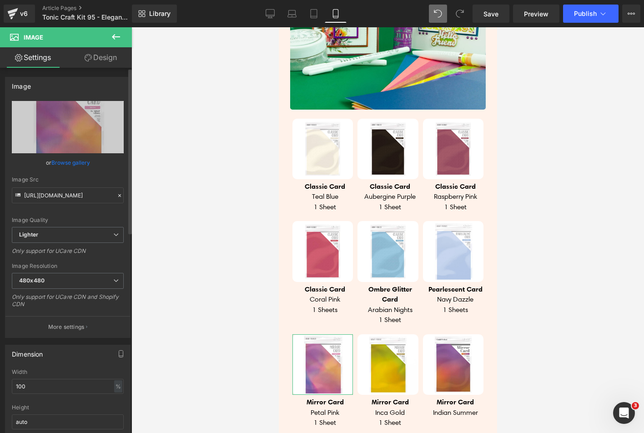
click at [70, 163] on link "Browse gallery" at bounding box center [70, 163] width 39 height 16
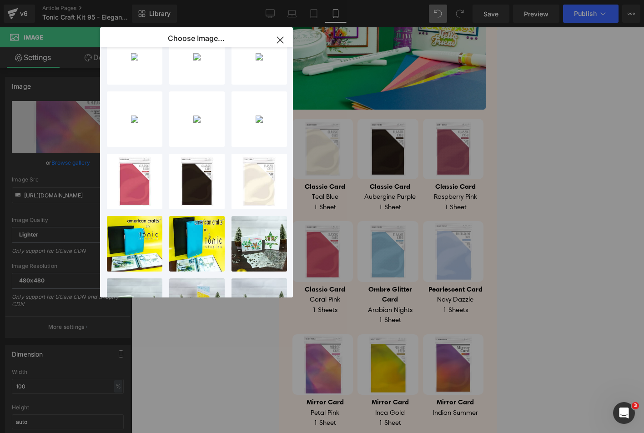
click at [0, 0] on div "9437E_P..._RGB.jpg 330.29 KB" at bounding box center [0, 0] width 0 height 0
type input "[URL][DOMAIN_NAME]"
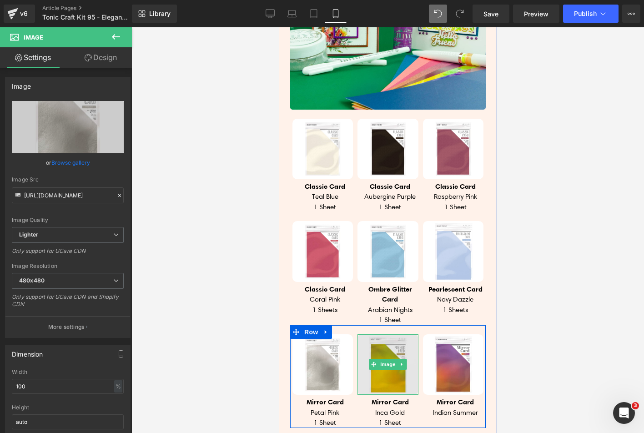
click at [385, 341] on img at bounding box center [387, 364] width 61 height 61
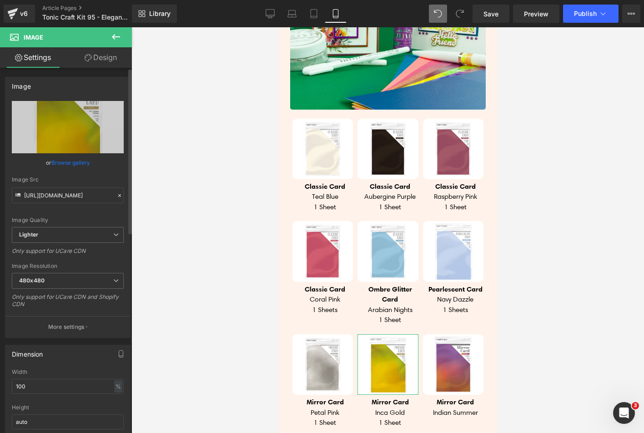
click at [72, 164] on link "Browse gallery" at bounding box center [70, 163] width 39 height 16
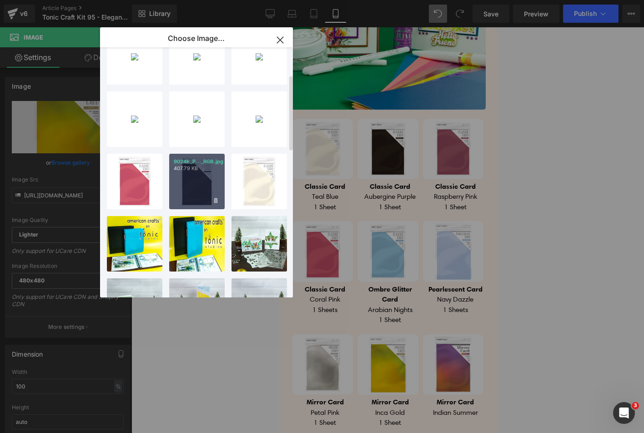
scroll to position [0, 0]
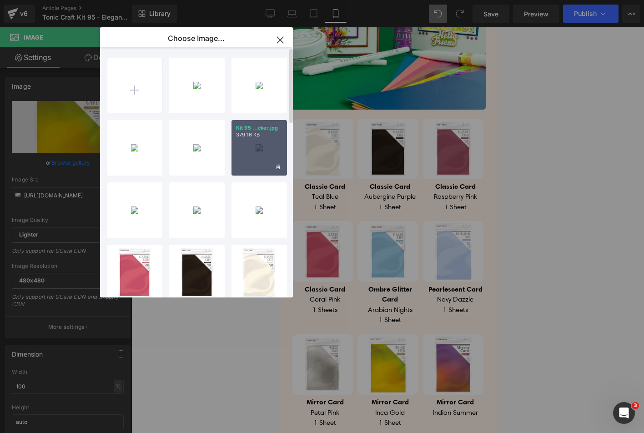
click at [258, 156] on div "Kit 95 ...cker.jpg 379.16 KB" at bounding box center [260, 148] width 56 height 56
type input "[URL][DOMAIN_NAME]"
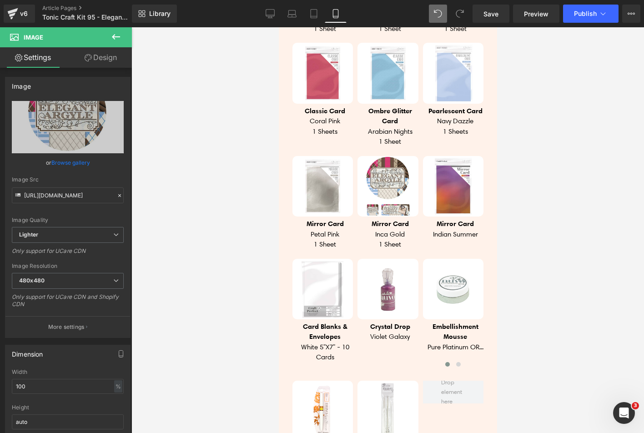
scroll to position [989, 0]
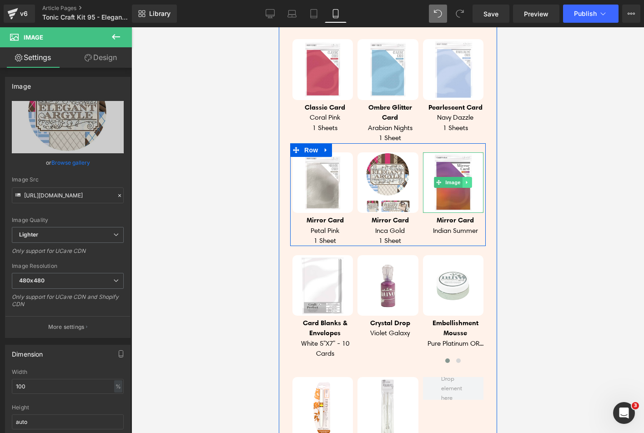
click at [465, 180] on icon at bounding box center [467, 182] width 5 height 5
click at [469, 180] on icon at bounding box center [471, 182] width 5 height 5
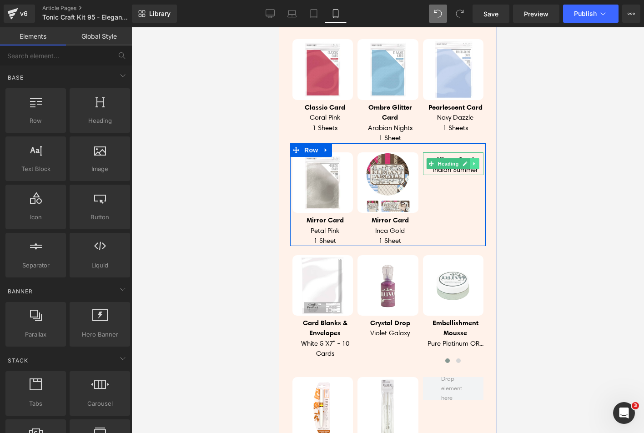
click at [472, 161] on icon at bounding box center [474, 163] width 5 height 5
click at [477, 161] on icon at bounding box center [479, 163] width 5 height 5
click at [460, 174] on div "Image Mirror Card Petal Pink 1 Sheet Heading Image Mirror Card Inca Gold 1 Shee…" at bounding box center [388, 194] width 196 height 103
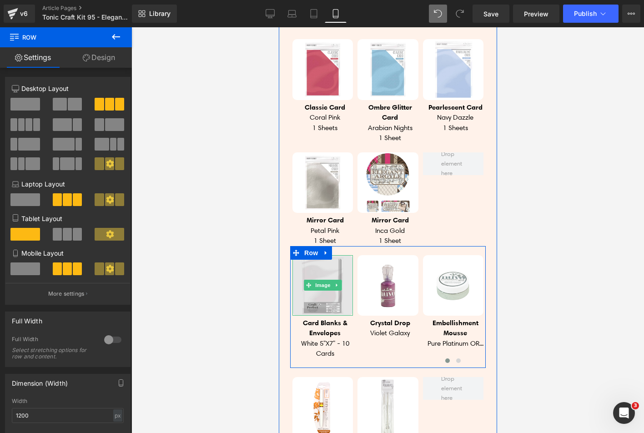
click at [339, 261] on img at bounding box center [322, 285] width 61 height 61
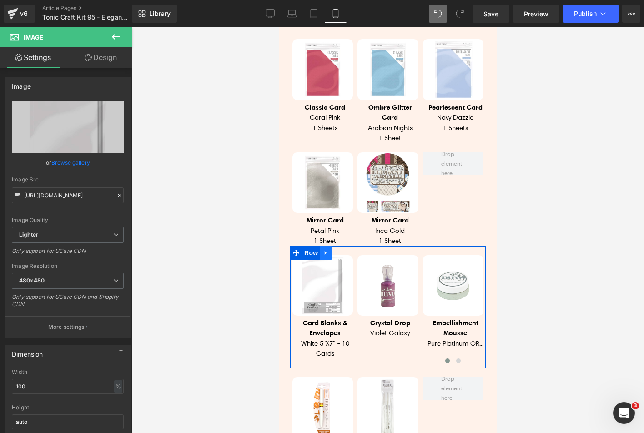
click at [324, 249] on icon at bounding box center [326, 252] width 6 height 7
click at [346, 249] on icon at bounding box center [349, 252] width 6 height 7
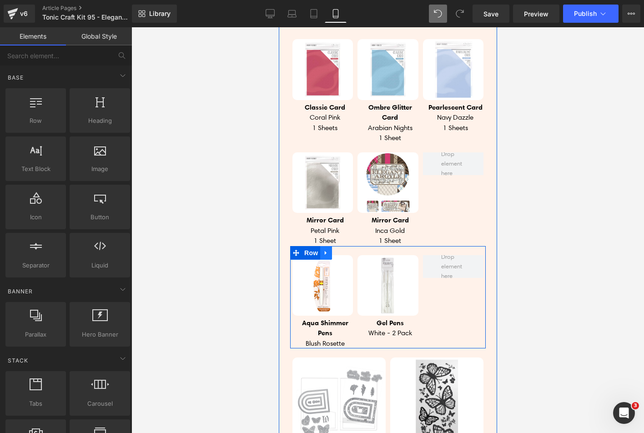
click at [323, 249] on icon at bounding box center [326, 252] width 6 height 7
click at [346, 249] on icon at bounding box center [349, 252] width 6 height 7
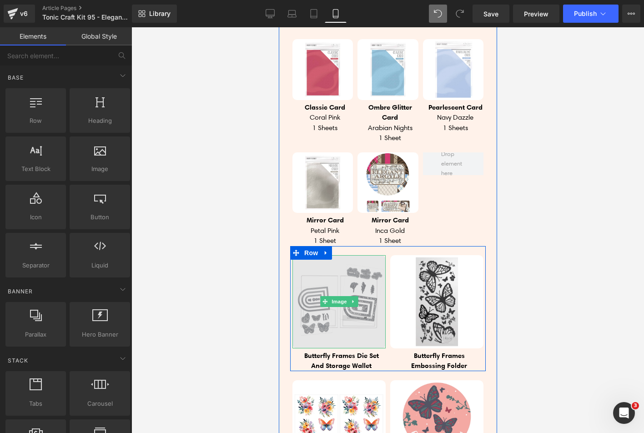
click at [339, 267] on img at bounding box center [338, 301] width 93 height 93
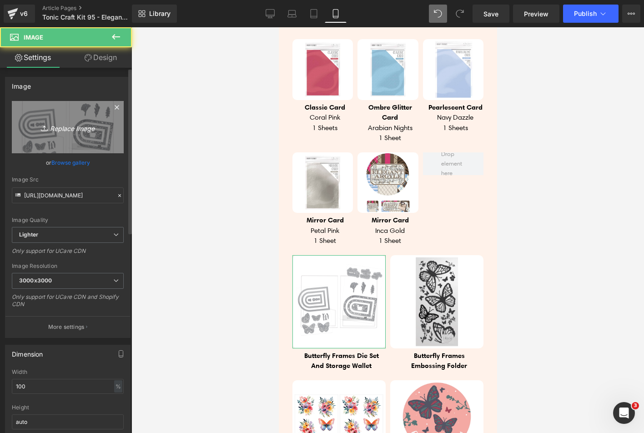
click at [73, 135] on link "Replace Image" at bounding box center [68, 127] width 112 height 52
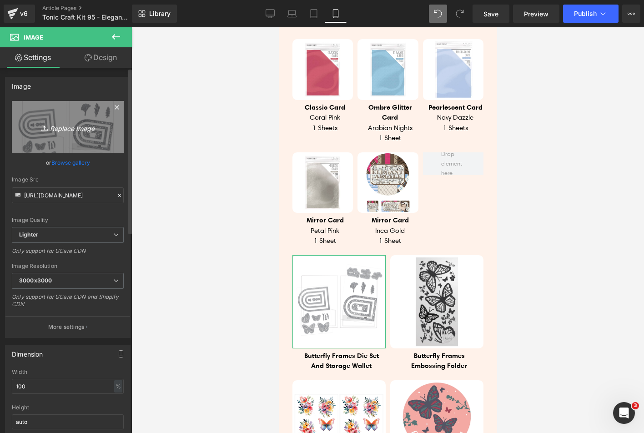
type input "C:\fakepath\kit 95 die set 1.jpg"
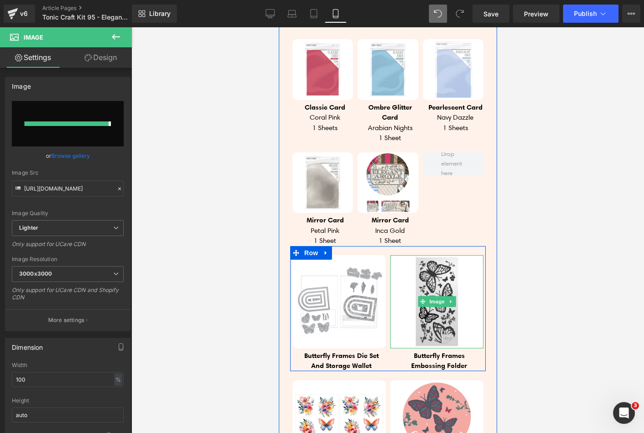
type input "[URL][DOMAIN_NAME]"
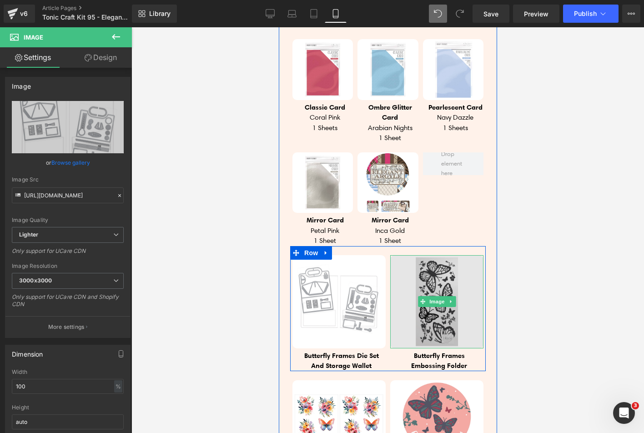
click at [443, 255] on img at bounding box center [436, 301] width 93 height 93
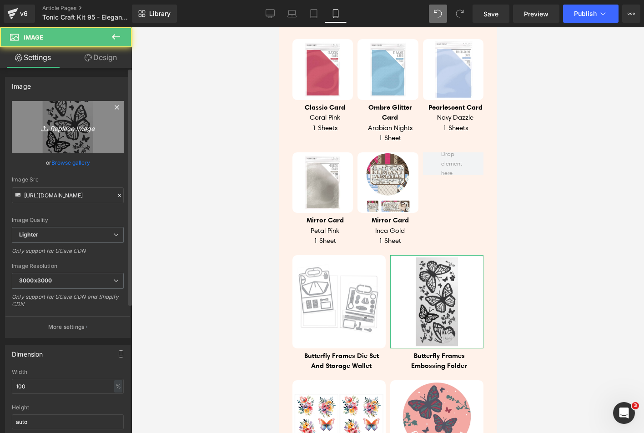
click at [56, 131] on icon "Replace Image" at bounding box center [67, 126] width 73 height 11
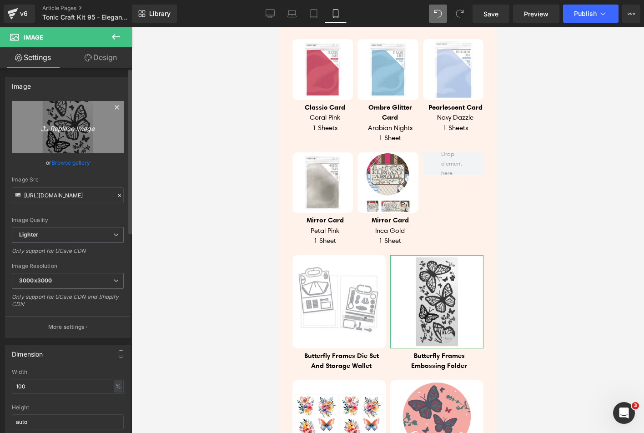
type input "C:\fakepath\kit 95 die set 2.jpg"
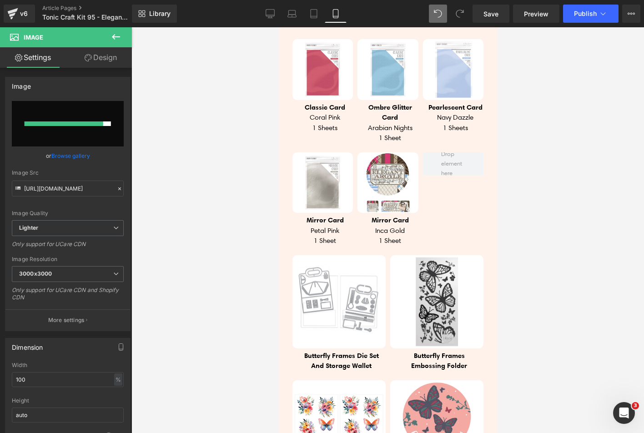
type input "[URL][DOMAIN_NAME]"
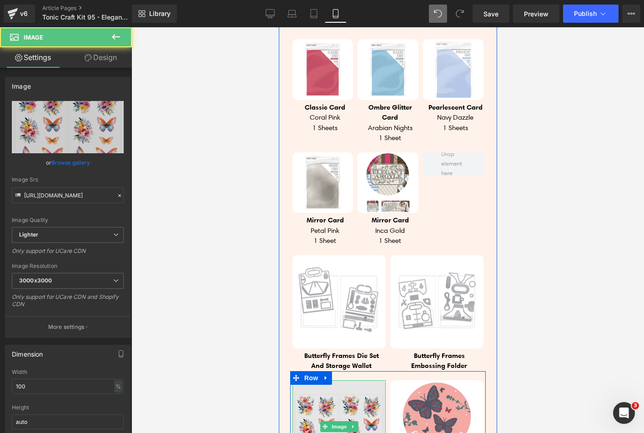
click at [364, 386] on img at bounding box center [338, 426] width 93 height 93
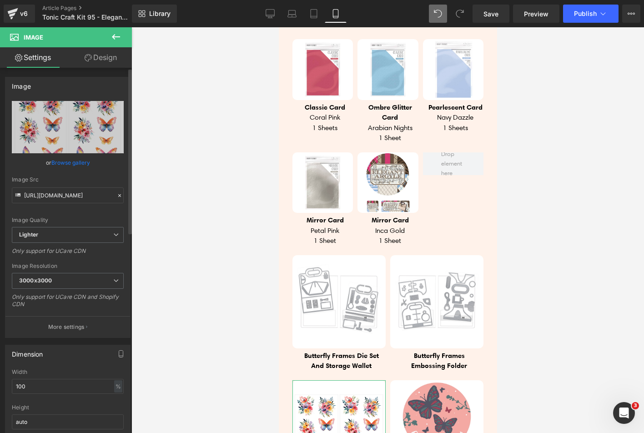
click at [70, 166] on link "Browse gallery" at bounding box center [70, 163] width 39 height 16
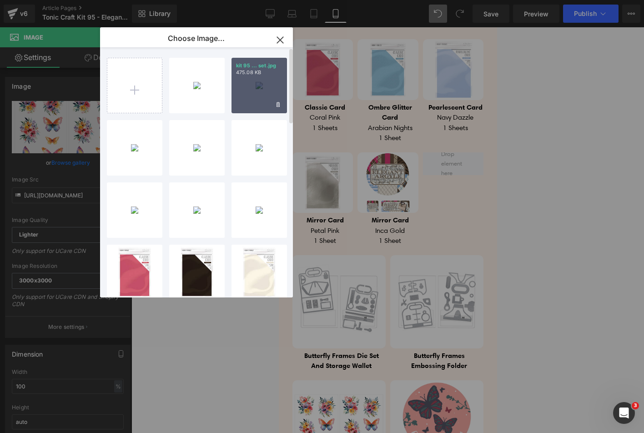
click at [262, 88] on div "kit 95 ... set.jpg 475.08 KB" at bounding box center [260, 86] width 56 height 56
type input "[URL][DOMAIN_NAME]"
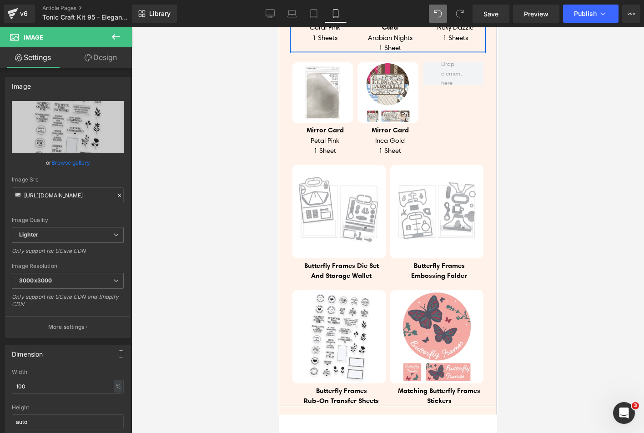
scroll to position [1080, 0]
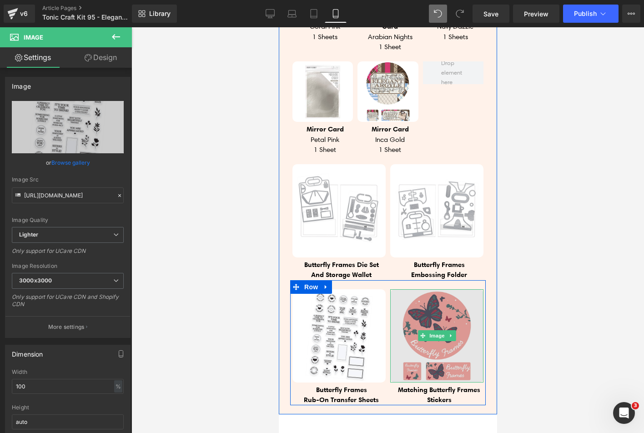
click at [410, 309] on img at bounding box center [436, 335] width 93 height 93
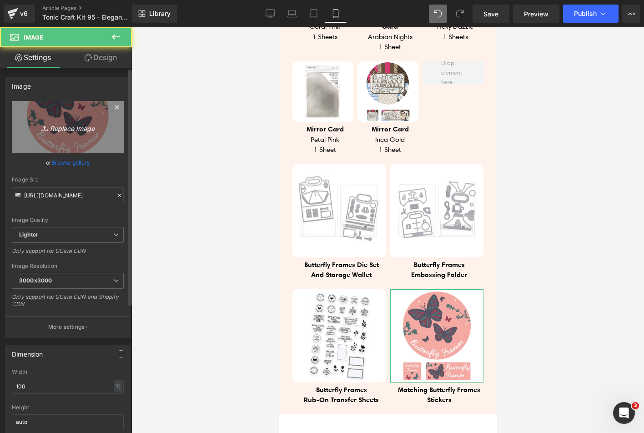
click at [81, 151] on link "Replace Image" at bounding box center [68, 127] width 112 height 52
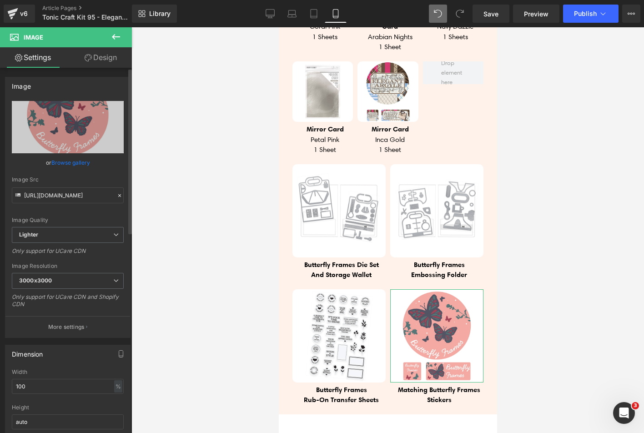
click at [67, 159] on link "Browse gallery" at bounding box center [70, 163] width 39 height 16
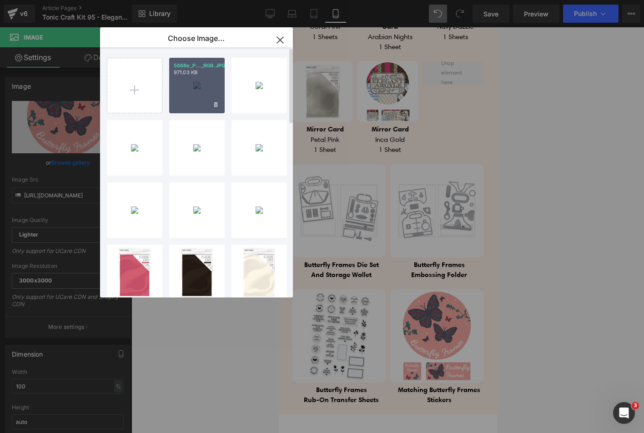
click at [184, 81] on div "5668e_P..._RGB.JPG 971.03 KB" at bounding box center [197, 86] width 56 height 56
type input "[URL][DOMAIN_NAME]"
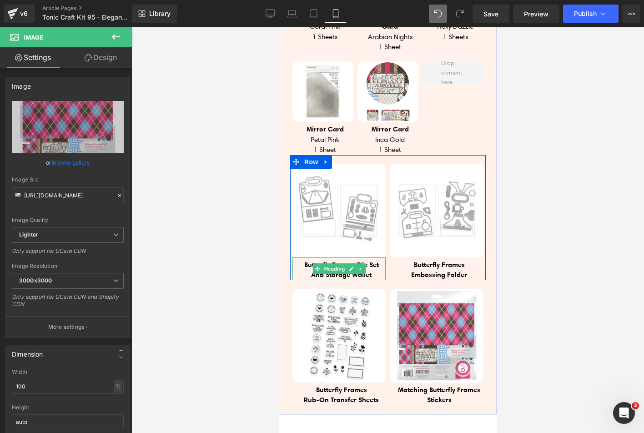
click at [304, 260] on span "Butterfly Frames Die Set" at bounding box center [341, 264] width 75 height 9
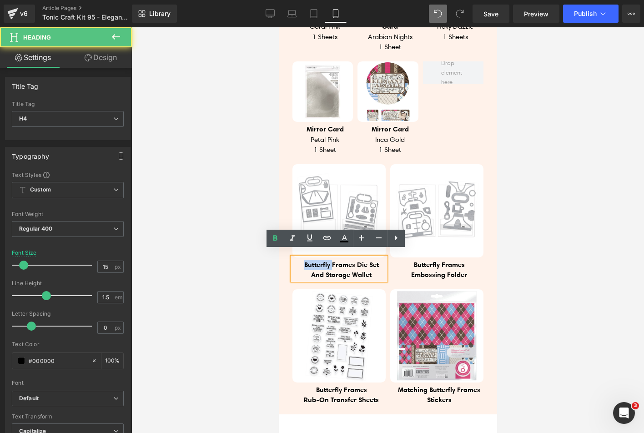
click at [304, 260] on span "Butterfly Frames Die Set" at bounding box center [341, 264] width 75 height 9
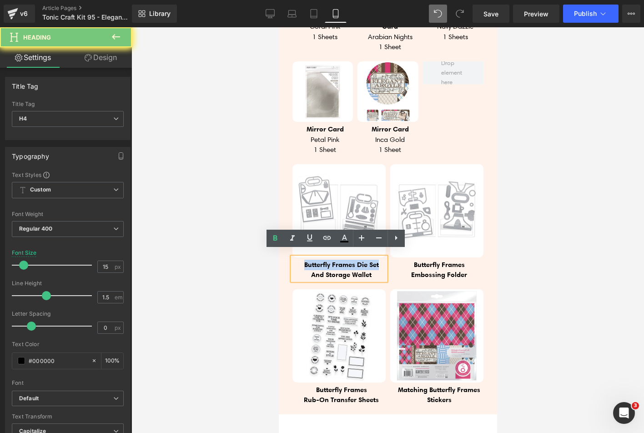
click at [304, 260] on span "Butterfly Frames Die Set" at bounding box center [341, 264] width 75 height 9
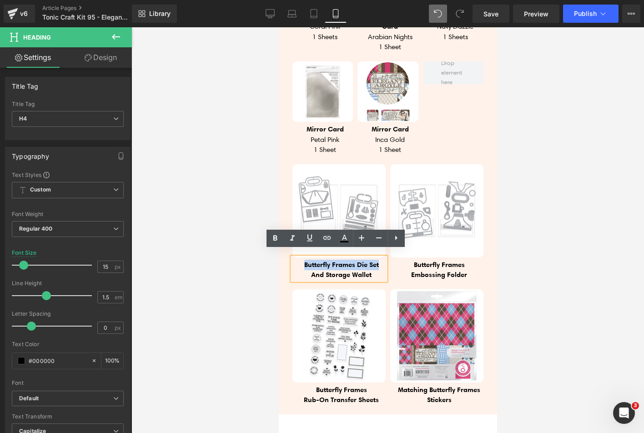
click at [304, 260] on span "Butterfly Frames Die Set" at bounding box center [341, 264] width 75 height 9
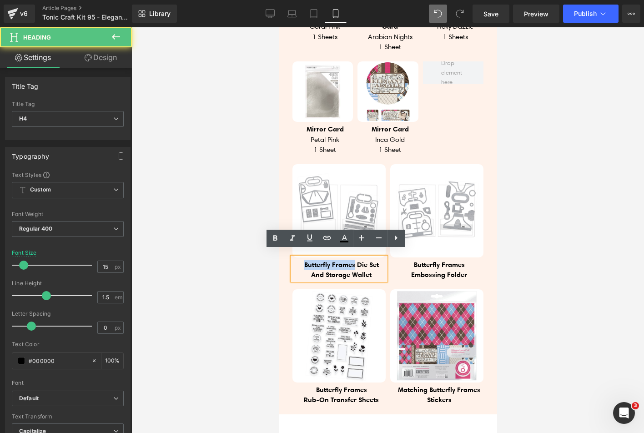
drag, startPoint x: 299, startPoint y: 257, endPoint x: 351, endPoint y: 258, distance: 52.3
click at [351, 260] on span "Butterfly Frames Die Set" at bounding box center [341, 264] width 75 height 9
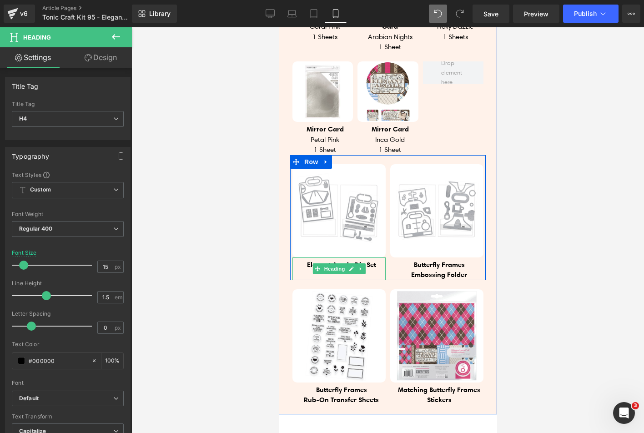
click at [371, 270] on h4 at bounding box center [341, 275] width 89 height 10
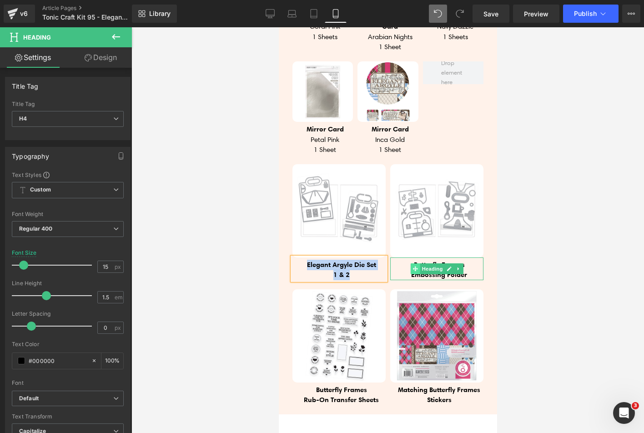
copy div "Elegant Argyle Die Set 1 & 2"
click at [398, 260] on h4 "Butterfly Frames" at bounding box center [439, 265] width 89 height 10
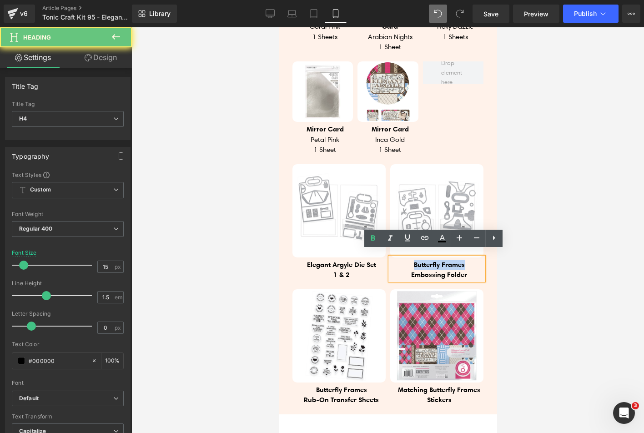
click at [398, 260] on h4 "Butterfly Frames" at bounding box center [439, 265] width 89 height 10
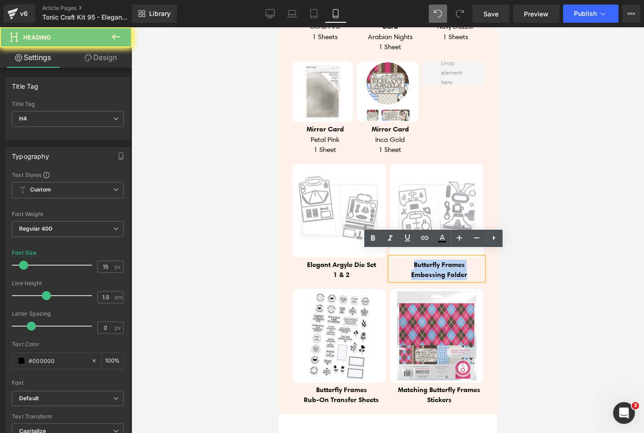
paste div
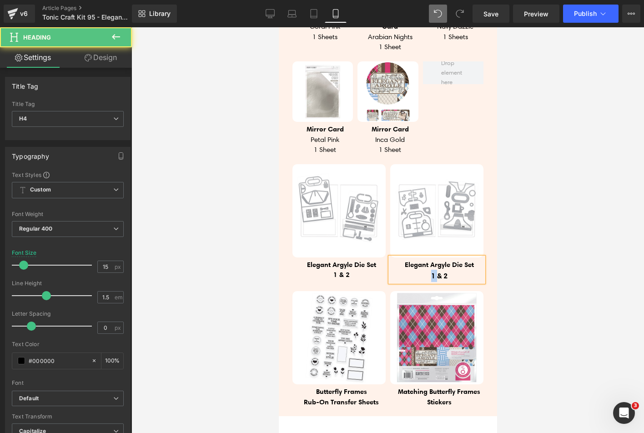
click at [431, 271] on b "1 & 2" at bounding box center [439, 275] width 16 height 9
click at [444, 271] on b "3 & 2" at bounding box center [439, 275] width 16 height 9
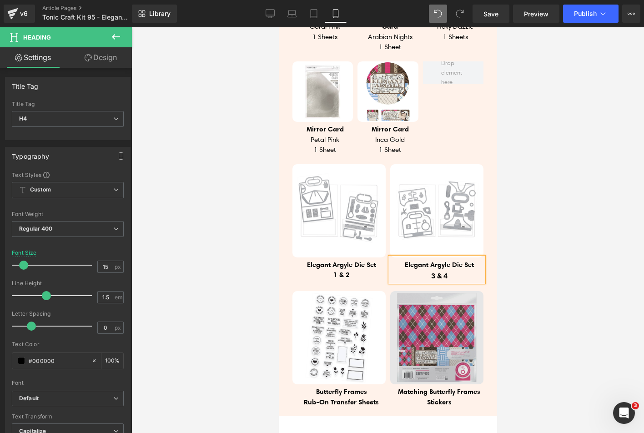
click at [438, 292] on img at bounding box center [436, 337] width 93 height 93
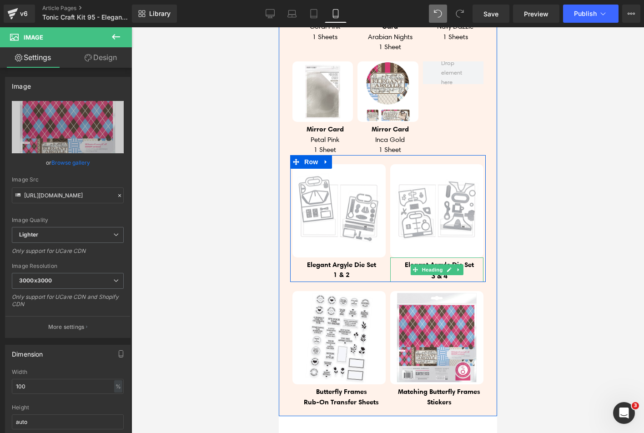
click at [416, 271] on div "3 & 4" at bounding box center [439, 276] width 89 height 12
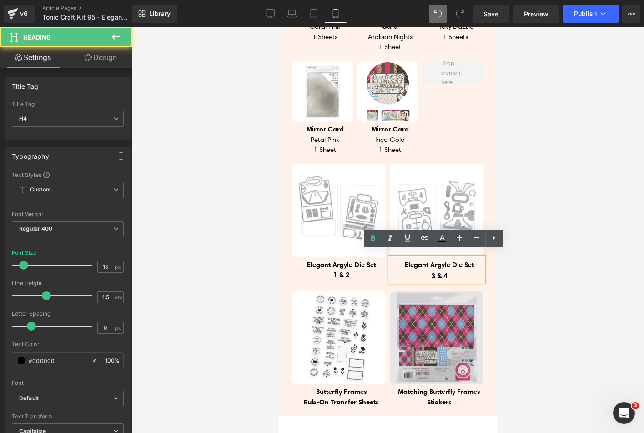
click at [445, 291] on div "Image" at bounding box center [436, 337] width 93 height 93
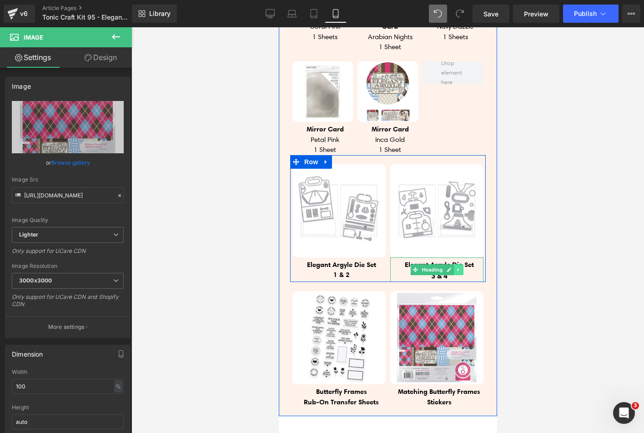
click at [456, 267] on icon at bounding box center [458, 269] width 5 height 5
click at [460, 267] on icon at bounding box center [462, 269] width 5 height 5
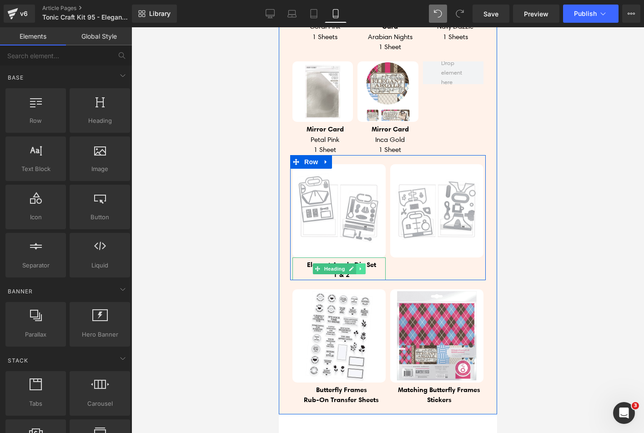
click at [356, 263] on link at bounding box center [361, 268] width 10 height 11
click at [353, 266] on icon at bounding box center [355, 268] width 5 height 5
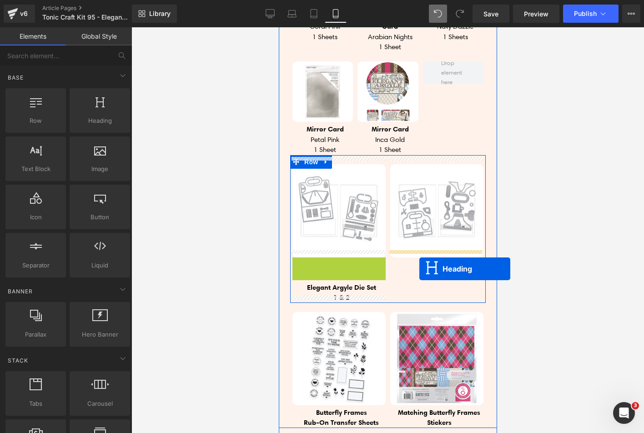
drag, startPoint x: 318, startPoint y: 261, endPoint x: 420, endPoint y: 269, distance: 102.3
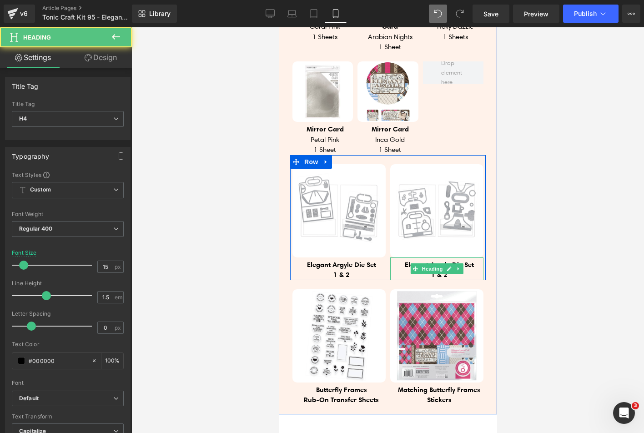
click at [420, 270] on h4 "1 & 2" at bounding box center [439, 275] width 89 height 10
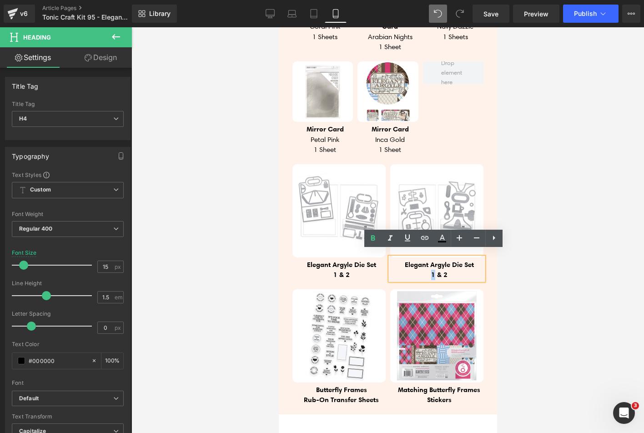
drag, startPoint x: 425, startPoint y: 269, endPoint x: 430, endPoint y: 269, distance: 5.5
click at [430, 270] on h4 "1 & 2" at bounding box center [439, 275] width 89 height 10
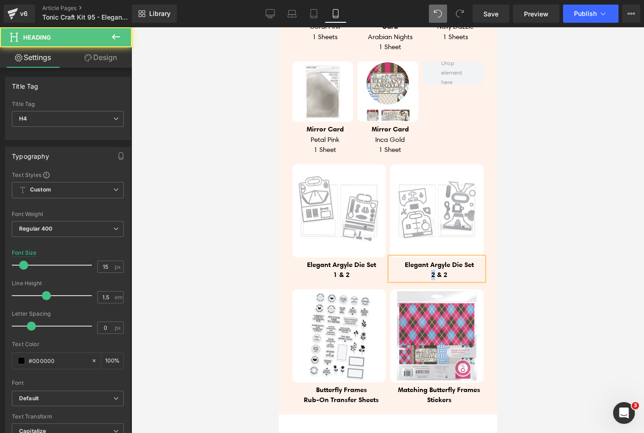
click at [431, 270] on b "2 & 2" at bounding box center [439, 274] width 16 height 9
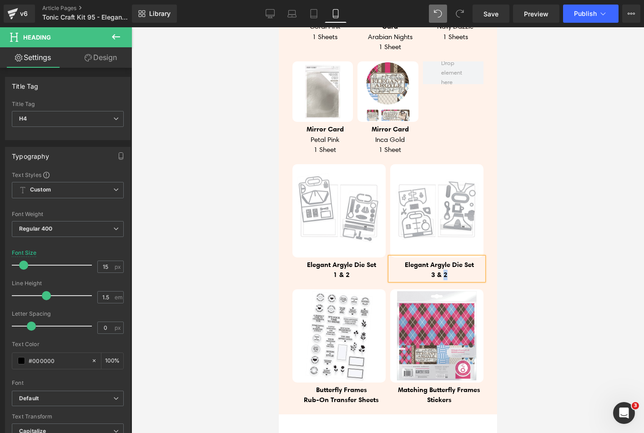
click at [440, 270] on b "3 & 2" at bounding box center [439, 274] width 16 height 9
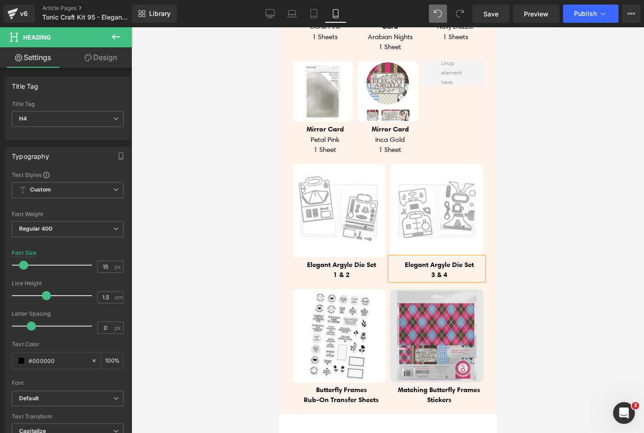
click at [431, 289] on img at bounding box center [436, 335] width 93 height 93
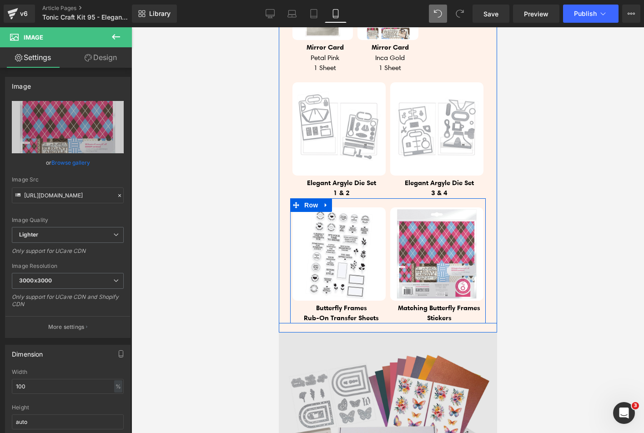
scroll to position [1171, 0]
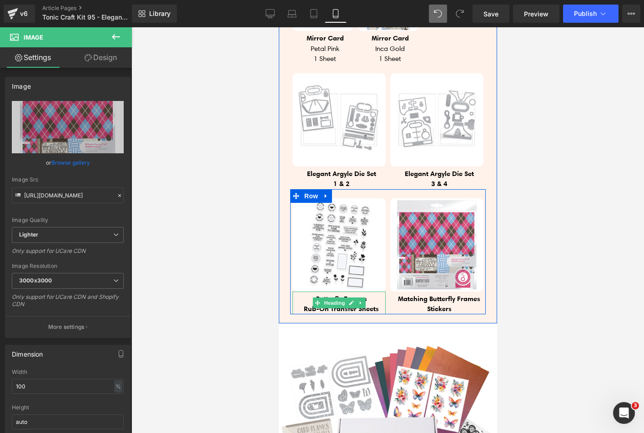
click at [309, 294] on h4 "Butterfly Frames" at bounding box center [341, 299] width 89 height 10
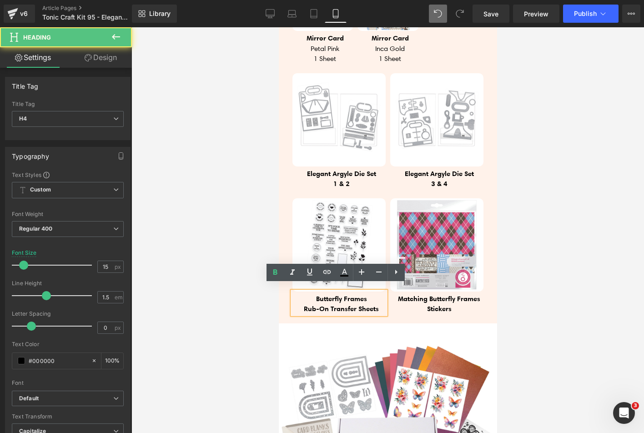
click at [307, 294] on h4 "Butterfly Frames" at bounding box center [341, 299] width 89 height 10
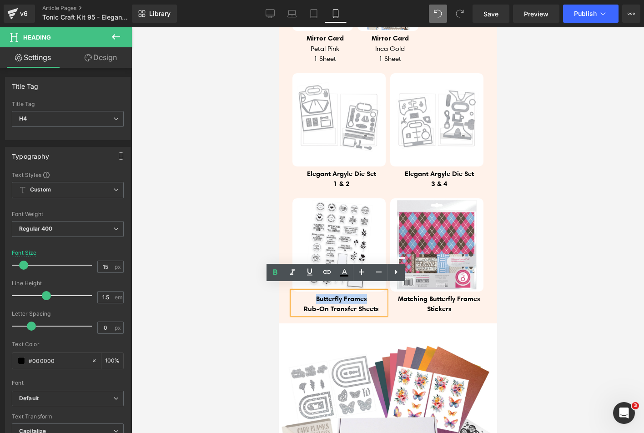
drag, startPoint x: 308, startPoint y: 293, endPoint x: 363, endPoint y: 293, distance: 55.1
click at [363, 294] on h4 "Butterfly Frames" at bounding box center [341, 299] width 89 height 10
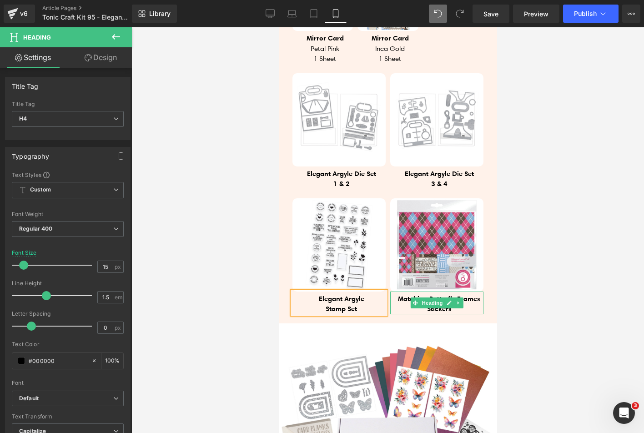
click at [398, 294] on span "Matching Butterfly Frames" at bounding box center [439, 298] width 82 height 9
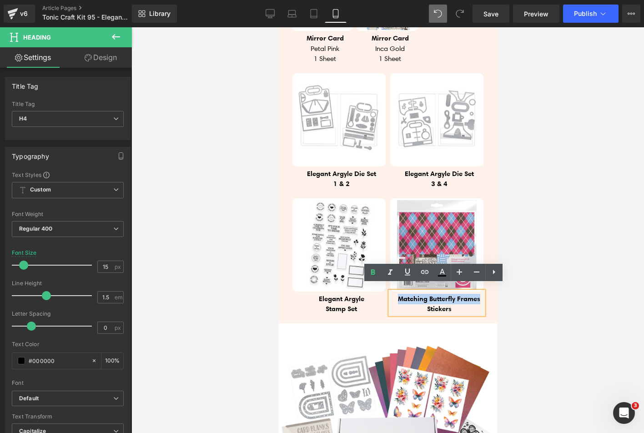
drag, startPoint x: 393, startPoint y: 292, endPoint x: 478, endPoint y: 291, distance: 85.1
click at [478, 294] on span "Matching Butterfly Frames" at bounding box center [439, 298] width 82 height 9
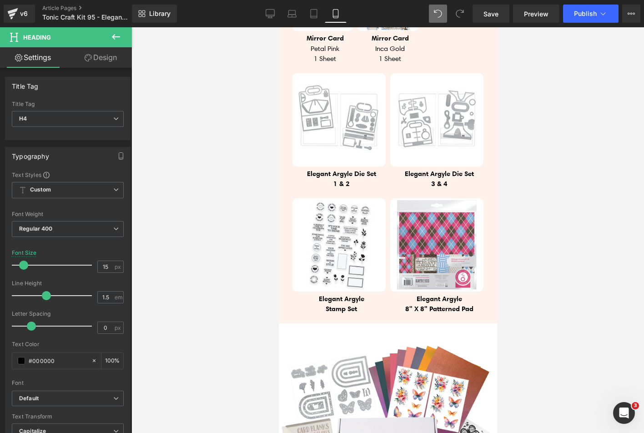
click at [117, 37] on icon at bounding box center [116, 36] width 8 height 5
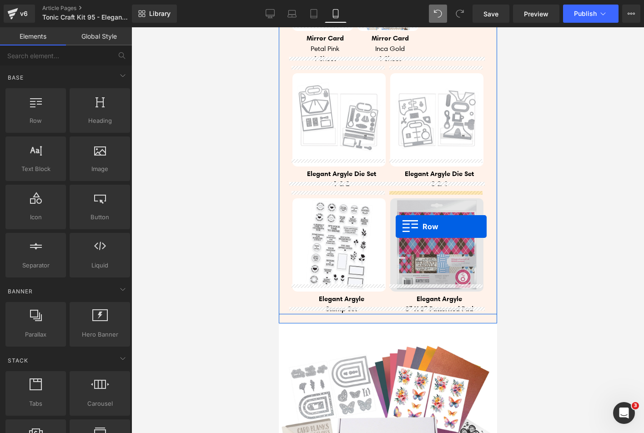
drag, startPoint x: 313, startPoint y: 133, endPoint x: 395, endPoint y: 227, distance: 124.7
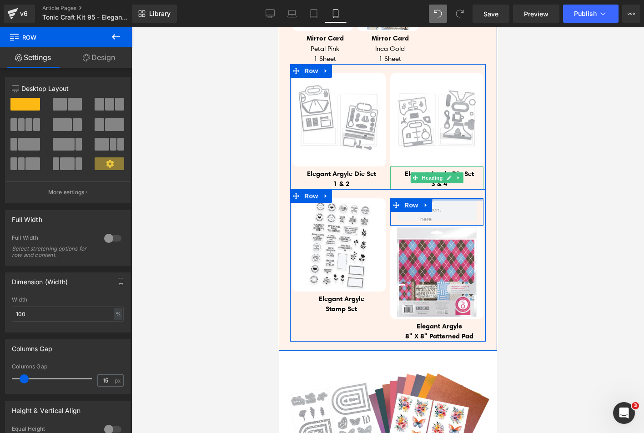
drag, startPoint x: 433, startPoint y: 193, endPoint x: 430, endPoint y: 162, distance: 30.7
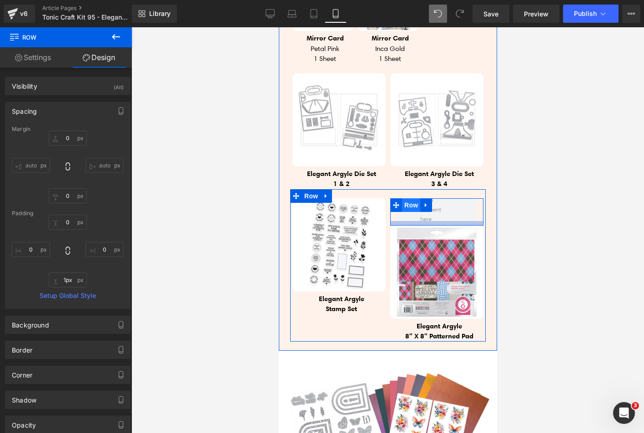
type input "0px"
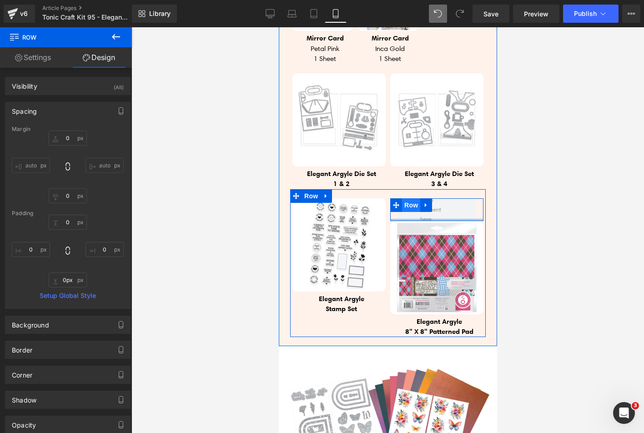
drag, startPoint x: 410, startPoint y: 218, endPoint x: 409, endPoint y: 201, distance: 16.5
click at [409, 201] on div "Row" at bounding box center [436, 209] width 93 height 23
click at [404, 199] on span "Row" at bounding box center [411, 205] width 18 height 14
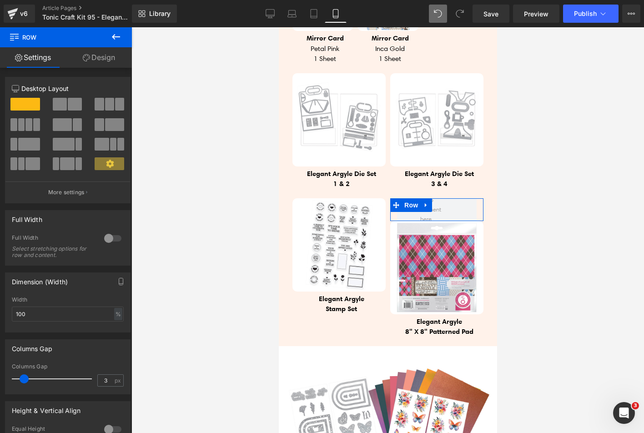
type input "0"
drag, startPoint x: 25, startPoint y: 375, endPoint x: -16, endPoint y: 373, distance: 41.0
click at [0, 373] on html "Row You are previewing how the will restyle your page. You can not edit Element…" at bounding box center [322, 216] width 644 height 433
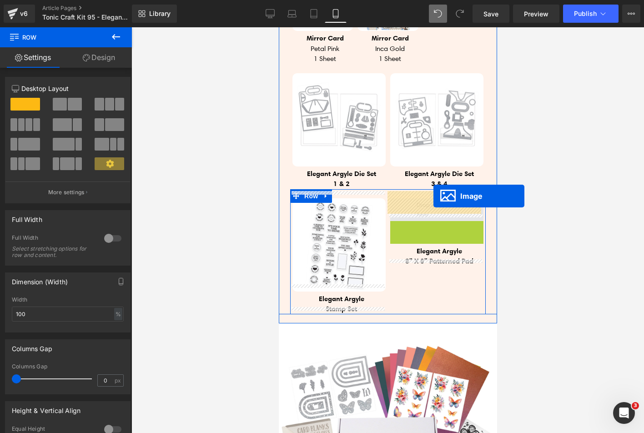
drag, startPoint x: 426, startPoint y: 261, endPoint x: 433, endPoint y: 196, distance: 65.4
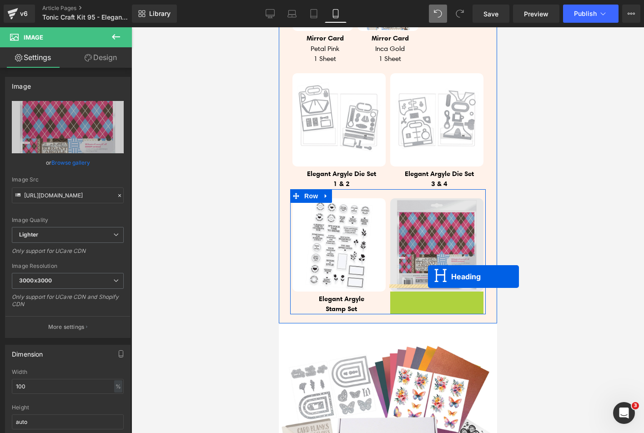
drag, startPoint x: 437, startPoint y: 293, endPoint x: 428, endPoint y: 277, distance: 18.6
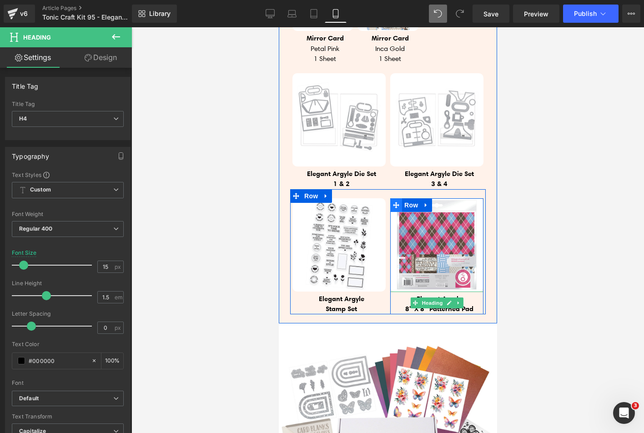
click at [394, 202] on icon at bounding box center [396, 205] width 6 height 6
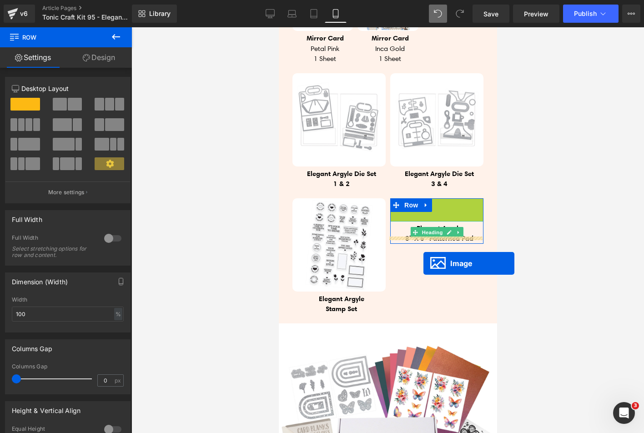
drag, startPoint x: 430, startPoint y: 239, endPoint x: 423, endPoint y: 263, distance: 24.9
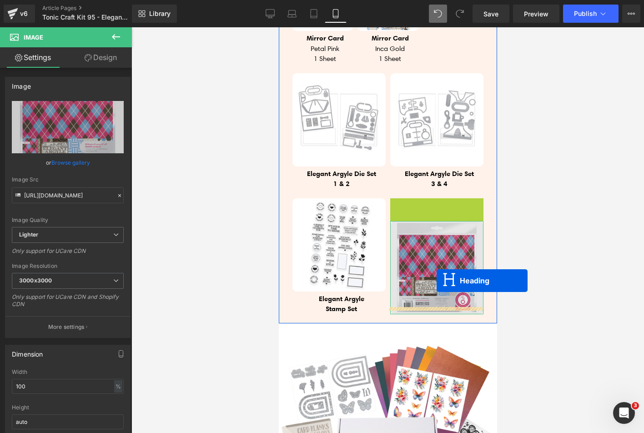
drag, startPoint x: 434, startPoint y: 203, endPoint x: 436, endPoint y: 281, distance: 77.8
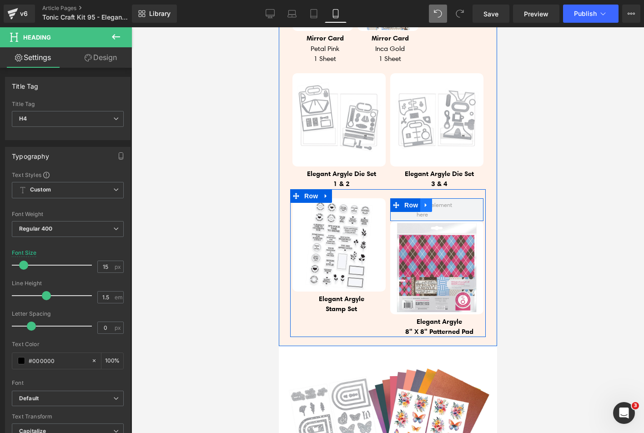
click at [425, 203] on icon at bounding box center [426, 205] width 2 height 4
click at [447, 202] on link at bounding box center [450, 205] width 12 height 14
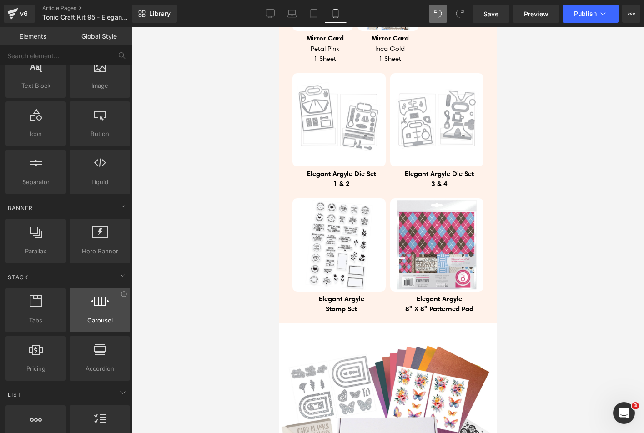
scroll to position [91, 0]
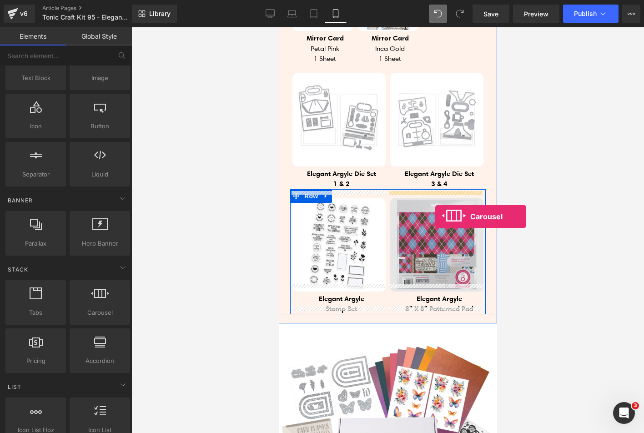
drag, startPoint x: 378, startPoint y: 334, endPoint x: 435, endPoint y: 217, distance: 130.9
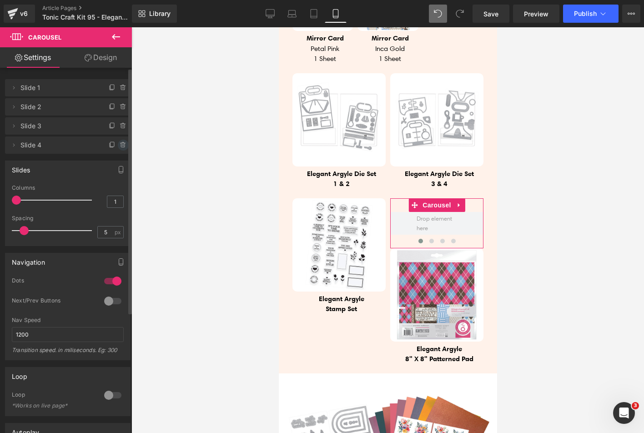
click at [122, 145] on icon at bounding box center [123, 145] width 7 height 7
click at [120, 142] on button "Delete" at bounding box center [113, 146] width 29 height 12
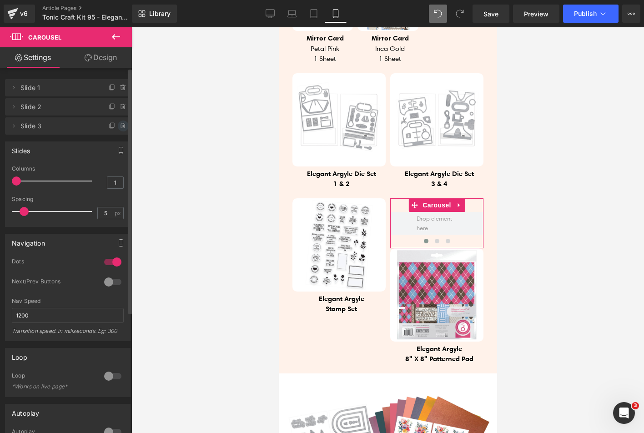
click at [120, 129] on icon at bounding box center [123, 125] width 7 height 7
click at [119, 128] on button "Delete" at bounding box center [113, 127] width 29 height 12
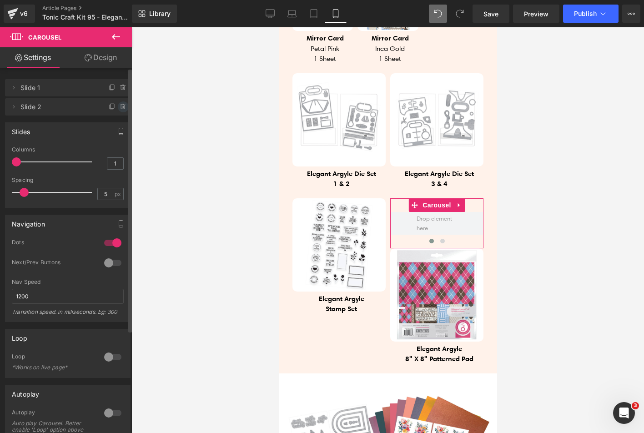
click at [120, 110] on icon at bounding box center [123, 106] width 7 height 7
click at [116, 110] on button "Delete" at bounding box center [113, 107] width 29 height 12
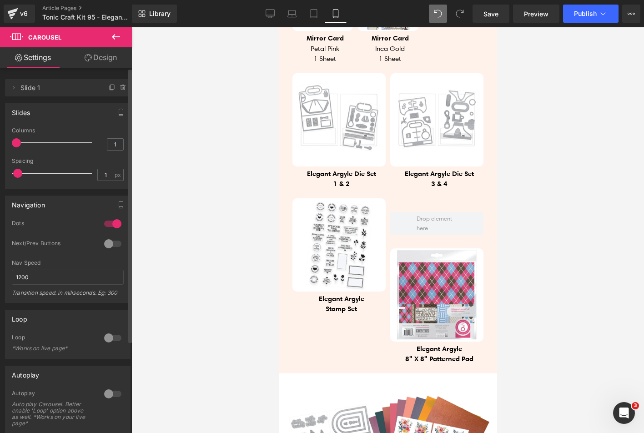
type input "0"
drag, startPoint x: 25, startPoint y: 169, endPoint x: -2, endPoint y: 171, distance: 27.4
click at [0, 171] on html "Carousel You are previewing how the will restyle your page. You can not edit El…" at bounding box center [322, 216] width 644 height 433
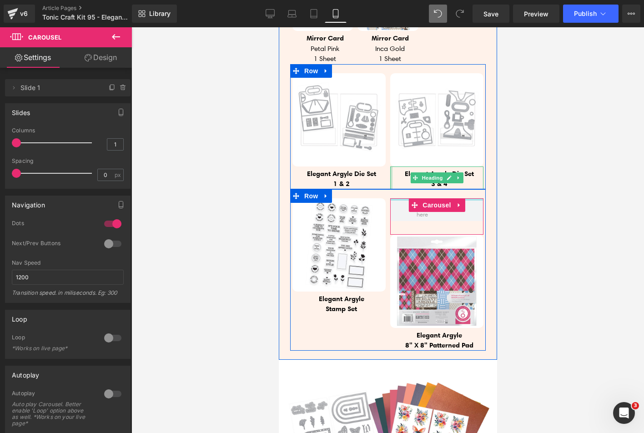
drag, startPoint x: 394, startPoint y: 193, endPoint x: 386, endPoint y: 164, distance: 30.1
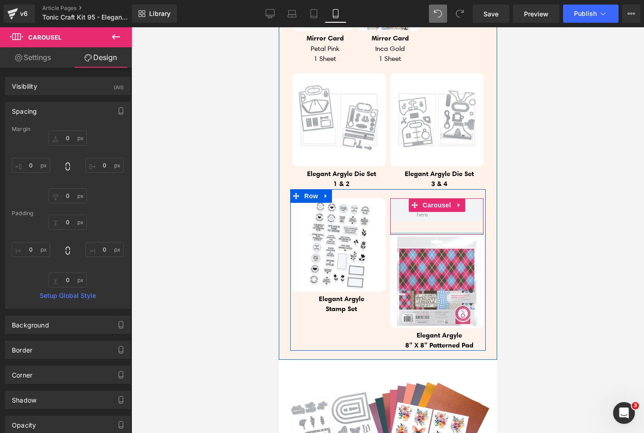
type input "0px"
drag, startPoint x: 407, startPoint y: 226, endPoint x: 406, endPoint y: 215, distance: 11.4
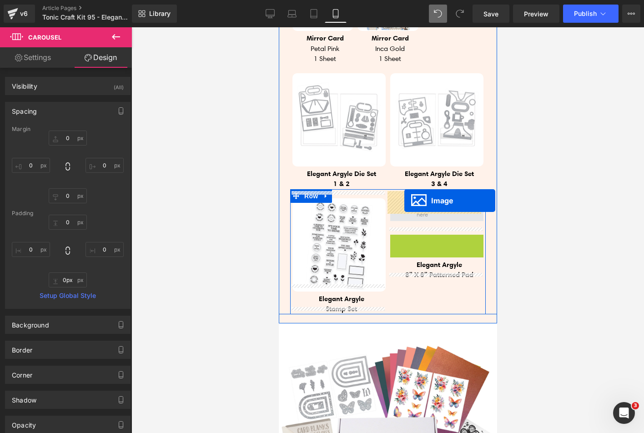
drag, startPoint x: 433, startPoint y: 275, endPoint x: 404, endPoint y: 201, distance: 79.5
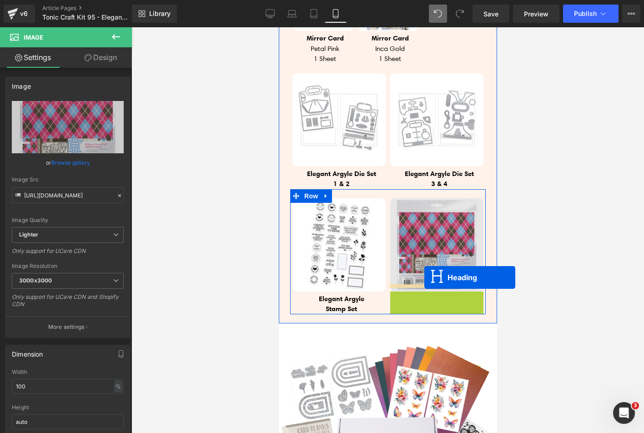
drag, startPoint x: 430, startPoint y: 296, endPoint x: 424, endPoint y: 278, distance: 19.0
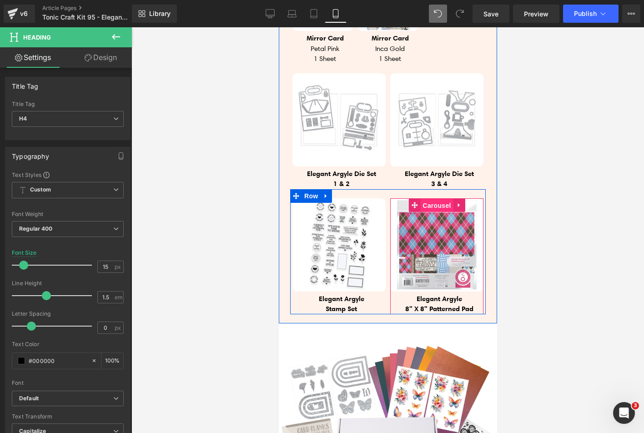
click at [430, 199] on span "Carousel" at bounding box center [436, 206] width 33 height 14
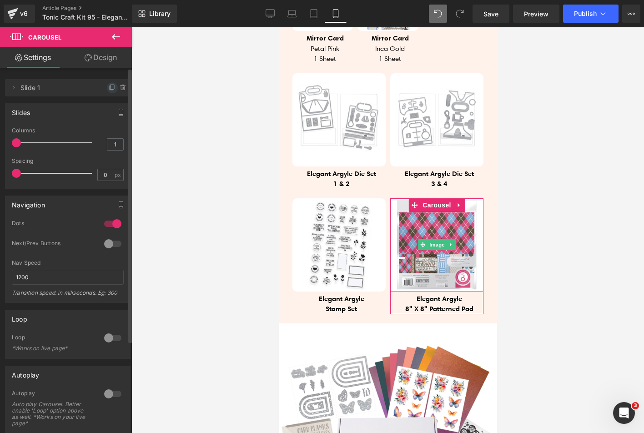
click at [109, 89] on icon at bounding box center [112, 87] width 7 height 7
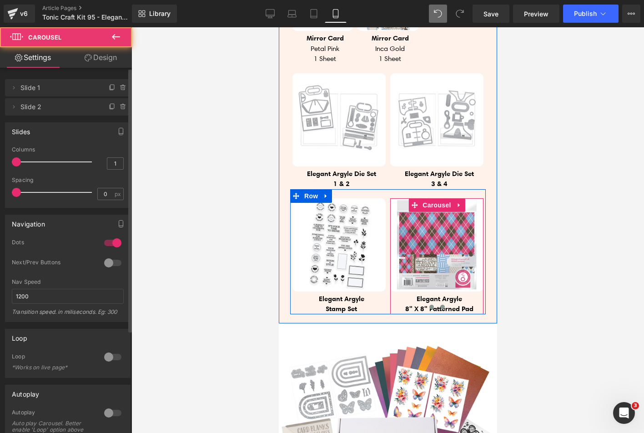
click at [440, 305] on span at bounding box center [442, 307] width 5 height 5
click at [429, 305] on span at bounding box center [431, 307] width 5 height 5
click at [440, 305] on span at bounding box center [442, 307] width 5 height 5
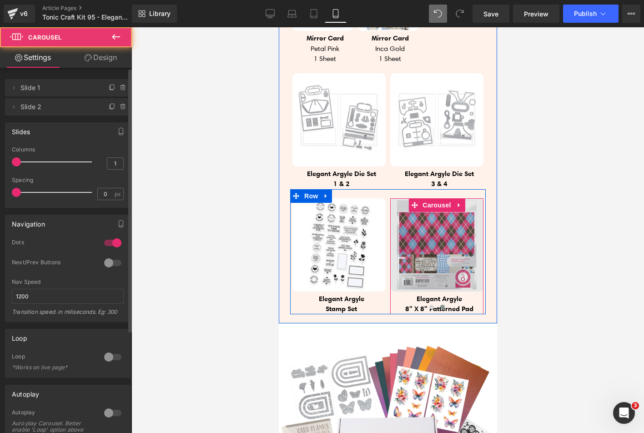
click at [422, 261] on img at bounding box center [436, 244] width 93 height 93
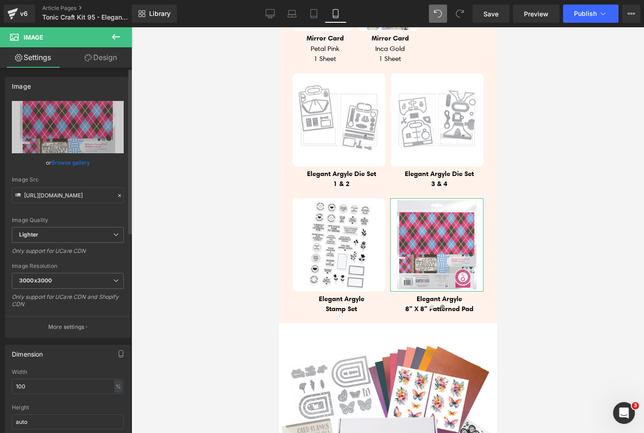
click at [71, 162] on link "Browse gallery" at bounding box center [70, 163] width 39 height 16
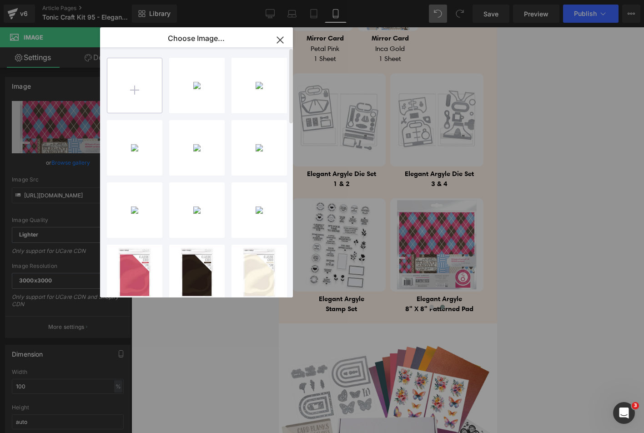
click at [145, 86] on input "file" at bounding box center [134, 85] width 55 height 55
type input "C:\fakepath\5668e_PRODUCT2_1200_RGB.JPG"
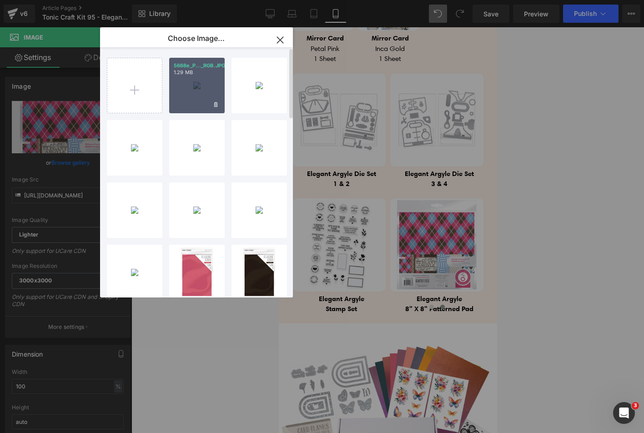
click at [181, 101] on div "5668e_P..._RGB.JPG 1.29 MB" at bounding box center [197, 86] width 56 height 56
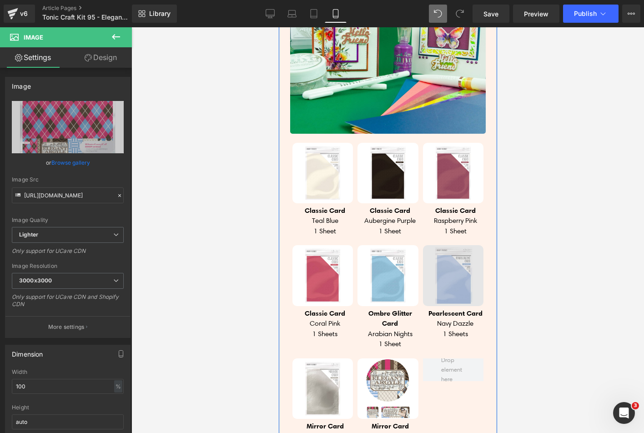
scroll to position [762, 0]
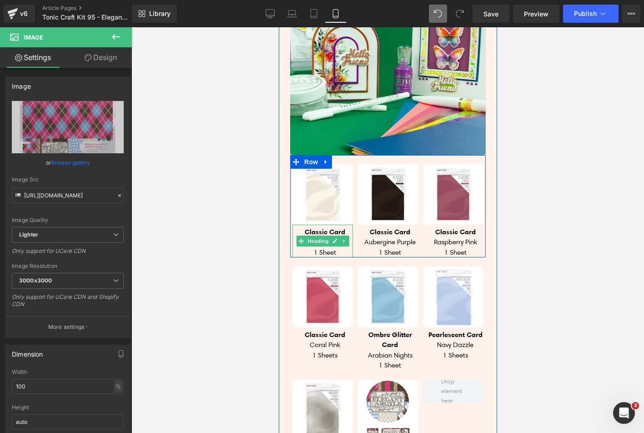
click at [309, 248] on h4 "1 Sheet" at bounding box center [325, 253] width 56 height 10
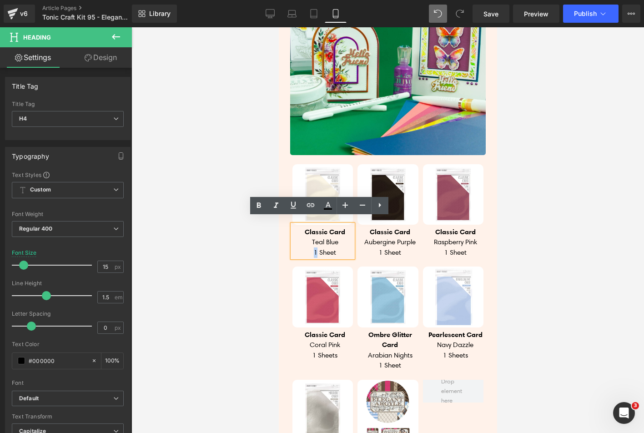
click at [314, 248] on span "1 Sheet" at bounding box center [325, 252] width 22 height 8
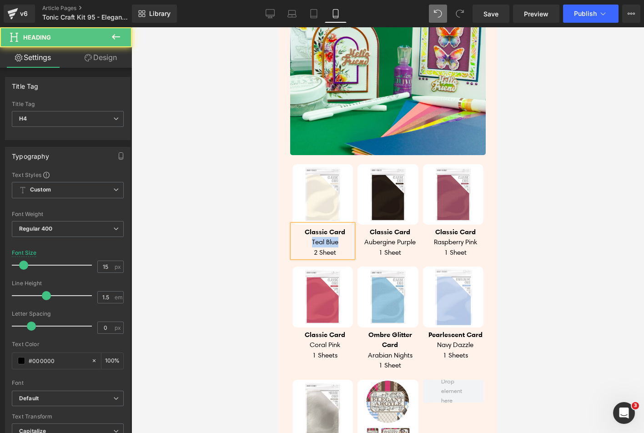
drag, startPoint x: 304, startPoint y: 236, endPoint x: 335, endPoint y: 235, distance: 31.0
click at [335, 237] on h4 "Teal blue" at bounding box center [325, 242] width 56 height 10
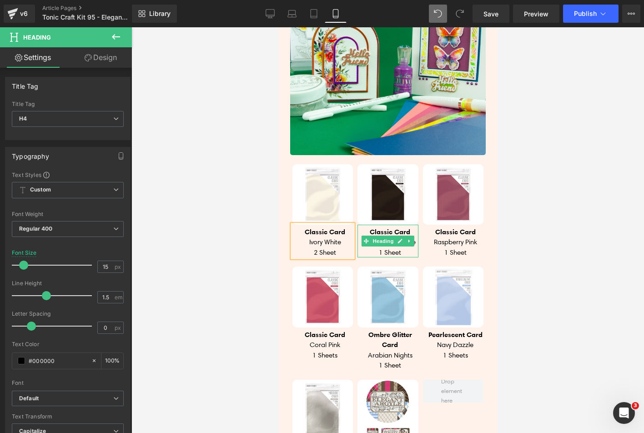
click at [370, 248] on h4 "1 Sheet" at bounding box center [390, 253] width 56 height 10
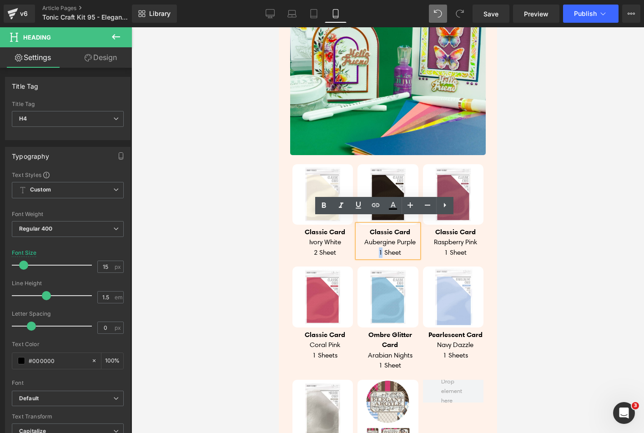
drag, startPoint x: 371, startPoint y: 246, endPoint x: 378, endPoint y: 247, distance: 6.4
click at [378, 248] on h4 "1 Sheet" at bounding box center [390, 253] width 56 height 10
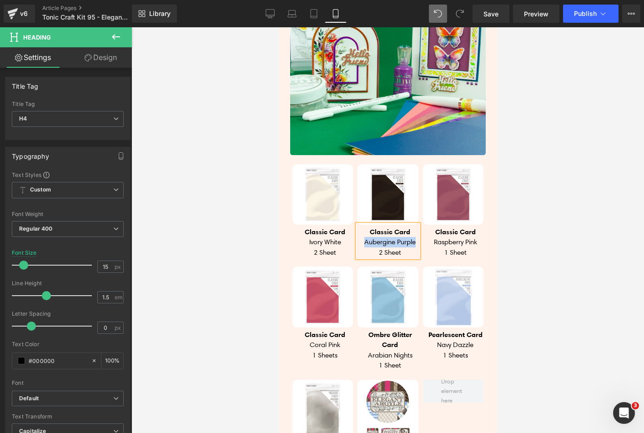
drag, startPoint x: 363, startPoint y: 236, endPoint x: 411, endPoint y: 231, distance: 48.9
click at [411, 237] on h4 "Aubergine Purple" at bounding box center [390, 242] width 56 height 10
click at [334, 248] on h4 "2 Sheet" at bounding box center [325, 253] width 56 height 10
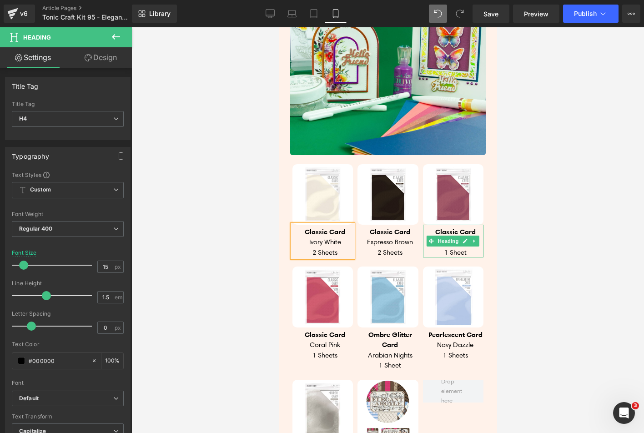
click at [432, 248] on h4 "1 Sheet" at bounding box center [455, 253] width 56 height 10
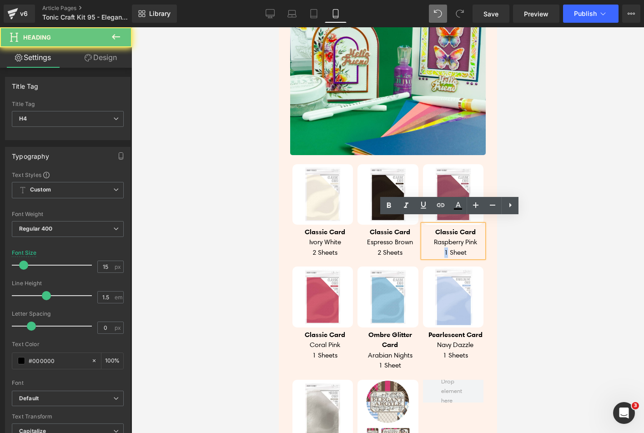
click at [441, 248] on h4 "1 Sheet" at bounding box center [455, 253] width 56 height 10
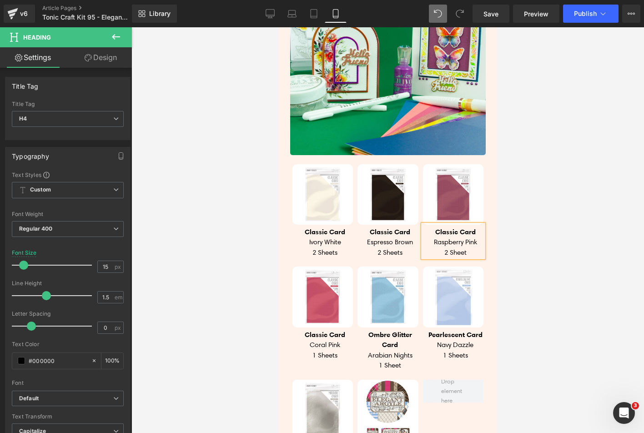
click at [464, 248] on h4 "2 Sheet" at bounding box center [455, 253] width 56 height 10
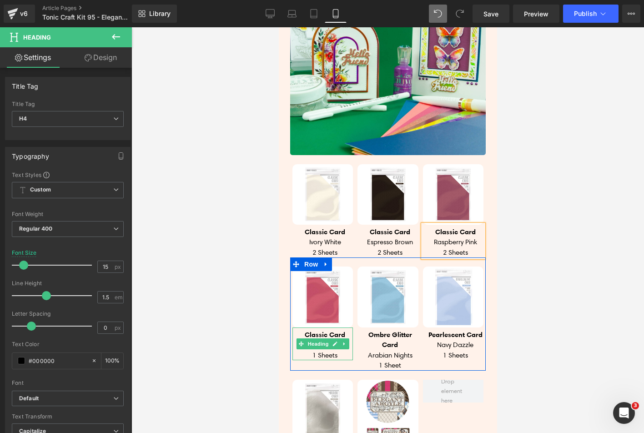
click at [309, 350] on h4 "1 Sheets" at bounding box center [325, 355] width 56 height 10
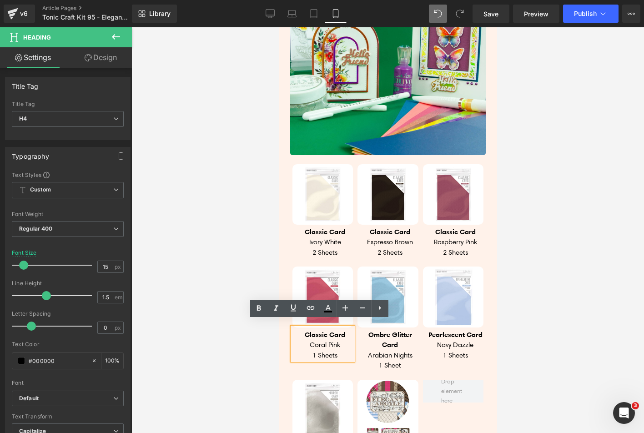
click at [311, 350] on h4 "1 Sheets" at bounding box center [325, 355] width 56 height 10
click at [308, 350] on h4 "1 Sheets" at bounding box center [325, 355] width 56 height 10
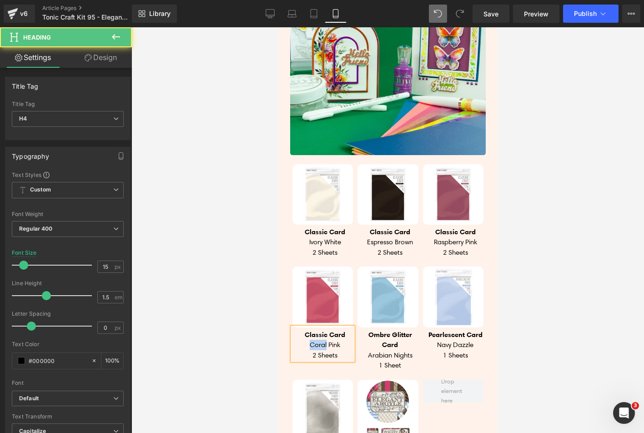
drag, startPoint x: 303, startPoint y: 337, endPoint x: 322, endPoint y: 339, distance: 19.2
click at [322, 340] on h4 "Coral Pink" at bounding box center [325, 345] width 56 height 10
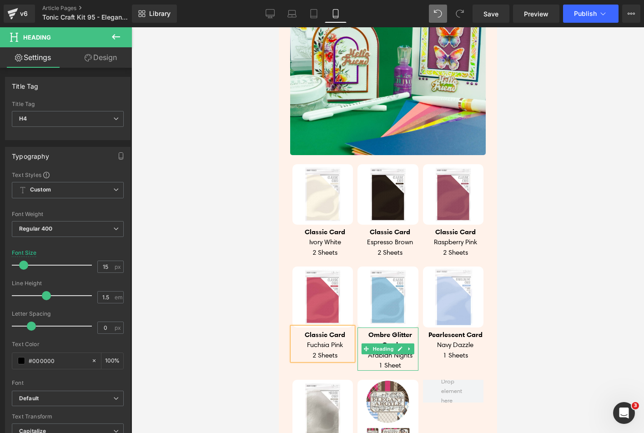
click at [374, 330] on strong "Ombre Glitter Card" at bounding box center [390, 339] width 44 height 19
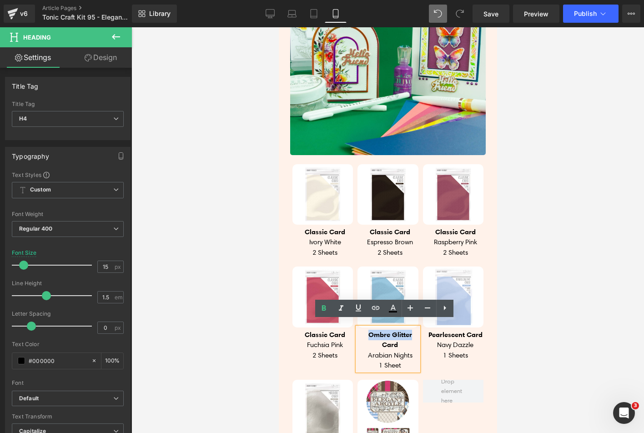
drag, startPoint x: 366, startPoint y: 328, endPoint x: 408, endPoint y: 328, distance: 41.9
click at [408, 330] on strong "Ombre Glitter Card" at bounding box center [390, 339] width 44 height 19
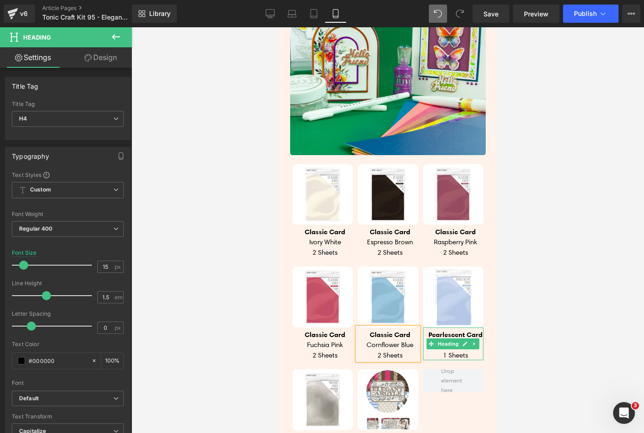
click at [428, 330] on strong "Pearlescent Card" at bounding box center [455, 334] width 54 height 9
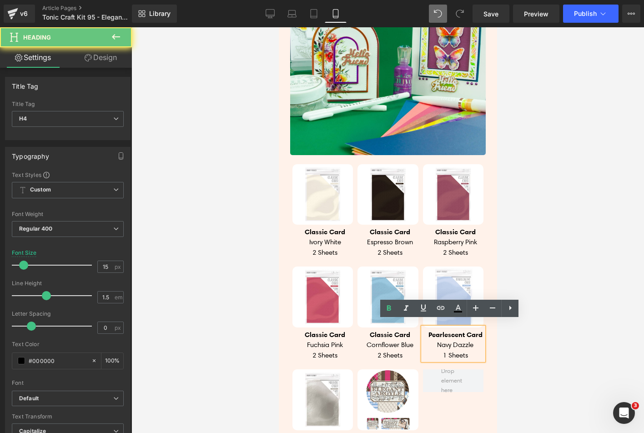
click at [428, 330] on strong "Pearlescent Card" at bounding box center [455, 334] width 54 height 9
click at [434, 343] on h4 "Navy Dazzle" at bounding box center [455, 345] width 56 height 10
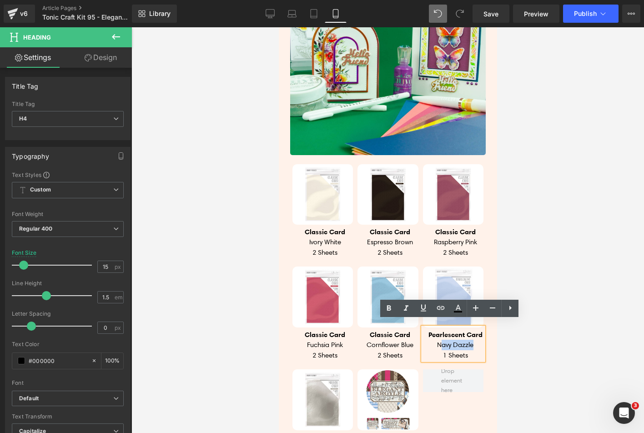
drag, startPoint x: 435, startPoint y: 339, endPoint x: 472, endPoint y: 338, distance: 37.3
click at [472, 340] on h4 "Navy Dazzle" at bounding box center [455, 345] width 56 height 10
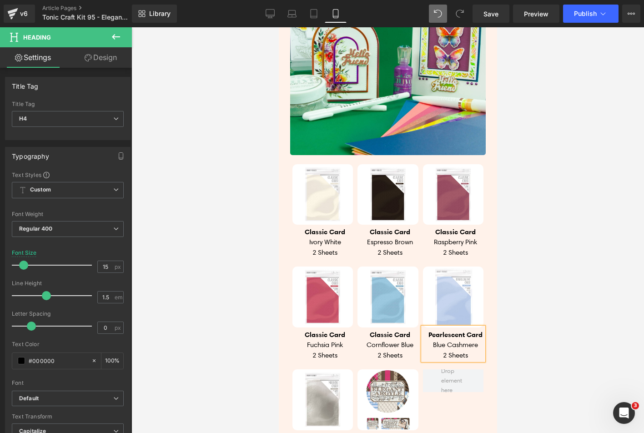
scroll to position [853, 0]
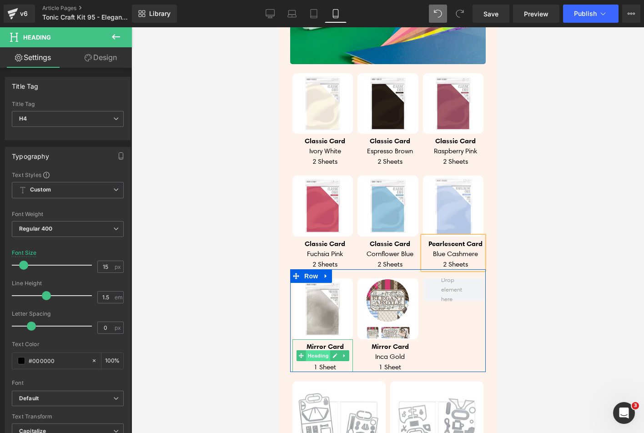
click at [311, 350] on span "Heading" at bounding box center [317, 355] width 25 height 11
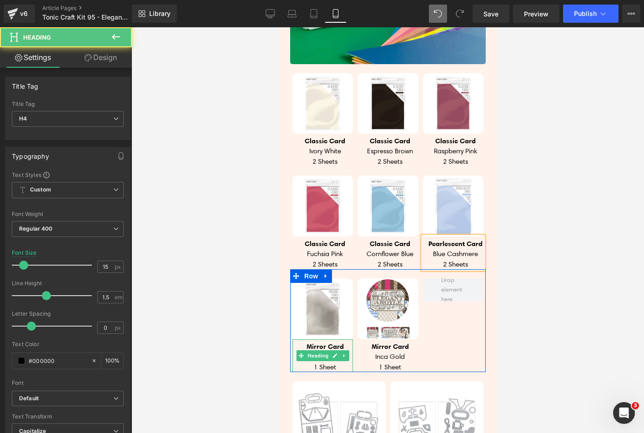
click at [309, 354] on h4 "Petal Pink" at bounding box center [325, 357] width 56 height 10
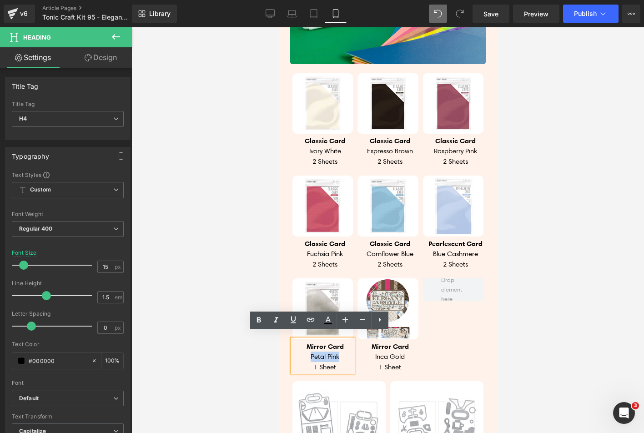
drag, startPoint x: 308, startPoint y: 351, endPoint x: 336, endPoint y: 349, distance: 28.7
click at [336, 352] on h4 "Petal Pink" at bounding box center [325, 357] width 56 height 10
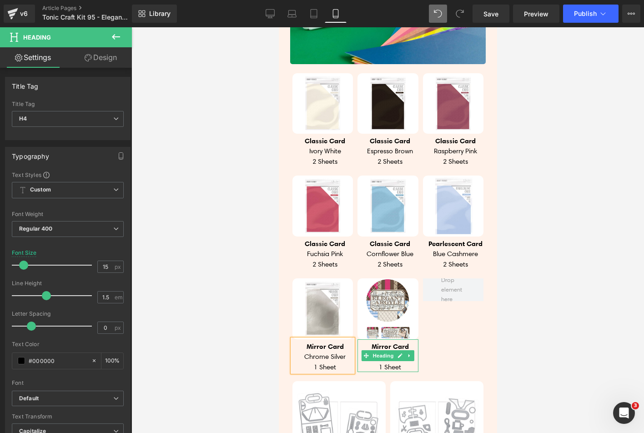
click at [368, 362] on h4 "1 Sheet" at bounding box center [390, 367] width 56 height 10
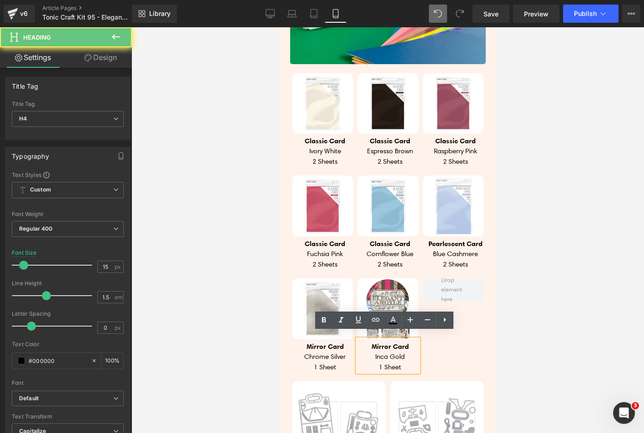
click at [367, 342] on h4 "Mirror Card" at bounding box center [390, 347] width 56 height 10
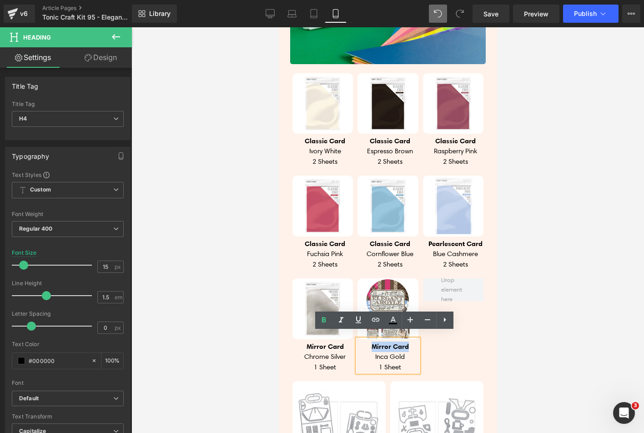
drag, startPoint x: 369, startPoint y: 339, endPoint x: 404, endPoint y: 338, distance: 35.1
click at [404, 342] on strong "Mirror Card" at bounding box center [389, 346] width 37 height 9
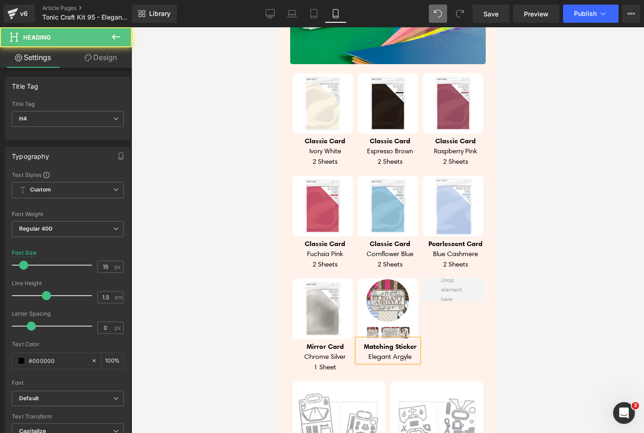
click at [413, 342] on b "Matching Sticker" at bounding box center [390, 346] width 53 height 9
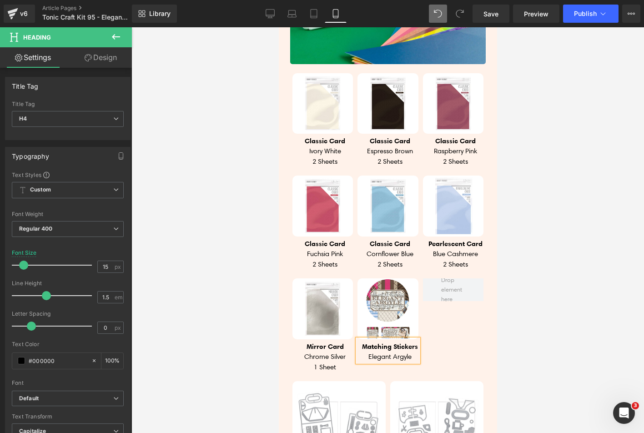
click at [445, 339] on div "Image Mirror Card Chrome Silver 1 Sheet Heading Image Matching Stickers Elegant…" at bounding box center [388, 320] width 196 height 103
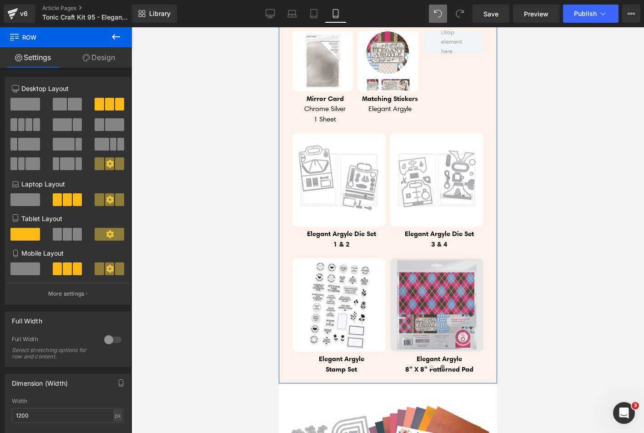
scroll to position [1217, 0]
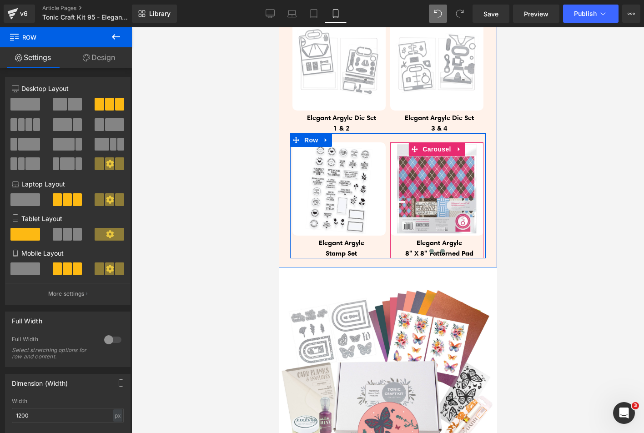
click at [429, 249] on span at bounding box center [431, 251] width 5 height 5
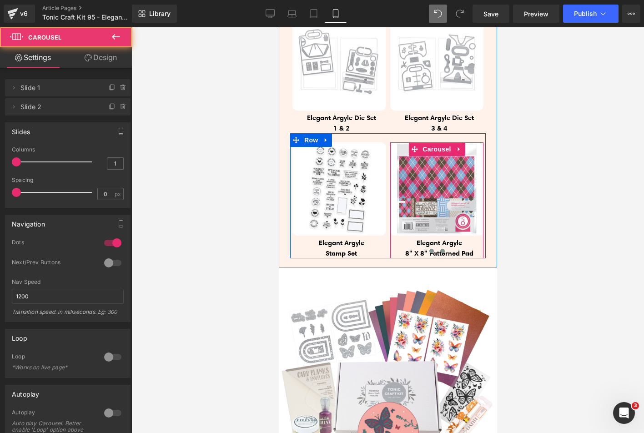
click at [440, 247] on button at bounding box center [442, 251] width 11 height 9
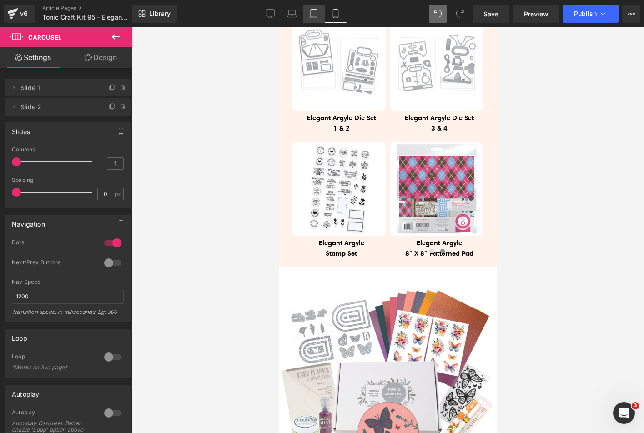
click at [316, 10] on icon at bounding box center [314, 14] width 6 height 9
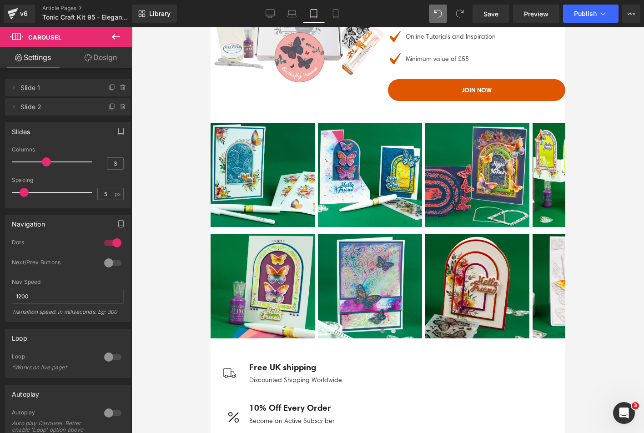
scroll to position [0, 0]
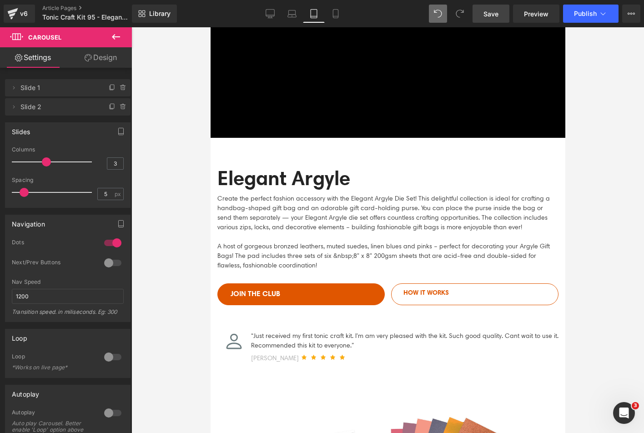
click at [497, 15] on span "Save" at bounding box center [491, 14] width 15 height 10
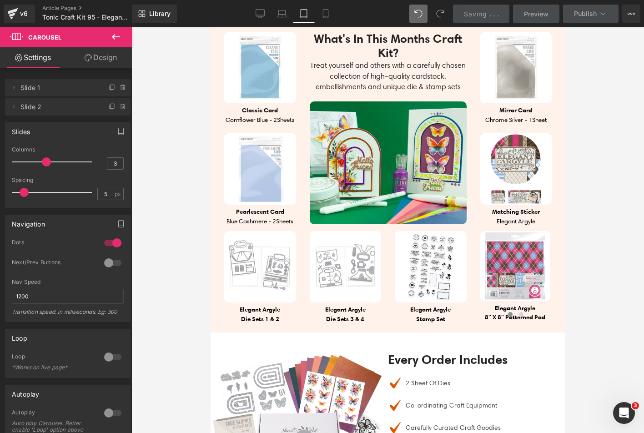
scroll to position [819, 0]
